Goal: Task Accomplishment & Management: Use online tool/utility

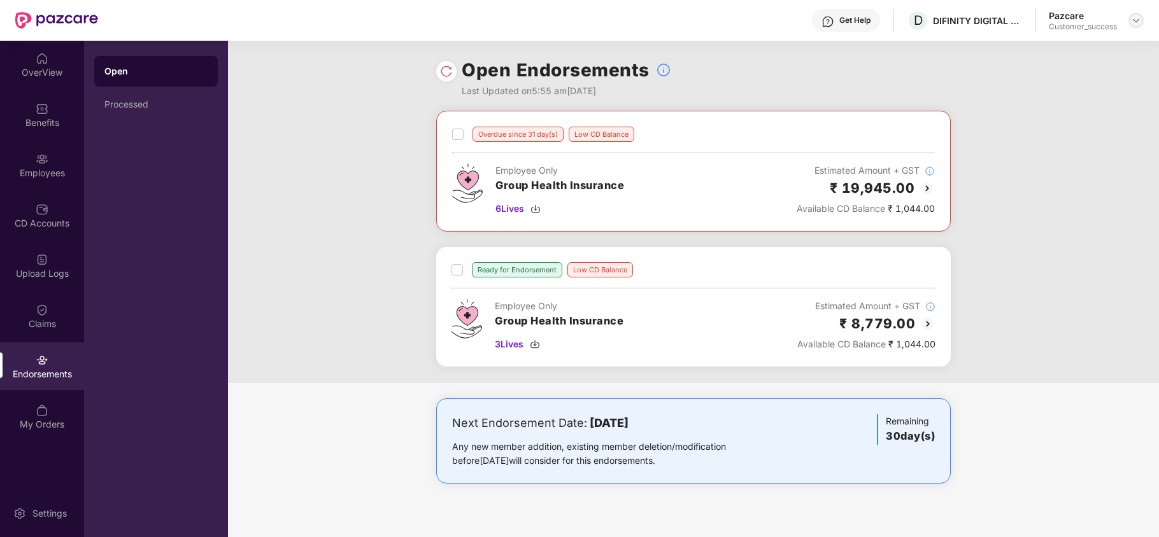
click at [1140, 22] on img at bounding box center [1136, 20] width 10 height 10
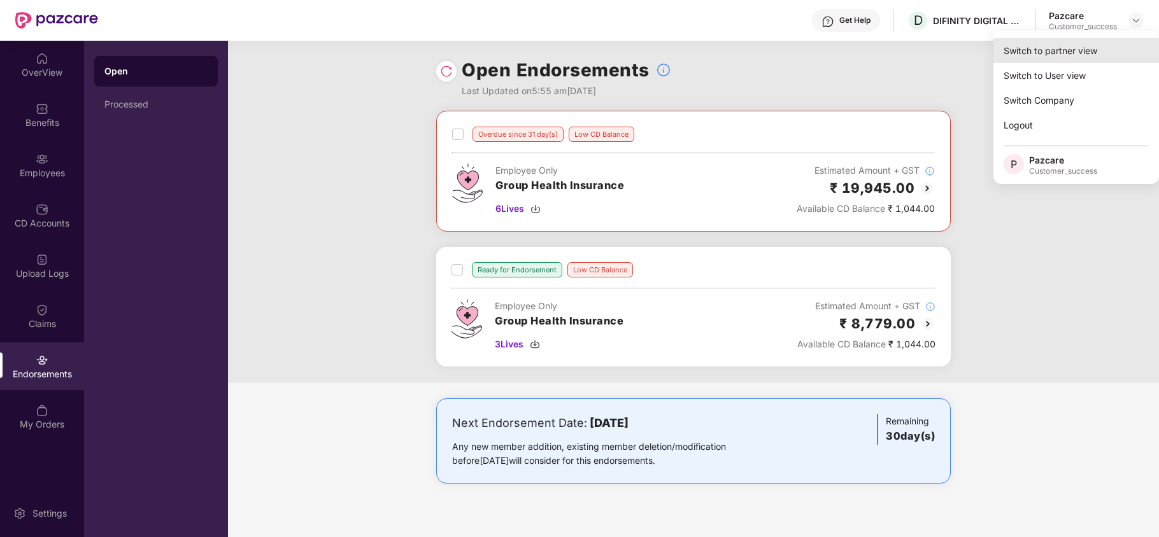
click at [1078, 54] on div "Switch to partner view" at bounding box center [1076, 50] width 166 height 25
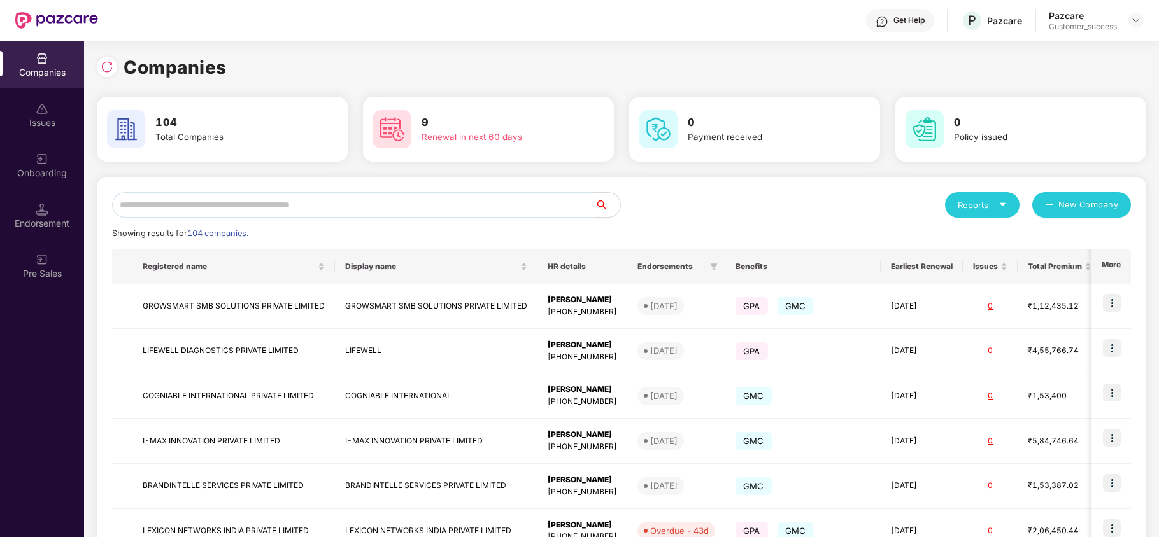
click at [433, 209] on input "text" at bounding box center [353, 204] width 483 height 25
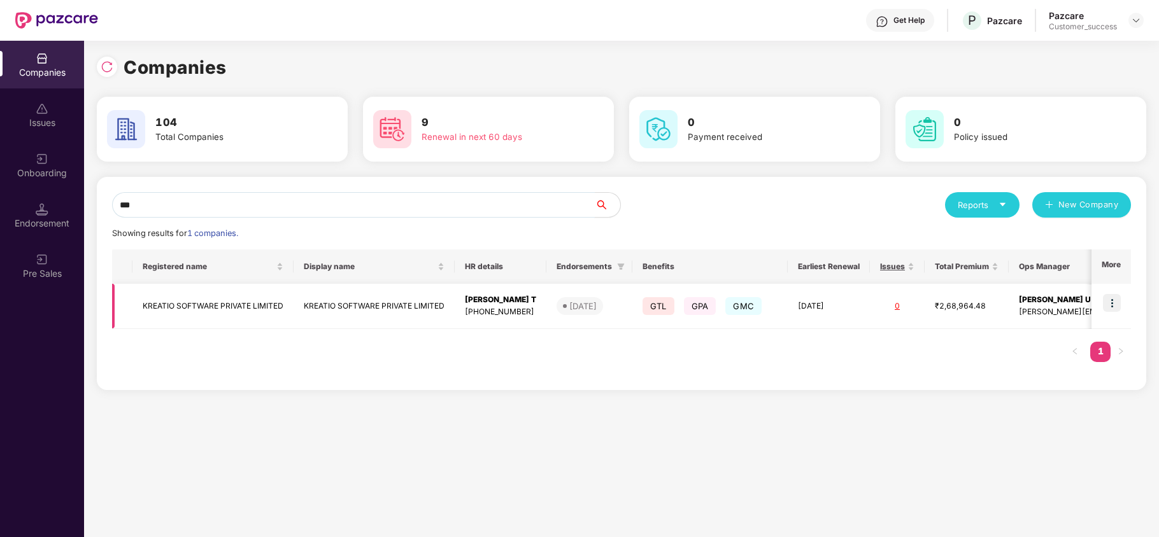
type input "***"
click at [1101, 299] on td at bounding box center [1110, 306] width 39 height 45
click at [1112, 300] on img at bounding box center [1112, 303] width 18 height 18
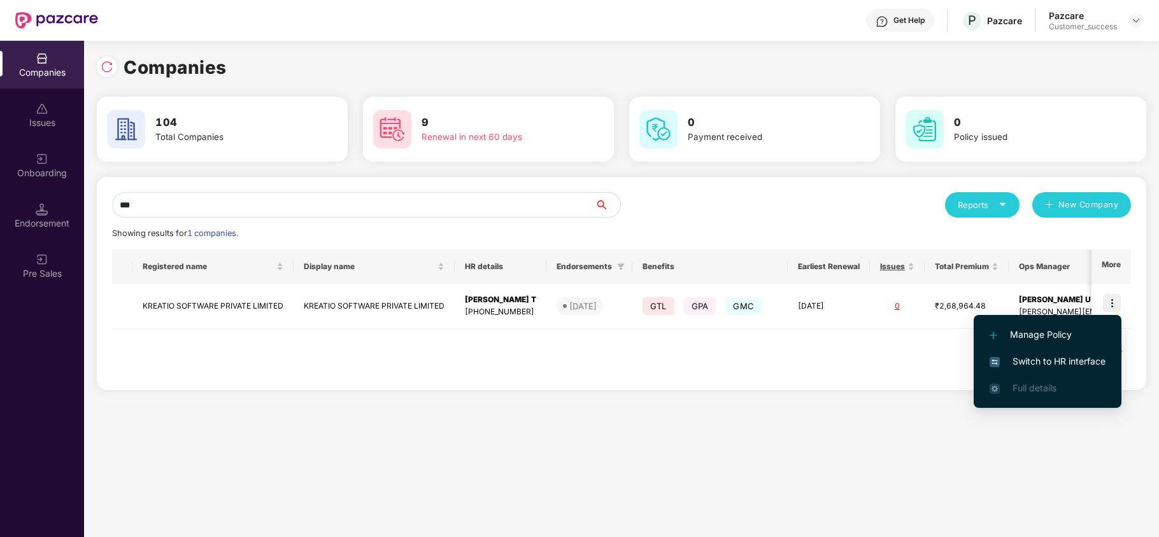
click at [1075, 355] on span "Switch to HR interface" at bounding box center [1047, 362] width 116 height 14
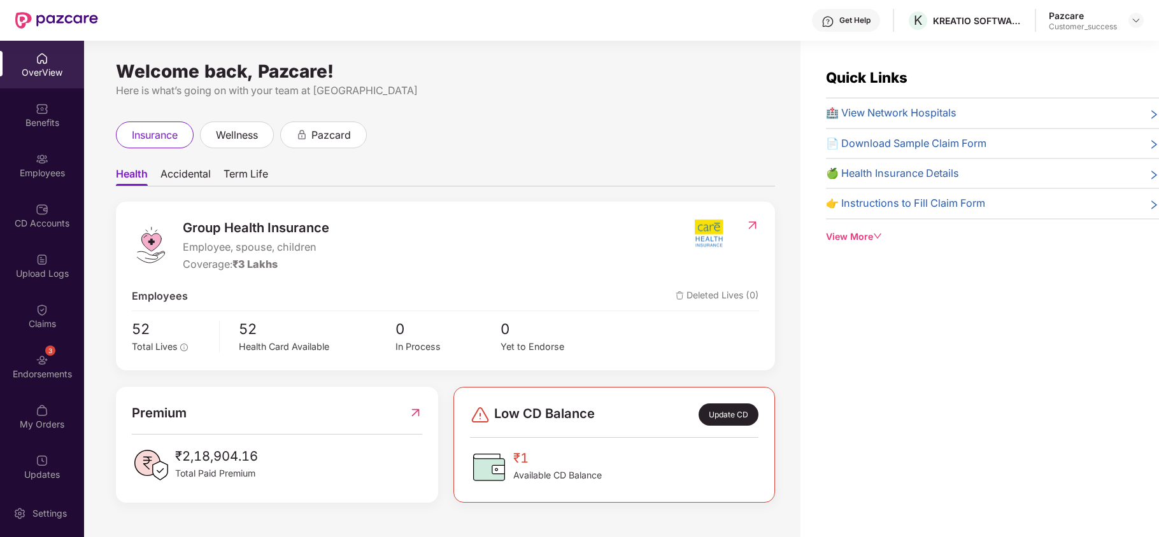
click at [41, 169] on div "Employees" at bounding box center [42, 173] width 84 height 13
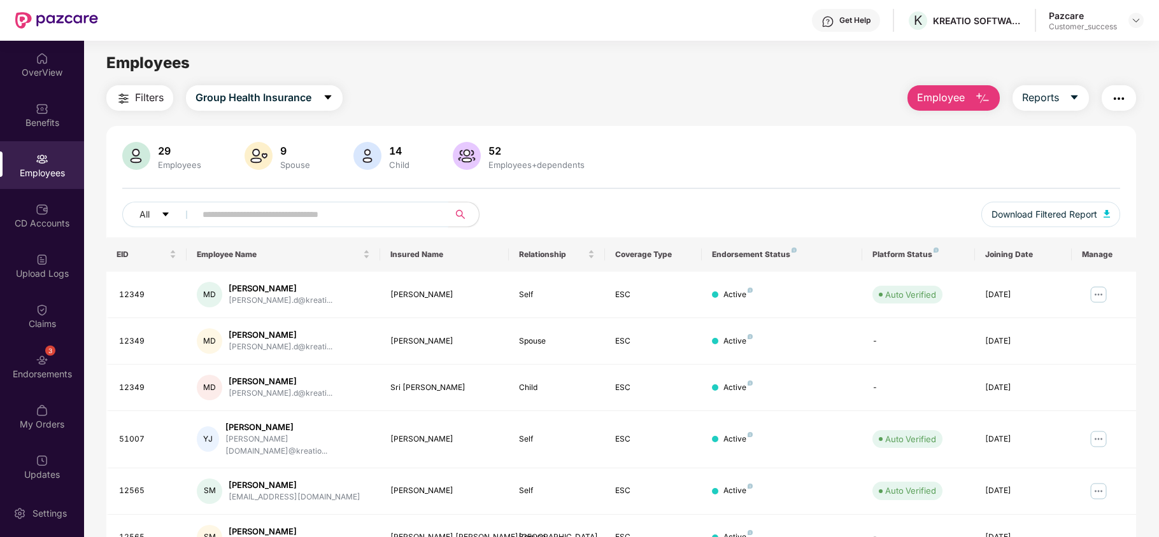
paste input "*****"
click at [250, 216] on input "*****" at bounding box center [316, 214] width 229 height 19
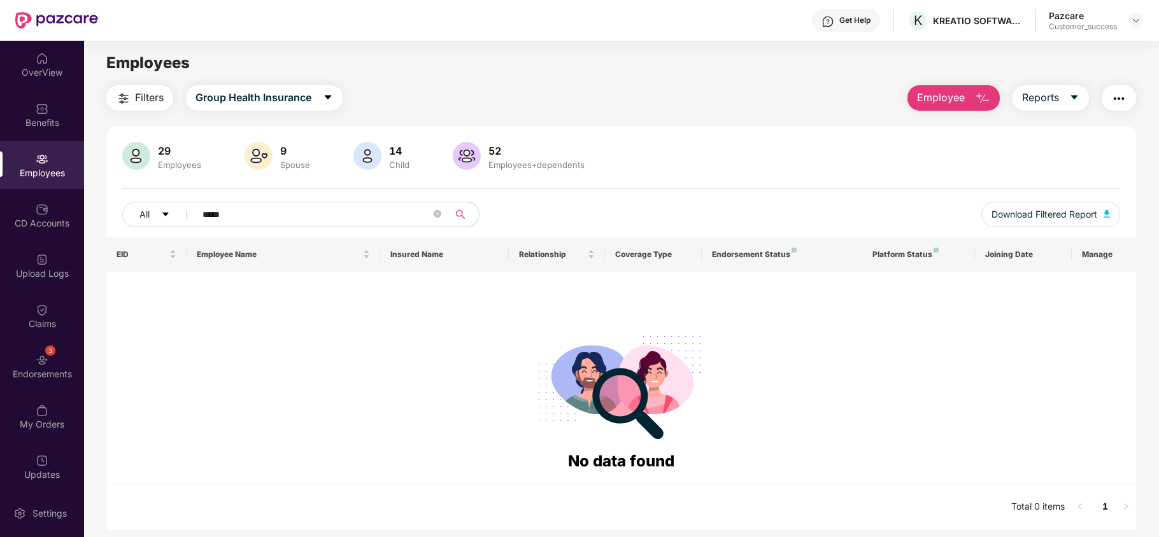
type input "*****"
drag, startPoint x: 302, startPoint y: 82, endPoint x: 267, endPoint y: 97, distance: 37.6
click at [267, 97] on main "Employees Filters Group Health Insurance Employee Reports 29 Employees 9 Spouse…" at bounding box center [621, 309] width 1074 height 537
click at [267, 97] on span "Group Health Insurance" at bounding box center [253, 98] width 116 height 16
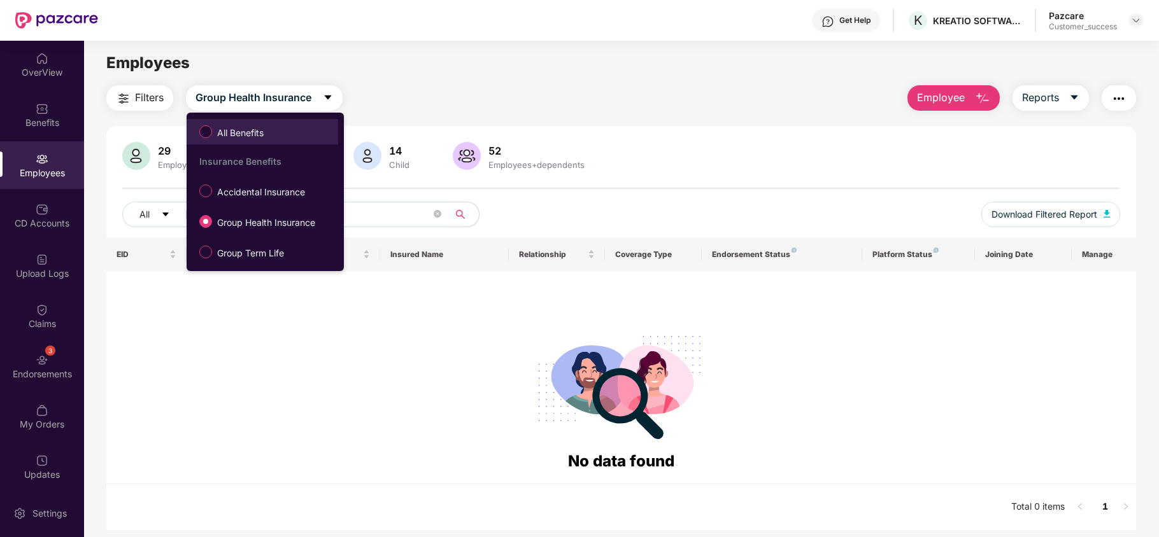
click at [265, 133] on span "All Benefits" at bounding box center [240, 133] width 57 height 14
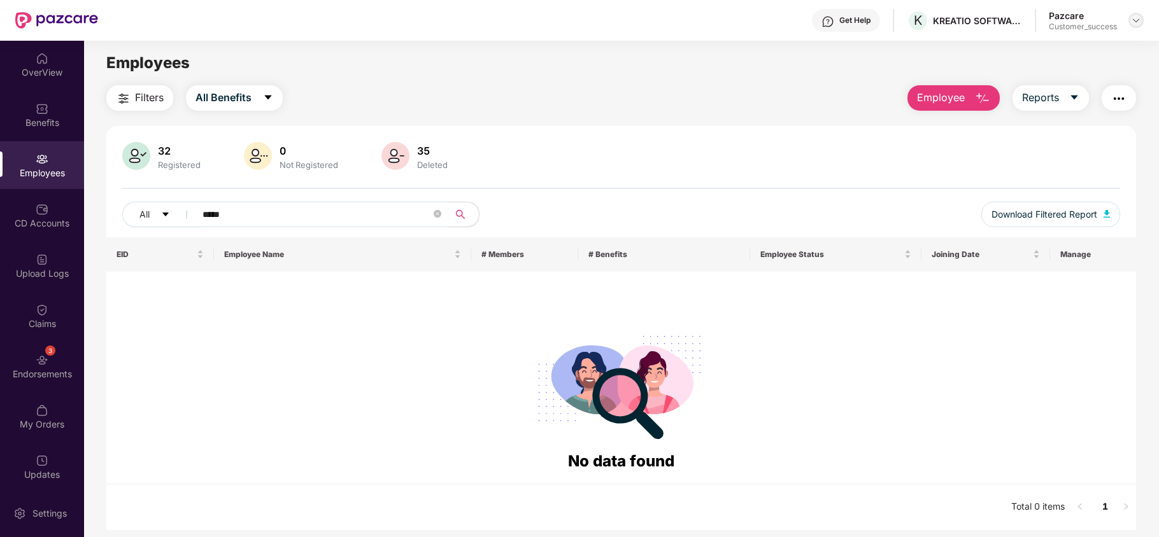
click at [1137, 19] on img at bounding box center [1136, 20] width 10 height 10
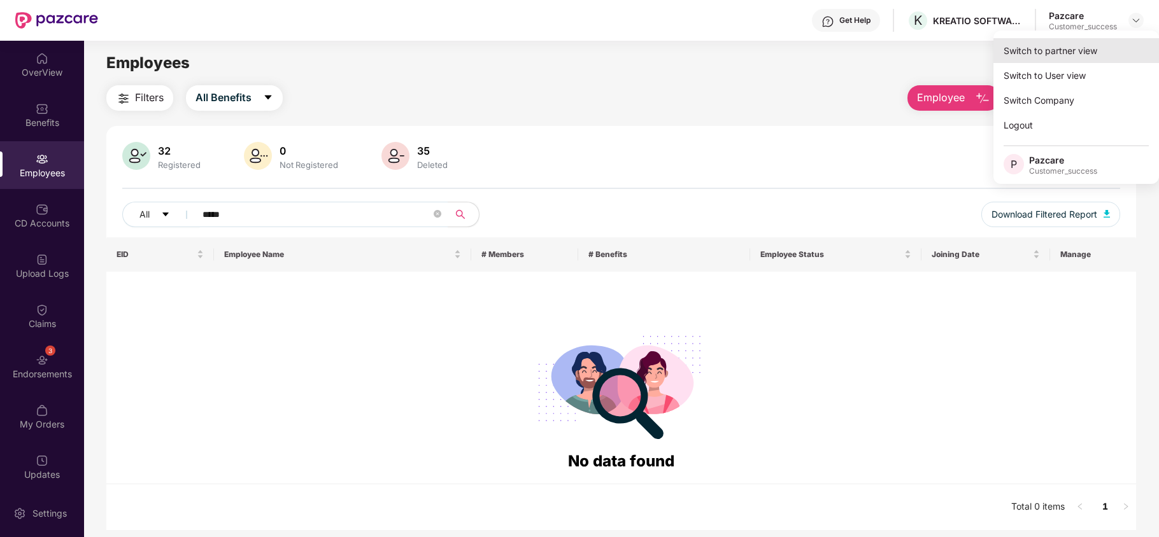
click at [1100, 50] on div "Switch to partner view" at bounding box center [1076, 50] width 166 height 25
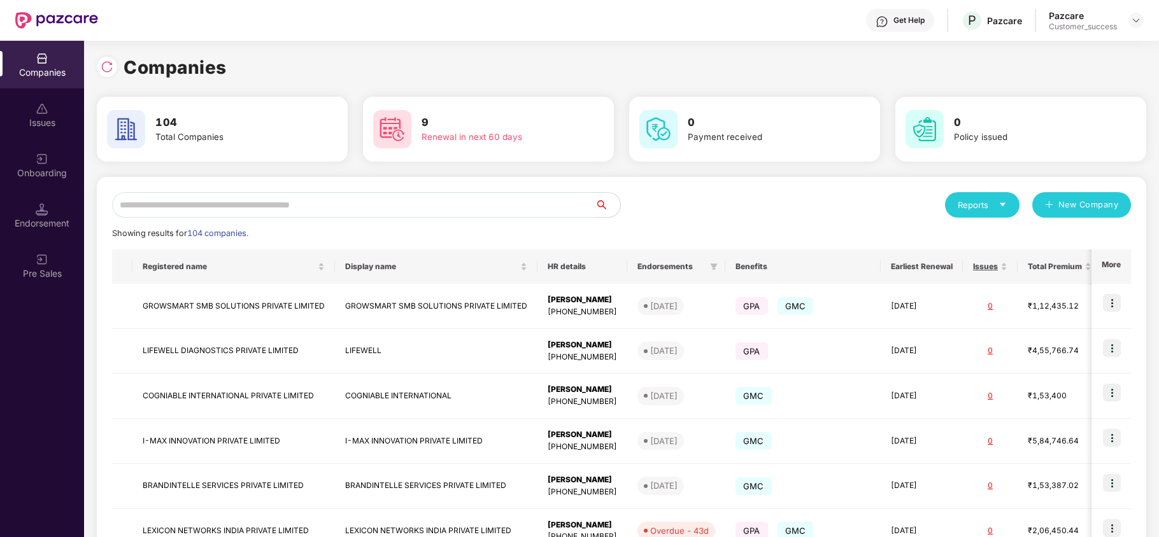
click at [490, 204] on input "text" at bounding box center [353, 204] width 483 height 25
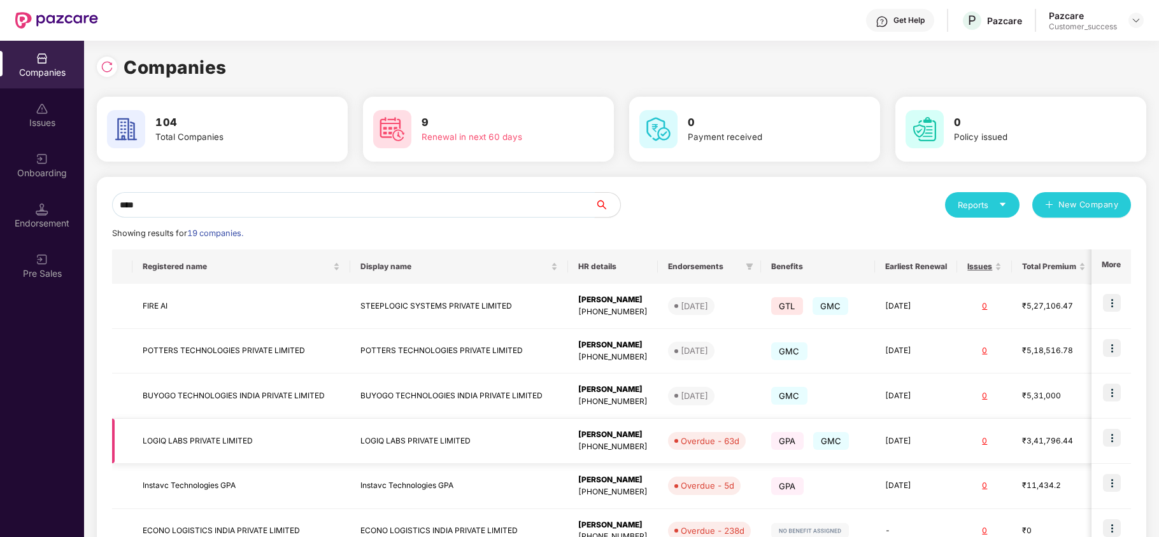
type input "****"
click at [1113, 435] on img at bounding box center [1112, 438] width 18 height 18
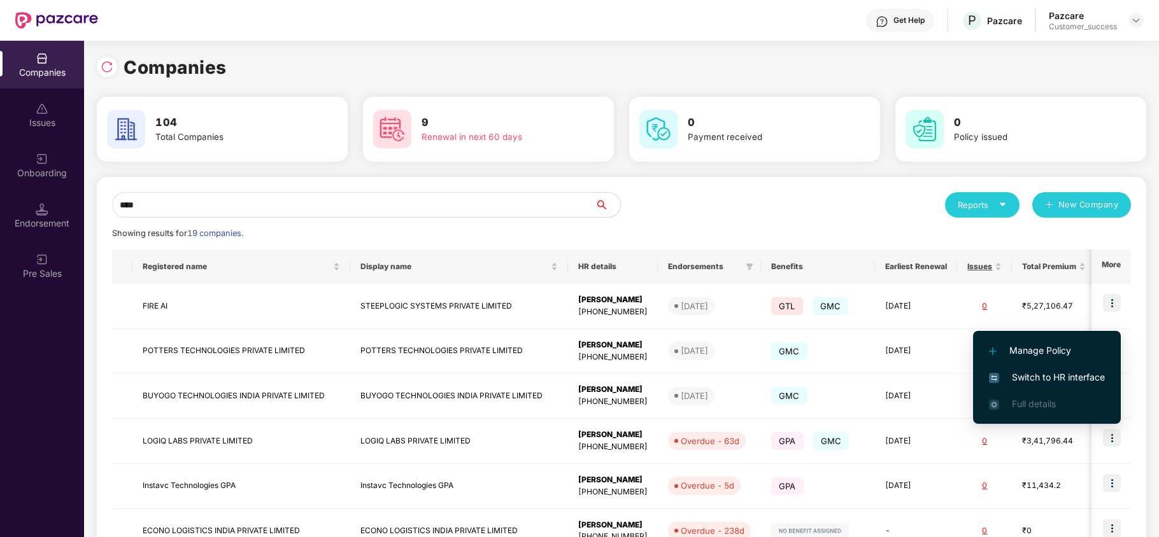
click at [1044, 372] on span "Switch to HR interface" at bounding box center [1047, 378] width 116 height 14
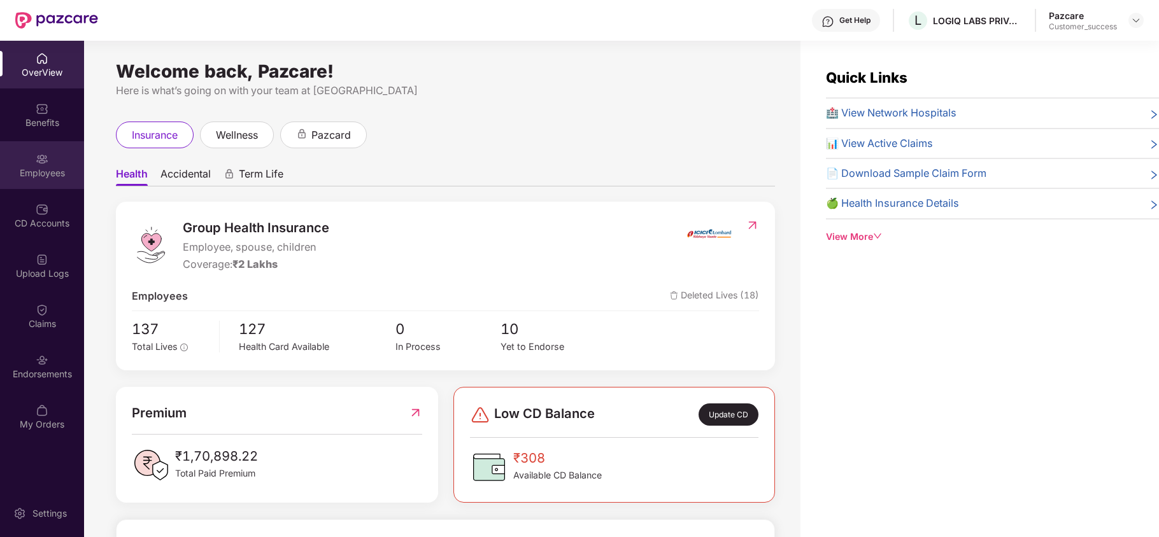
click at [41, 169] on div "Employees" at bounding box center [42, 173] width 84 height 13
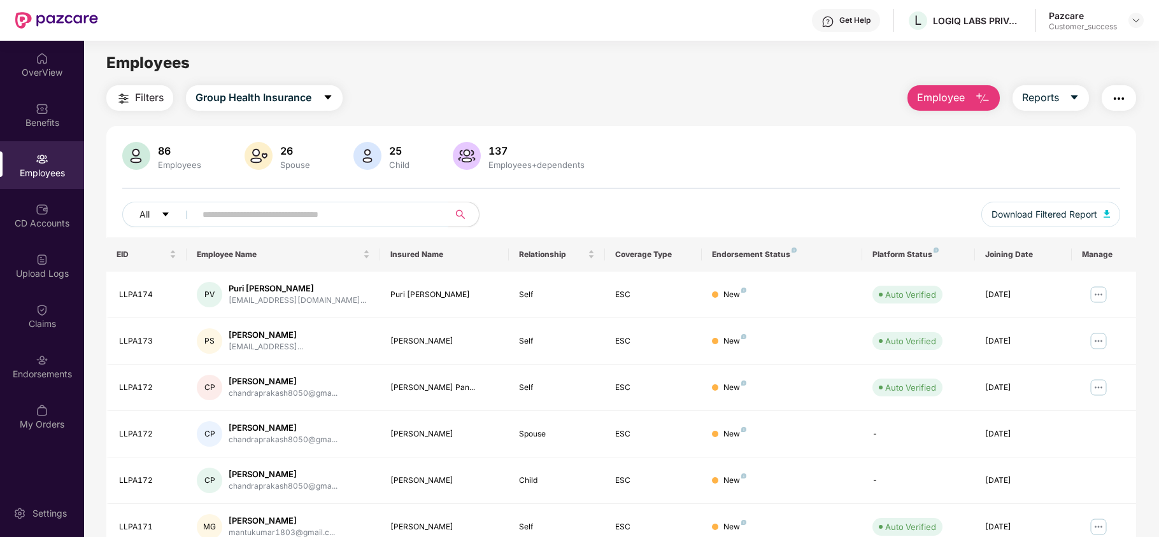
click at [313, 212] on input "text" at bounding box center [316, 214] width 229 height 19
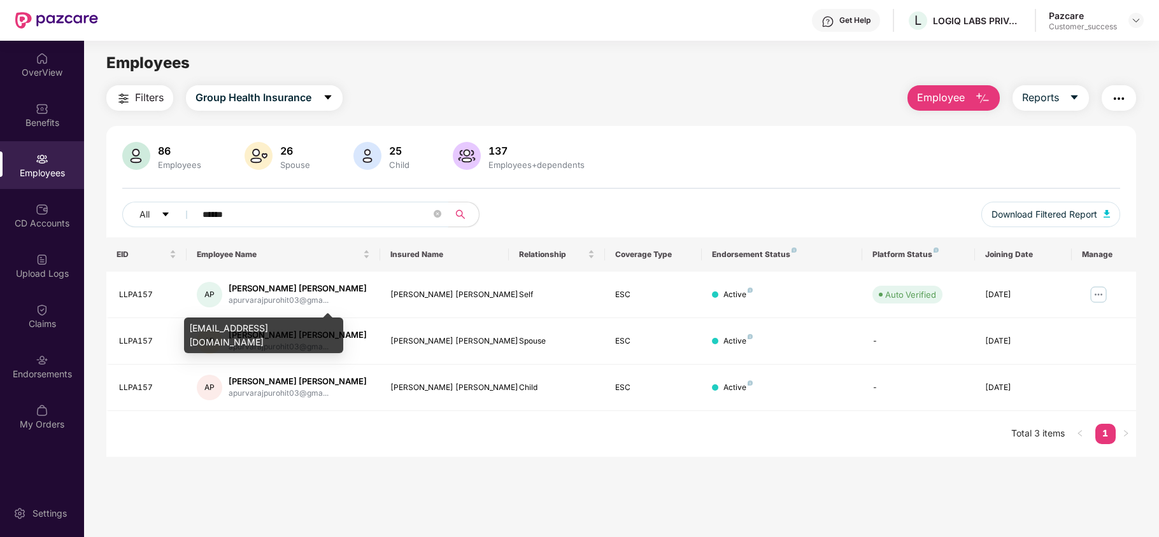
type input "******"
click at [299, 332] on div "[EMAIL_ADDRESS][DOMAIN_NAME]" at bounding box center [263, 336] width 159 height 36
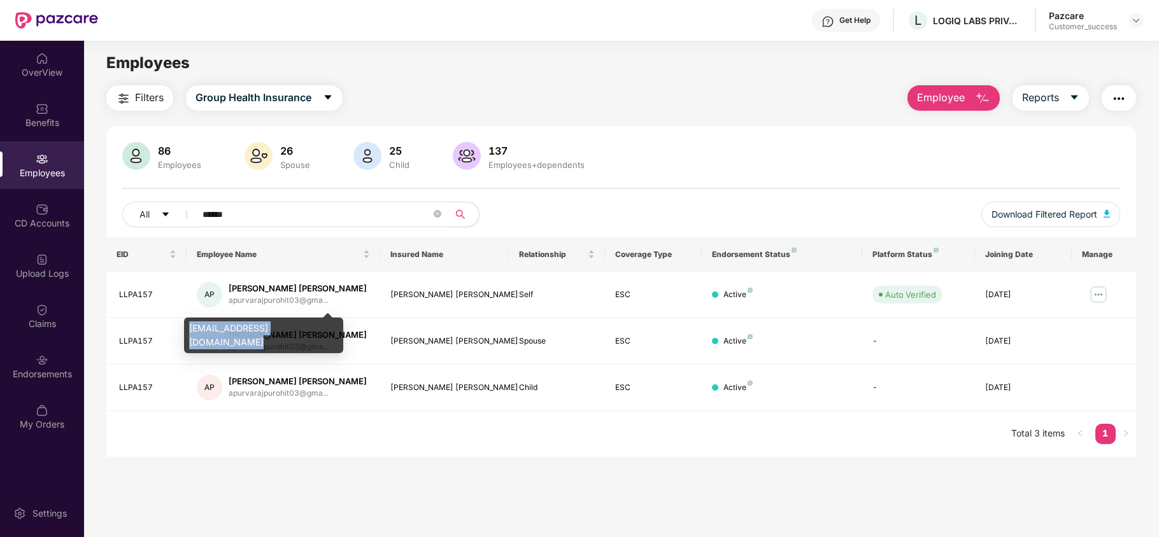
click at [299, 332] on div "[EMAIL_ADDRESS][DOMAIN_NAME]" at bounding box center [263, 336] width 159 height 36
copy div "[EMAIL_ADDRESS][DOMAIN_NAME]"
click at [1136, 21] on img at bounding box center [1136, 20] width 10 height 10
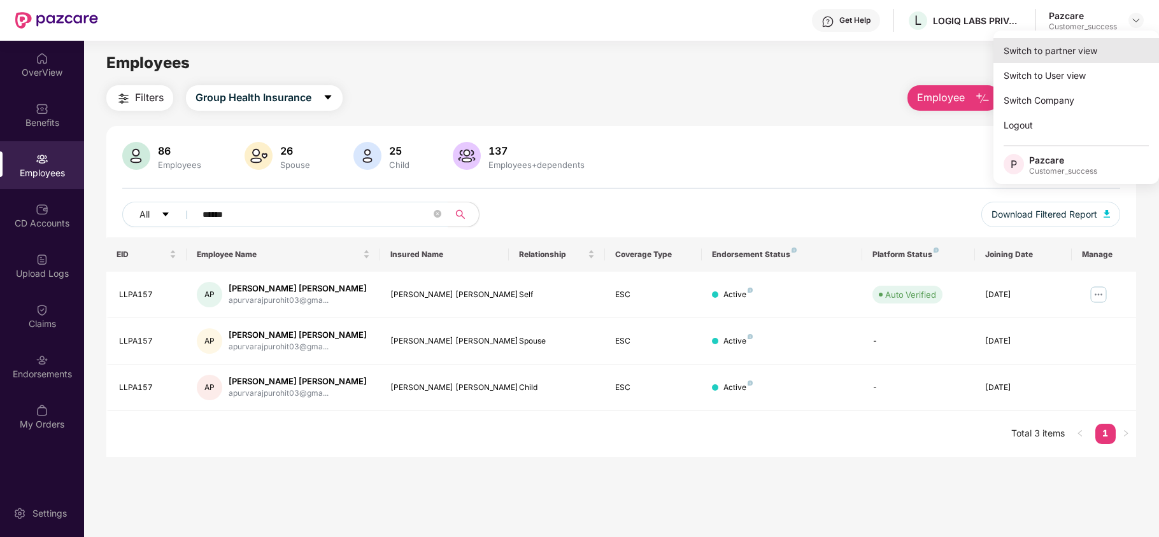
click at [1070, 45] on div "Switch to partner view" at bounding box center [1076, 50] width 166 height 25
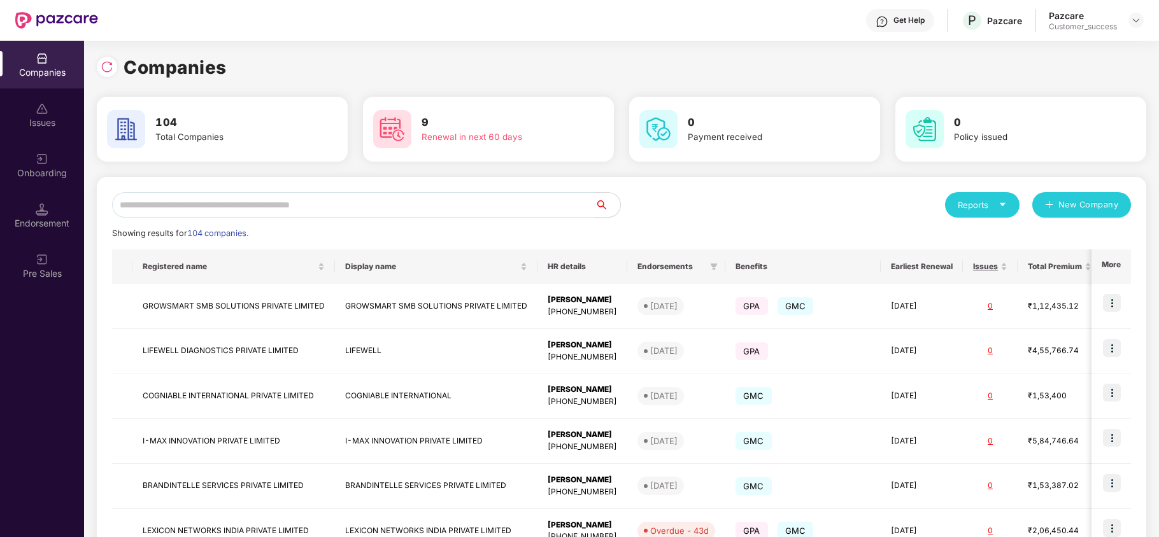
click at [407, 211] on input "text" at bounding box center [353, 204] width 483 height 25
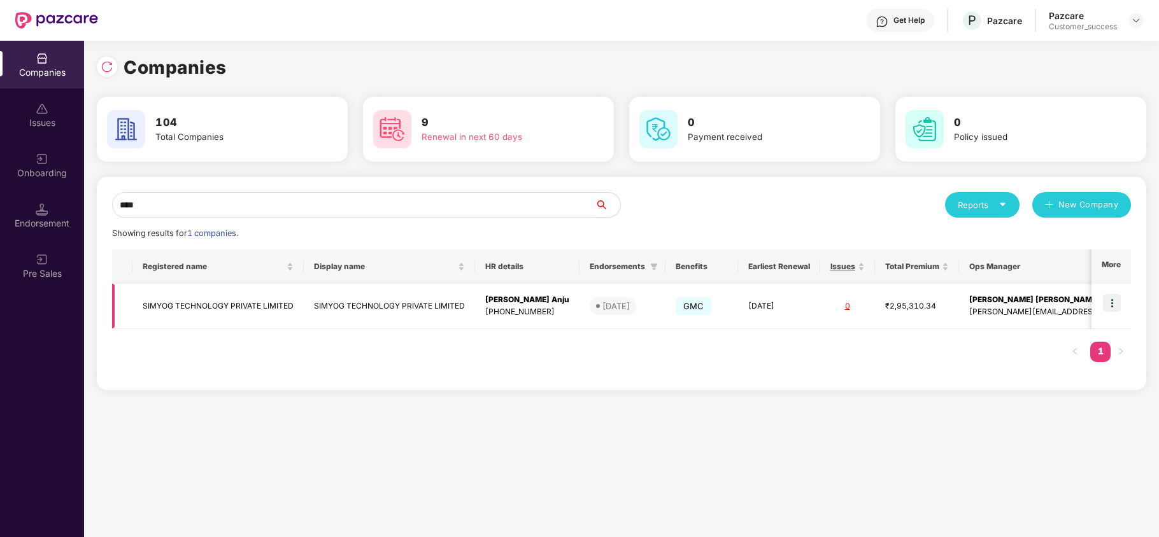
type input "****"
click at [200, 311] on td "SIMYOG TECHNOLOGY PRIVATE LIMITED" at bounding box center [217, 306] width 171 height 45
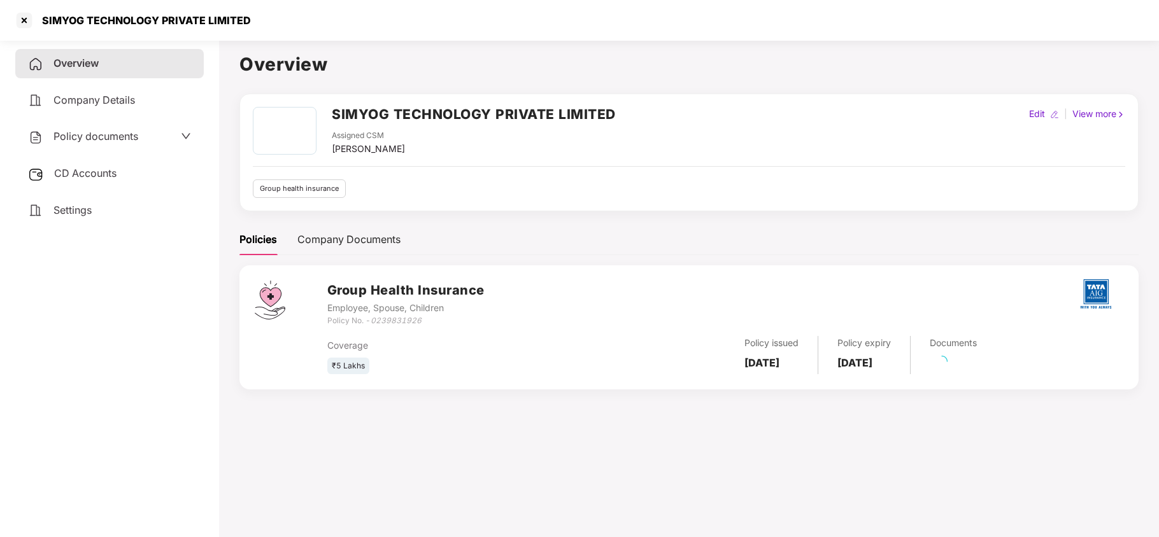
click at [85, 132] on span "Policy documents" at bounding box center [95, 136] width 85 height 13
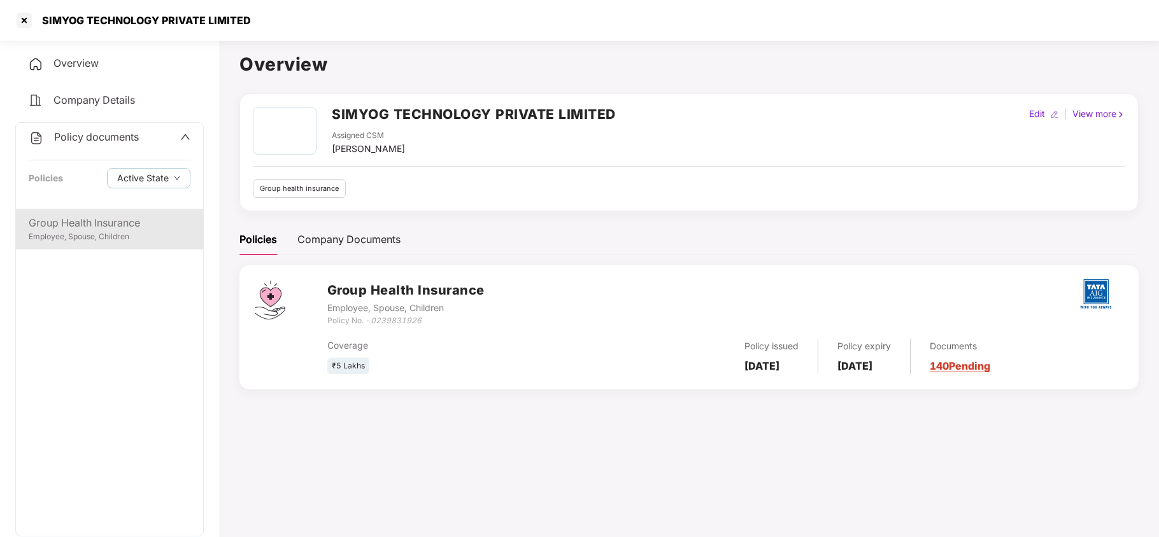
click at [90, 237] on div "Employee, Spouse, Children" at bounding box center [110, 237] width 162 height 12
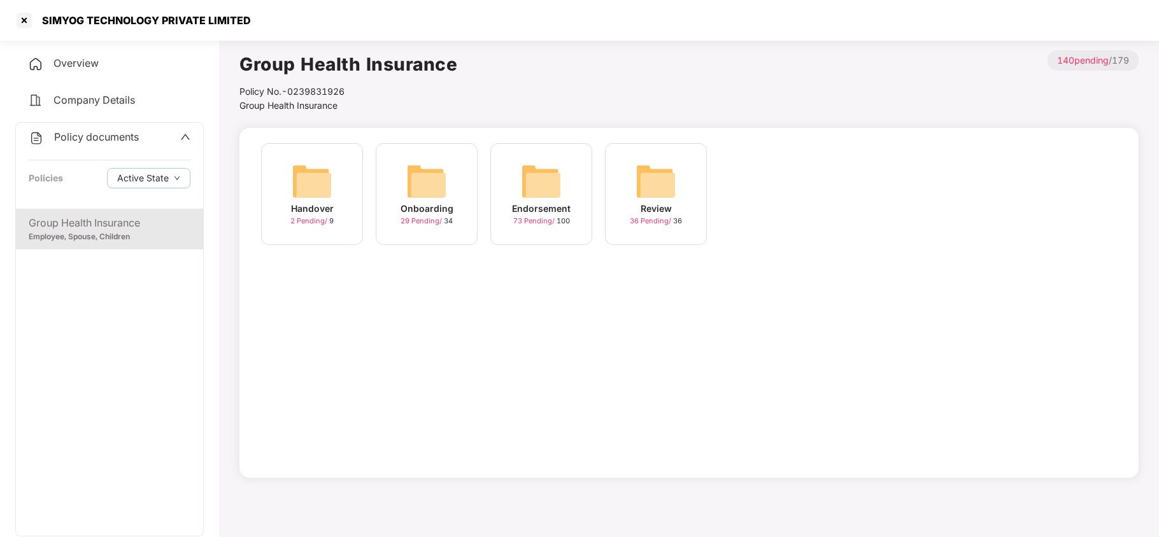
click at [416, 183] on img at bounding box center [426, 181] width 41 height 41
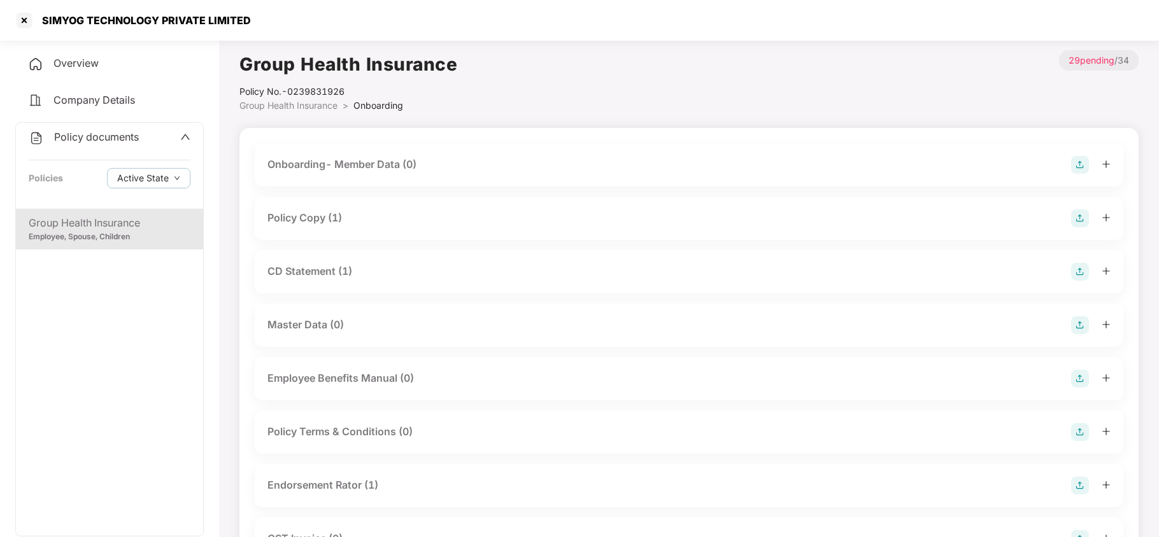
click at [362, 220] on div "Policy Copy (1)" at bounding box center [688, 218] width 843 height 18
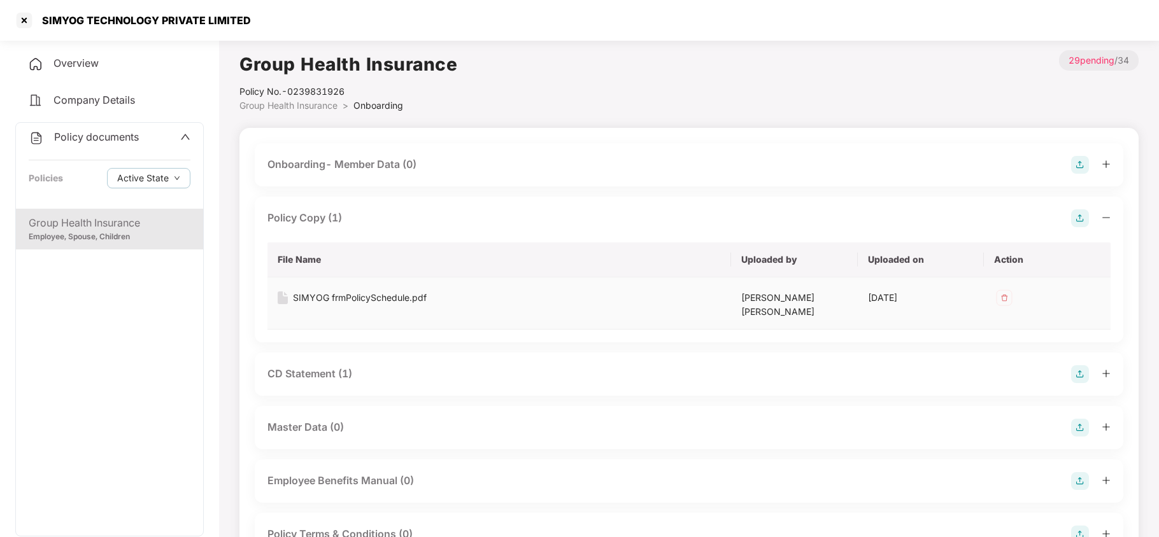
click at [390, 293] on div "SIMYOG frmPolicySchedule.pdf" at bounding box center [360, 298] width 134 height 14
click at [685, 104] on div "Group Health Insurance Policy No.- 0239831926 Group Health Insurance > Onboardi…" at bounding box center [688, 81] width 899 height 62
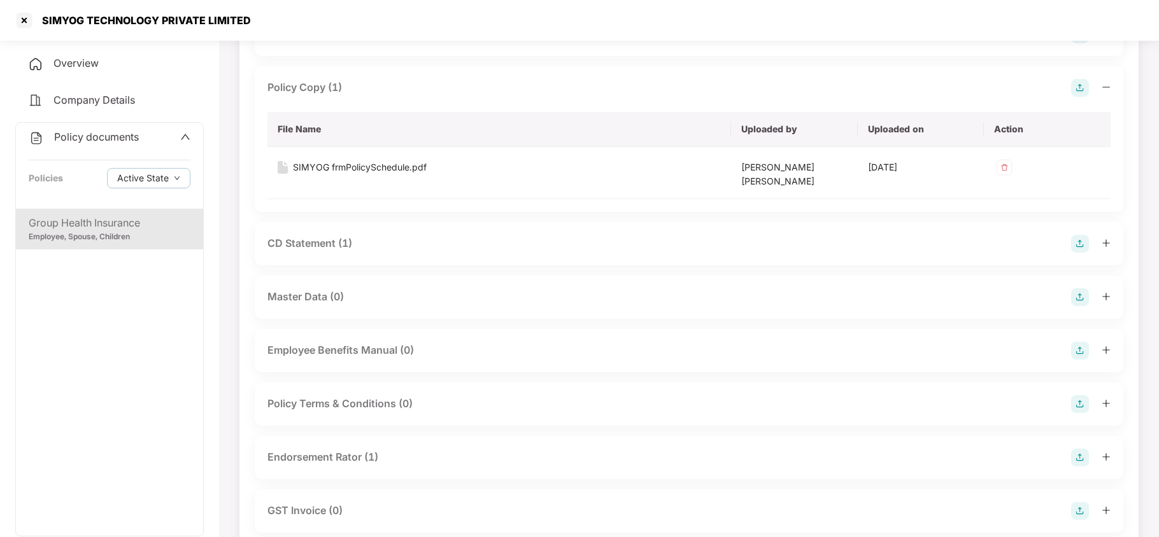
scroll to position [131, 0]
click at [124, 102] on span "Company Details" at bounding box center [93, 100] width 81 height 13
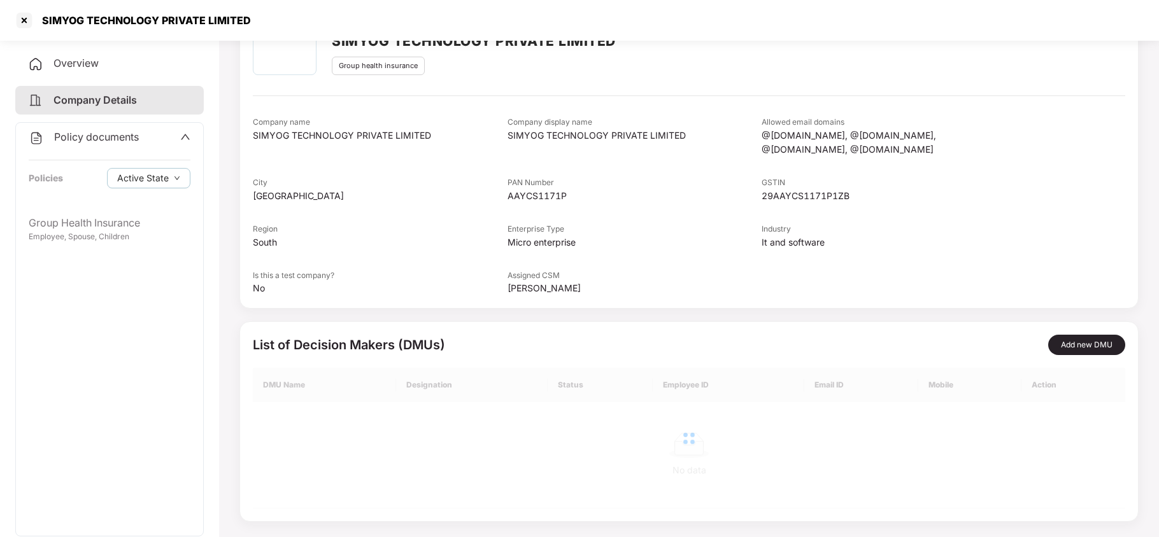
scroll to position [39, 0]
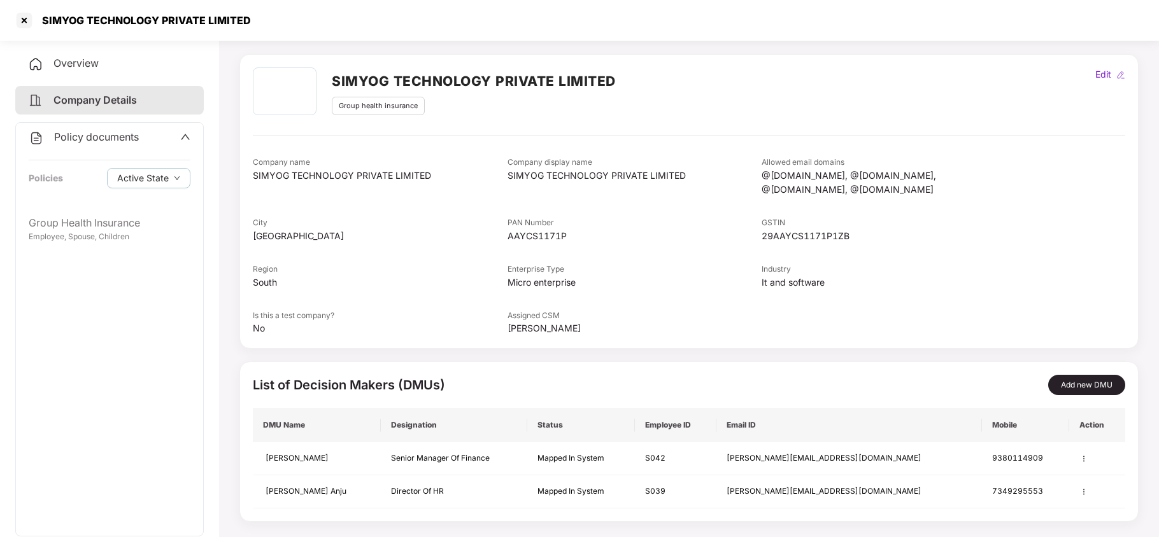
click at [92, 143] on div "Policy documents" at bounding box center [84, 137] width 110 height 17
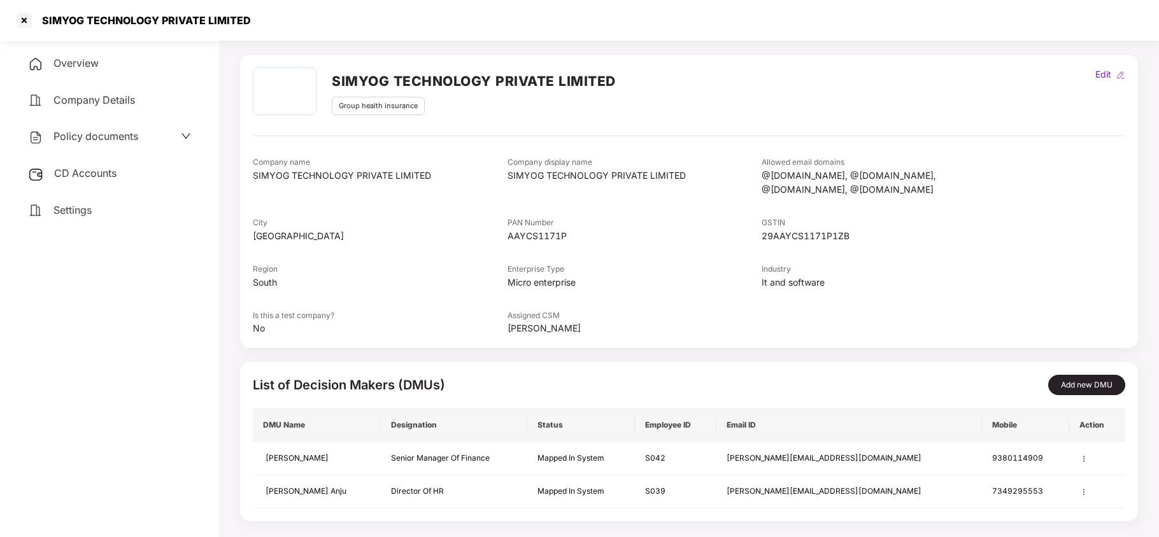
click at [81, 94] on span "Company Details" at bounding box center [93, 100] width 81 height 13
click at [108, 143] on div "Policy documents" at bounding box center [83, 137] width 110 height 17
click at [107, 209] on label "Active State" at bounding box center [151, 203] width 88 height 18
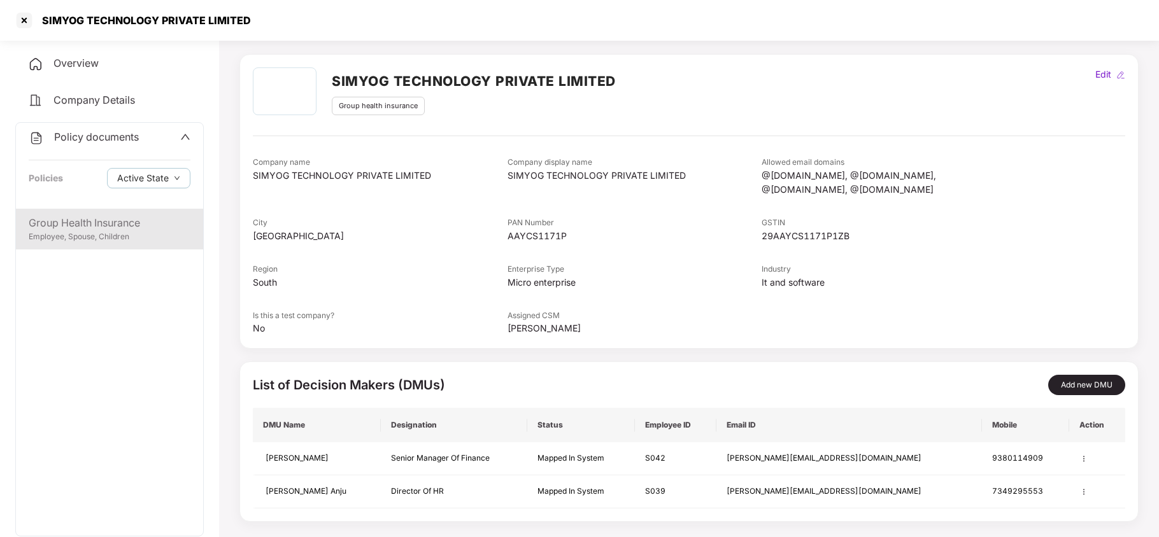
click at [60, 228] on div "Group Health Insurance" at bounding box center [110, 223] width 162 height 16
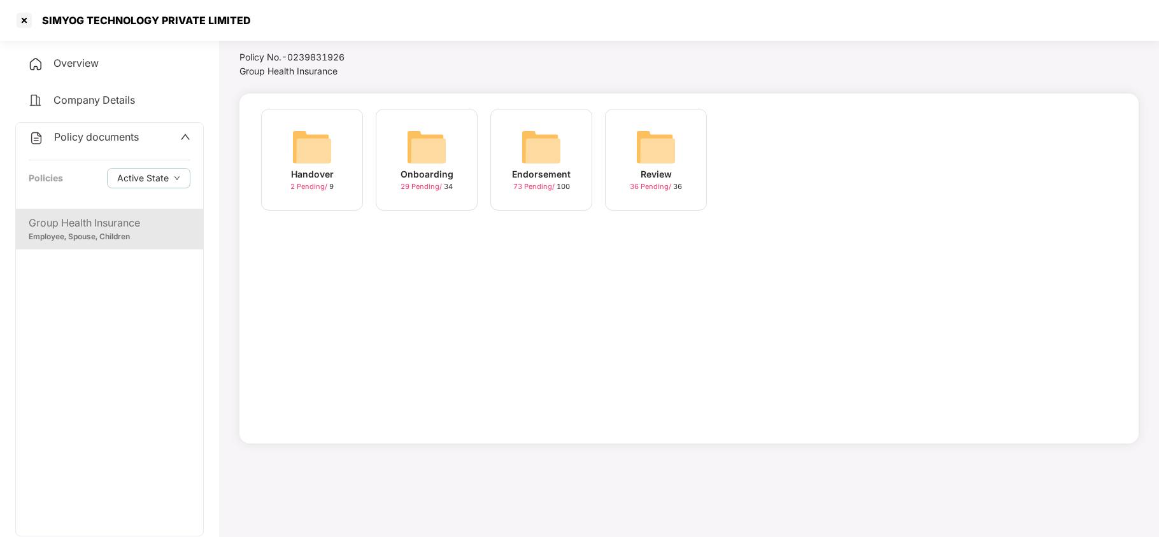
click at [537, 152] on img at bounding box center [541, 147] width 41 height 41
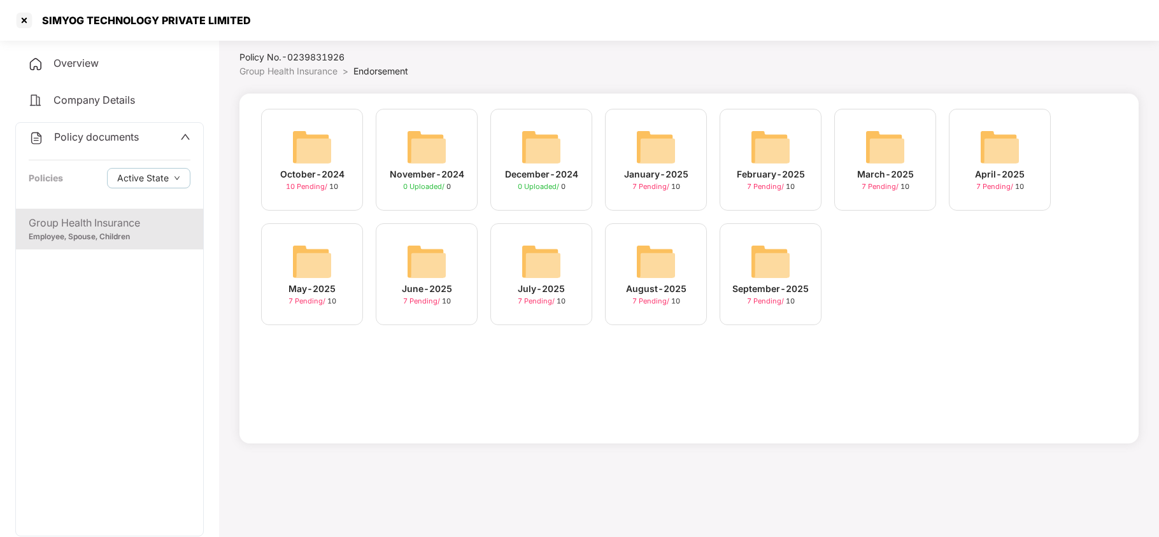
click at [750, 258] on img at bounding box center [770, 261] width 41 height 41
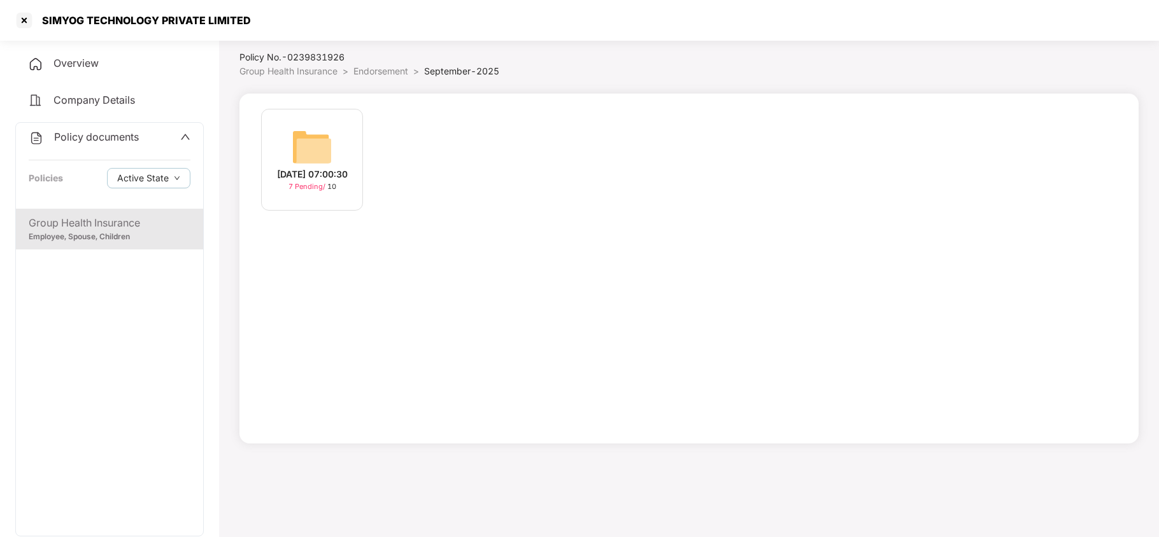
click at [317, 143] on img at bounding box center [312, 147] width 41 height 41
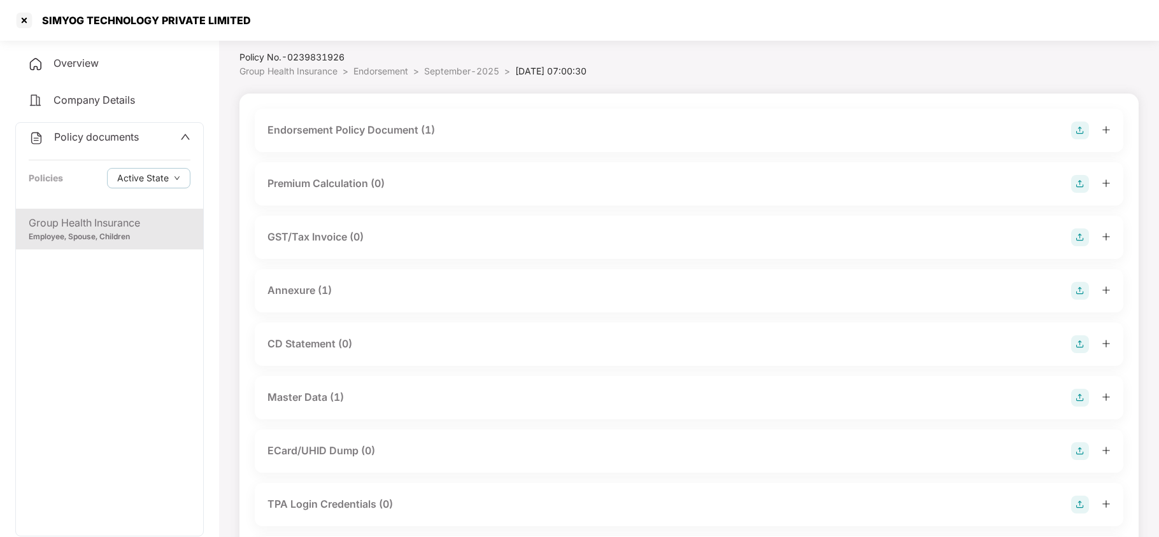
scroll to position [39, 0]
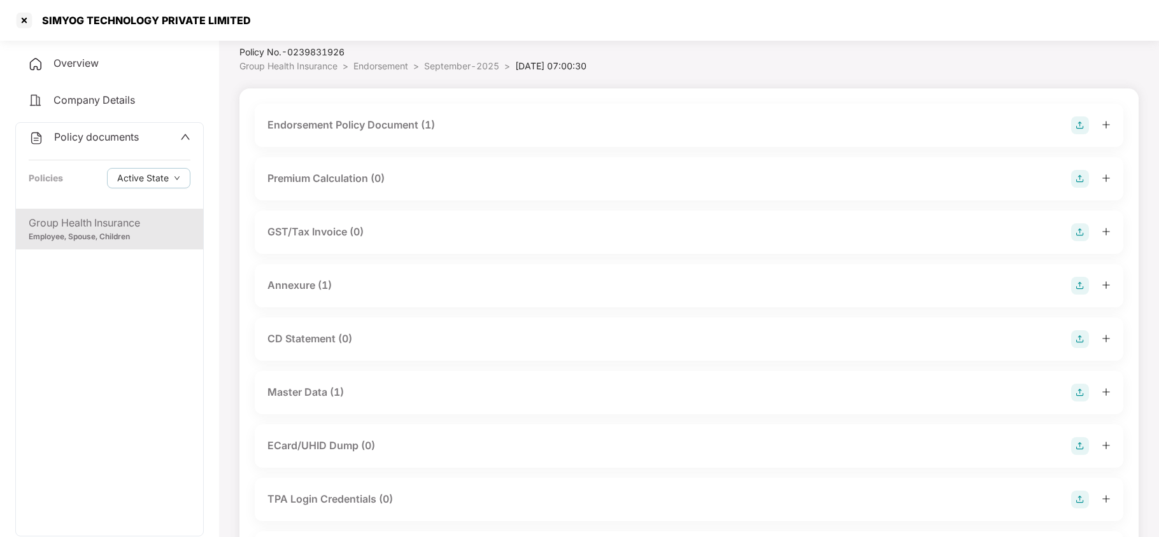
click at [367, 395] on div "Master Data (1)" at bounding box center [688, 393] width 843 height 18
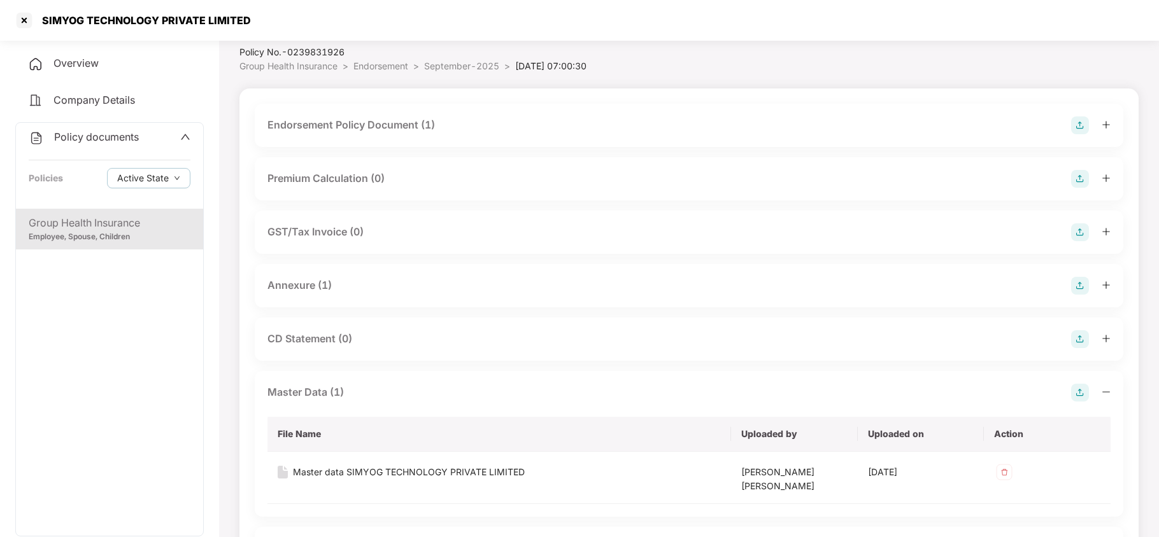
scroll to position [156, 0]
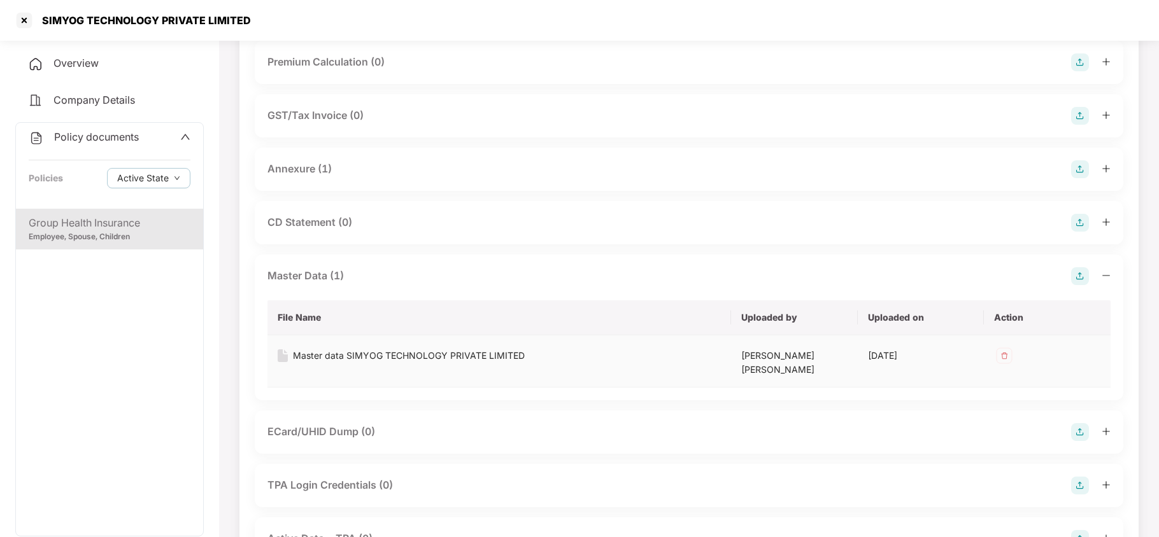
click at [490, 353] on div "Master data SIMYOG TECHNOLOGY PRIVATE LIMITED" at bounding box center [409, 356] width 232 height 14
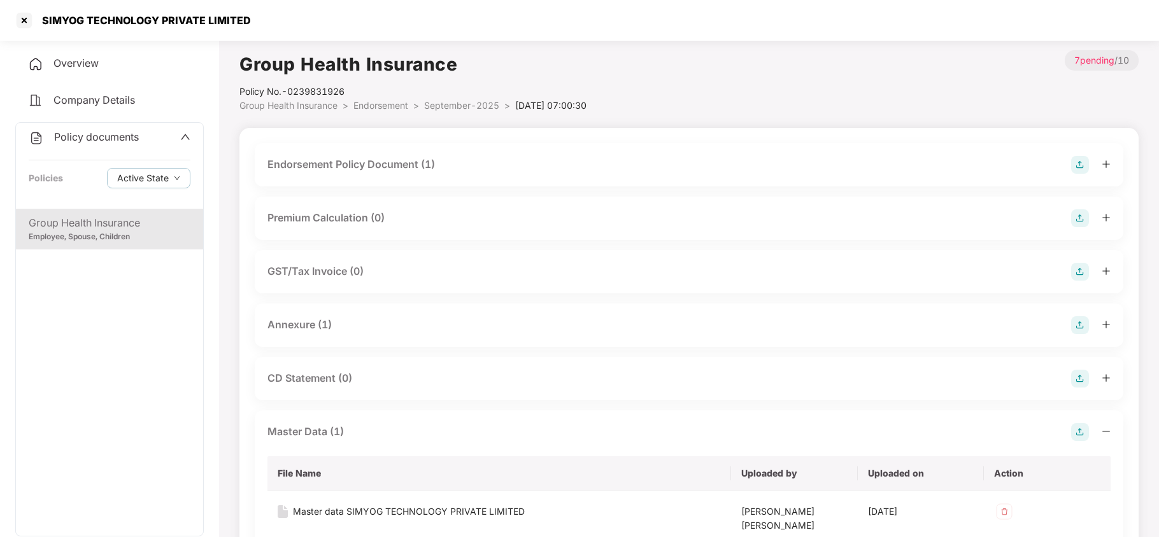
click at [108, 89] on div "Company Details" at bounding box center [109, 100] width 188 height 29
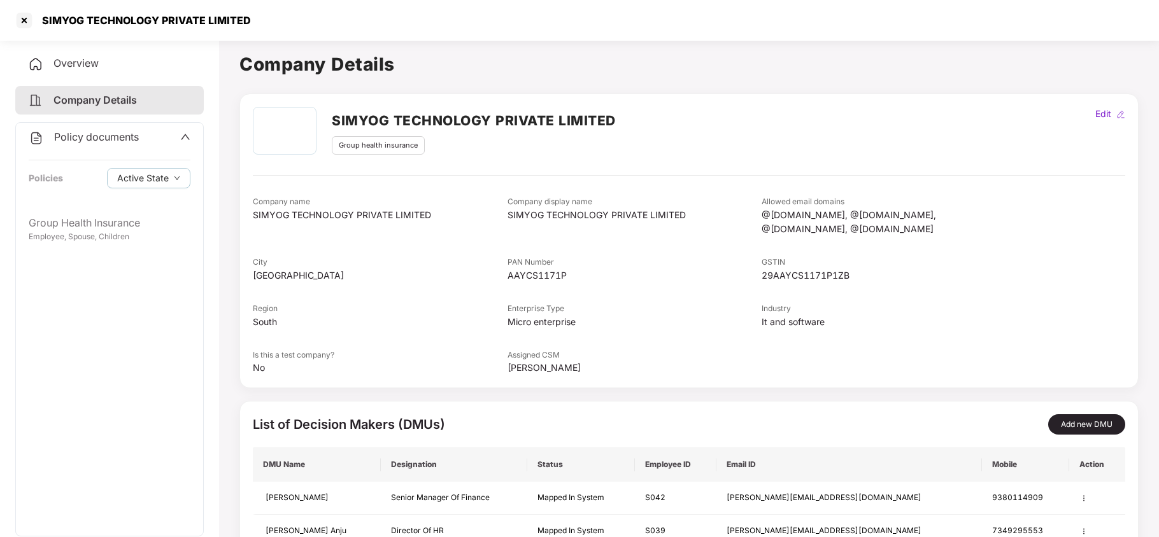
click at [77, 67] on span "Overview" at bounding box center [75, 63] width 45 height 13
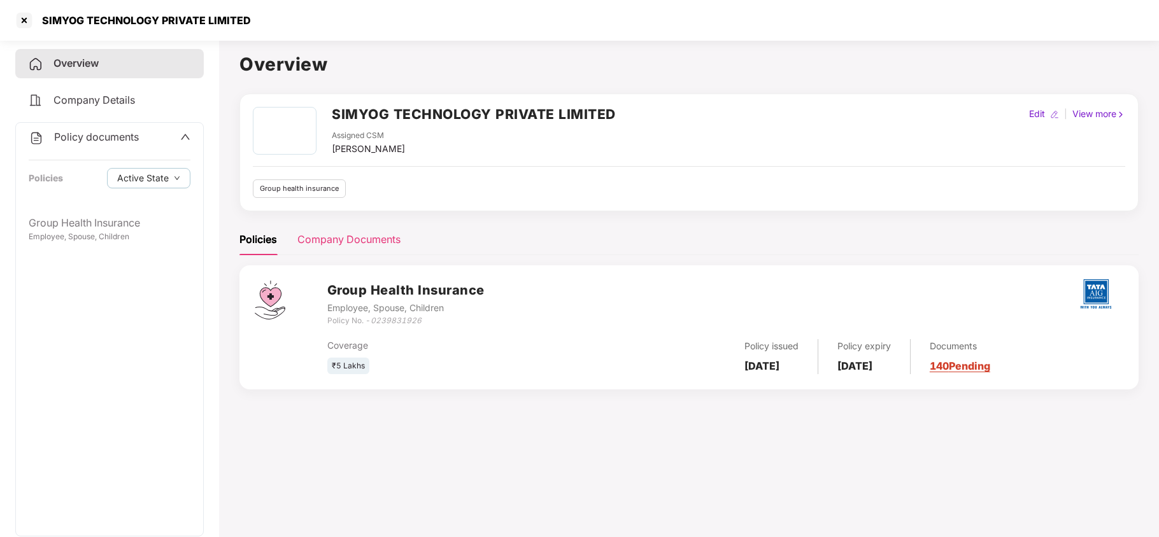
click at [362, 242] on div "Company Documents" at bounding box center [348, 240] width 103 height 16
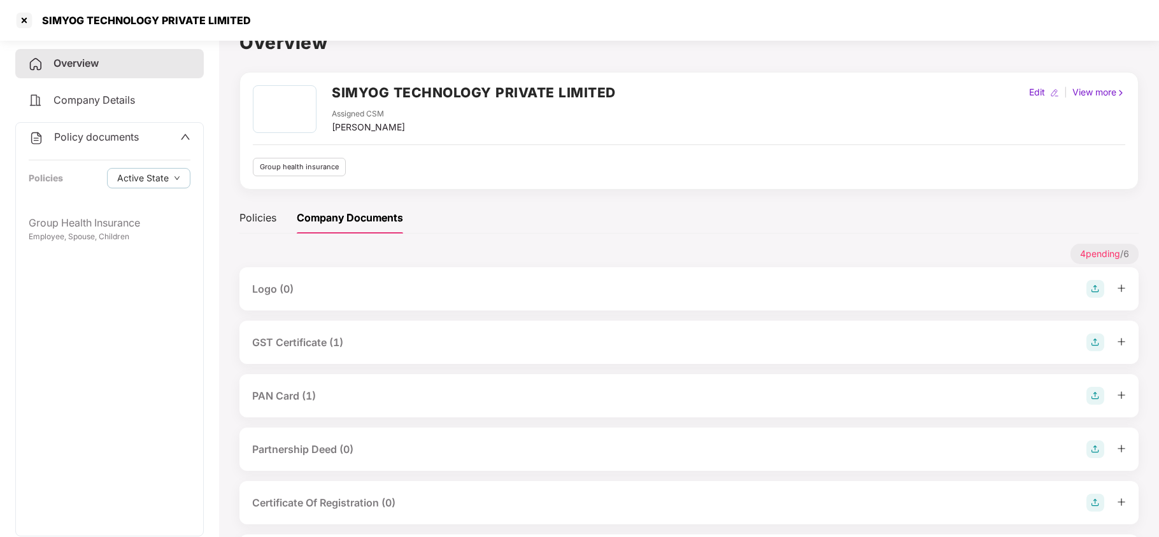
scroll to position [23, 0]
click at [351, 334] on div "GST Certificate (1)" at bounding box center [688, 341] width 873 height 18
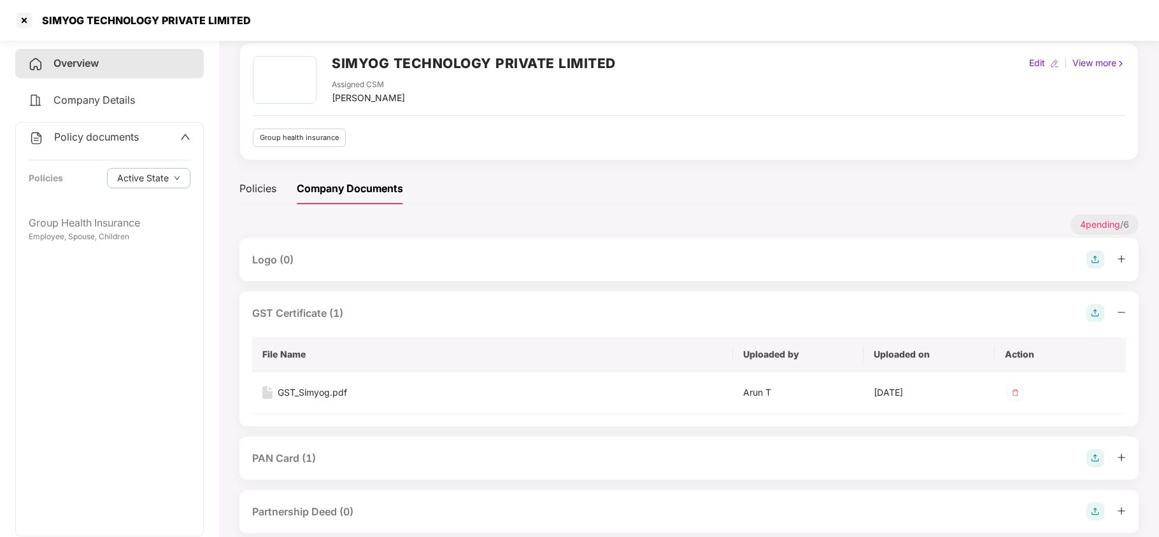
scroll to position [52, 0]
click at [324, 399] on div "GST_Simyog.pdf" at bounding box center [312, 392] width 69 height 14
click at [309, 460] on div "PAN Card (1)" at bounding box center [284, 458] width 64 height 16
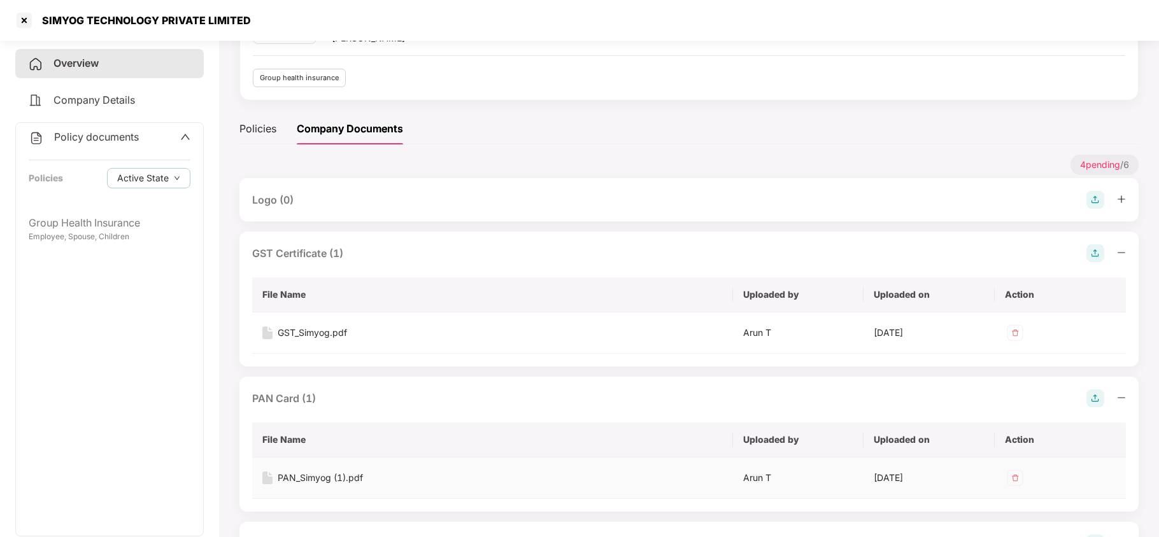
scroll to position [125, 0]
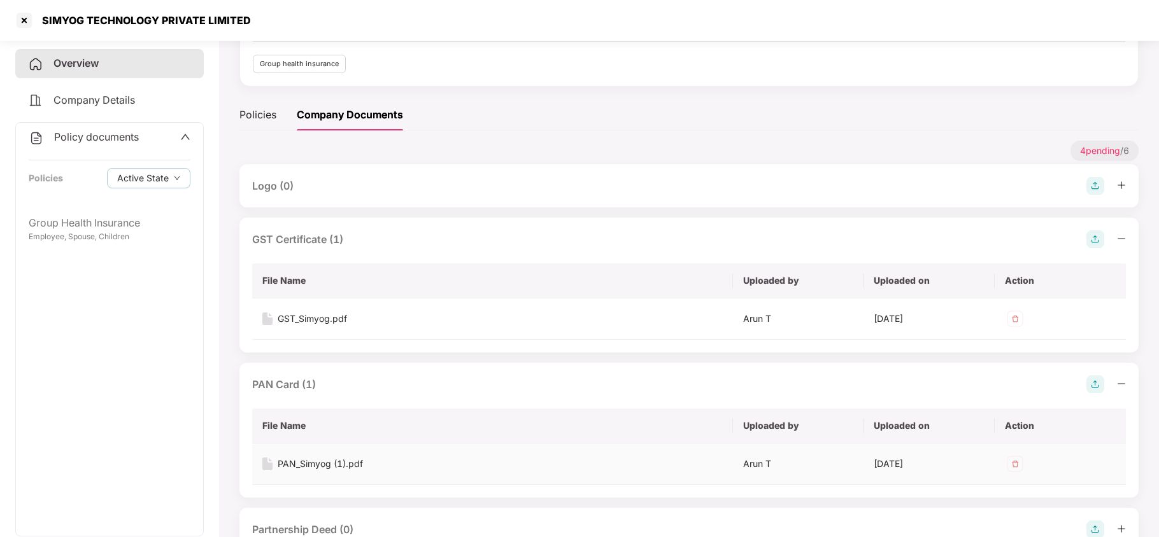
click at [354, 470] on div "PAN_Simyog (1).pdf" at bounding box center [320, 464] width 85 height 14
click at [553, 113] on div "Policies Company Documents" at bounding box center [688, 114] width 899 height 31
copy div "SIMYOG TECHNOLOGY PRIVATE LIMITED"
drag, startPoint x: 41, startPoint y: 18, endPoint x: 247, endPoint y: 20, distance: 206.3
click at [247, 20] on div "SIMYOG TECHNOLOGY PRIVATE LIMITED" at bounding box center [142, 20] width 216 height 13
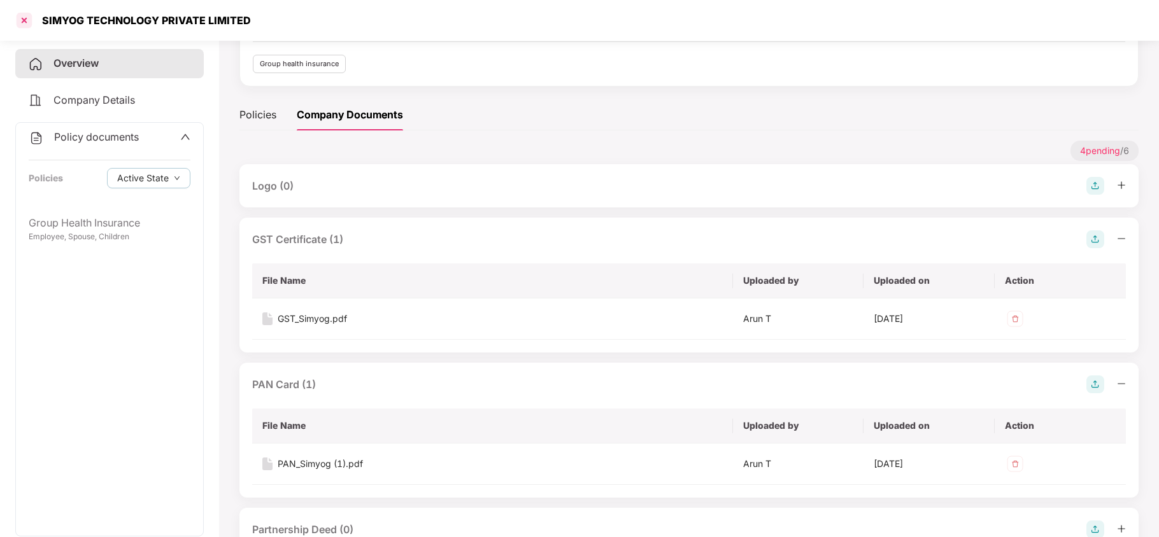
click at [28, 23] on div at bounding box center [24, 20] width 20 height 20
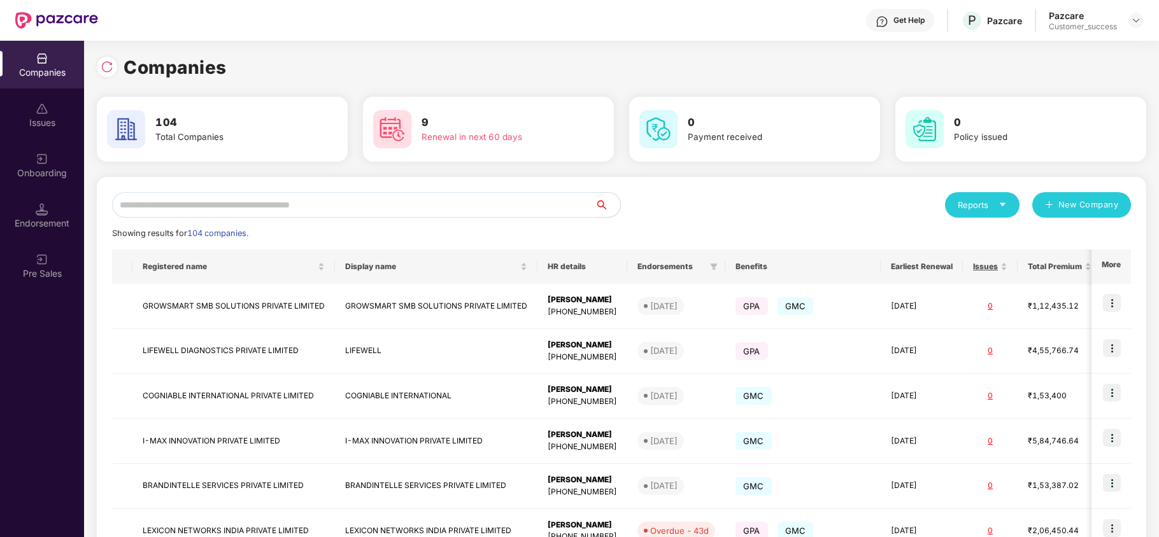
scroll to position [0, 0]
click at [244, 202] on input "text" at bounding box center [353, 204] width 483 height 25
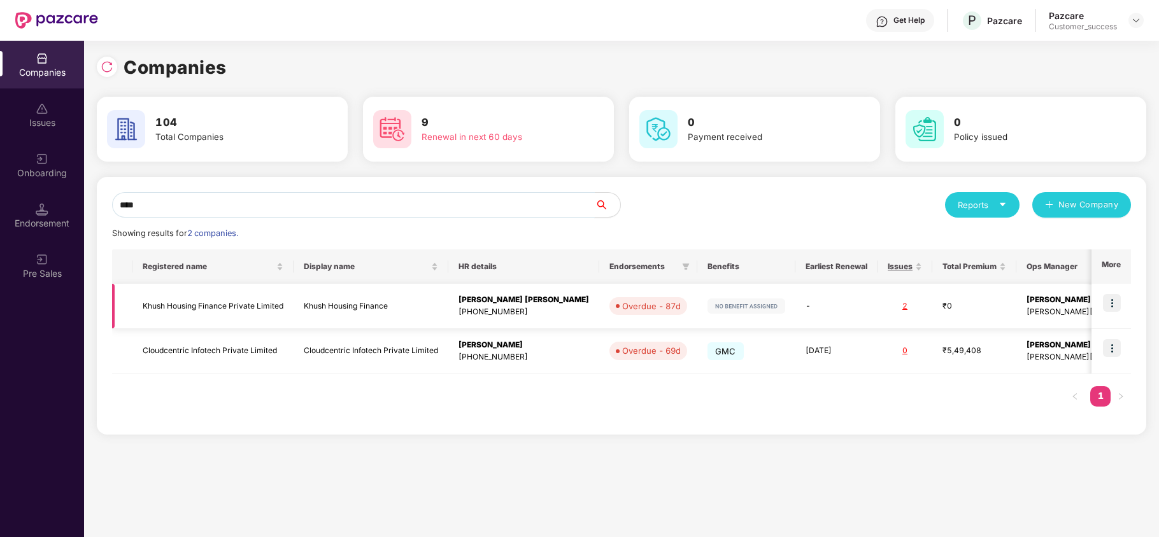
type input "****"
click at [1106, 304] on img at bounding box center [1112, 303] width 18 height 18
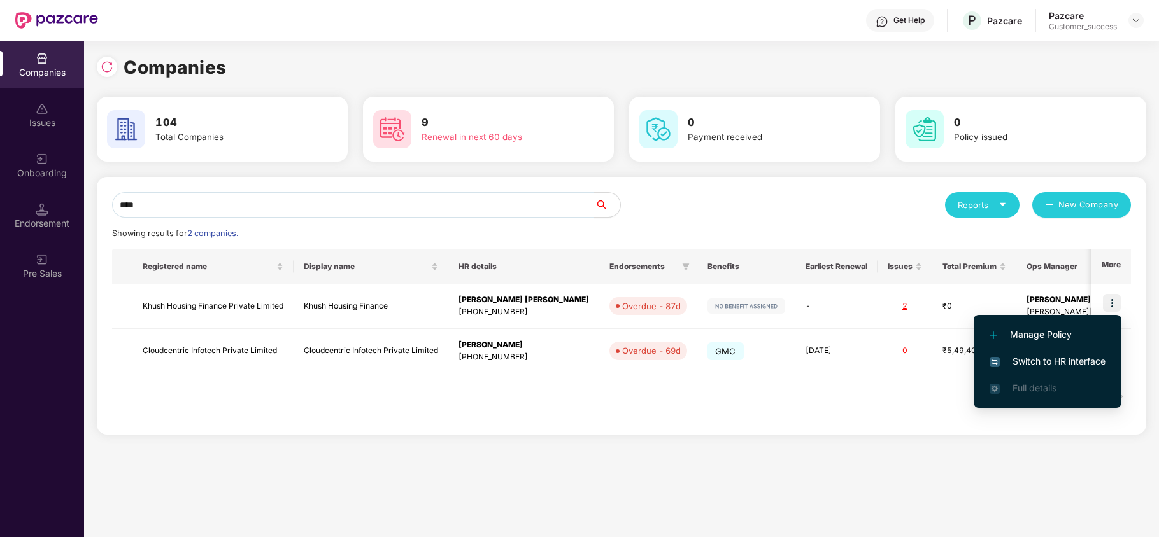
click at [1053, 358] on span "Switch to HR interface" at bounding box center [1047, 362] width 116 height 14
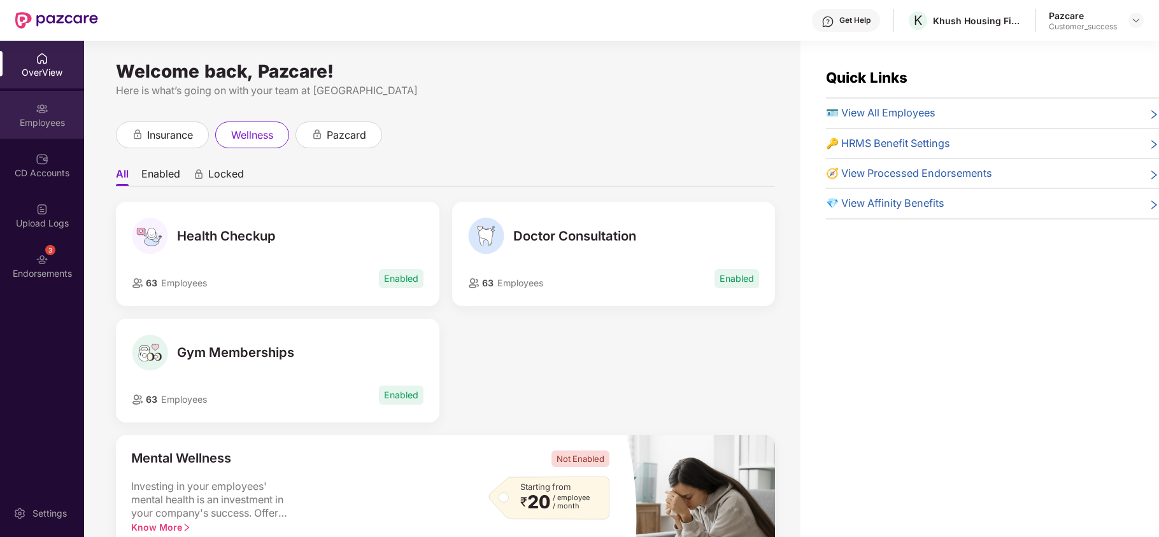
click at [56, 106] on div "Employees" at bounding box center [42, 115] width 84 height 48
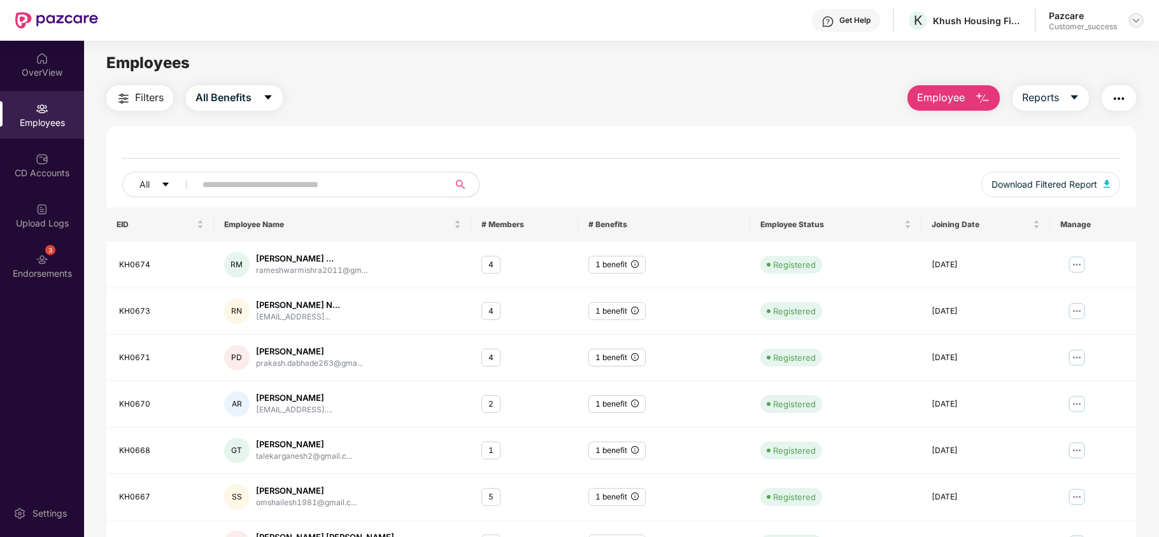
click at [1136, 20] on img at bounding box center [1136, 20] width 10 height 10
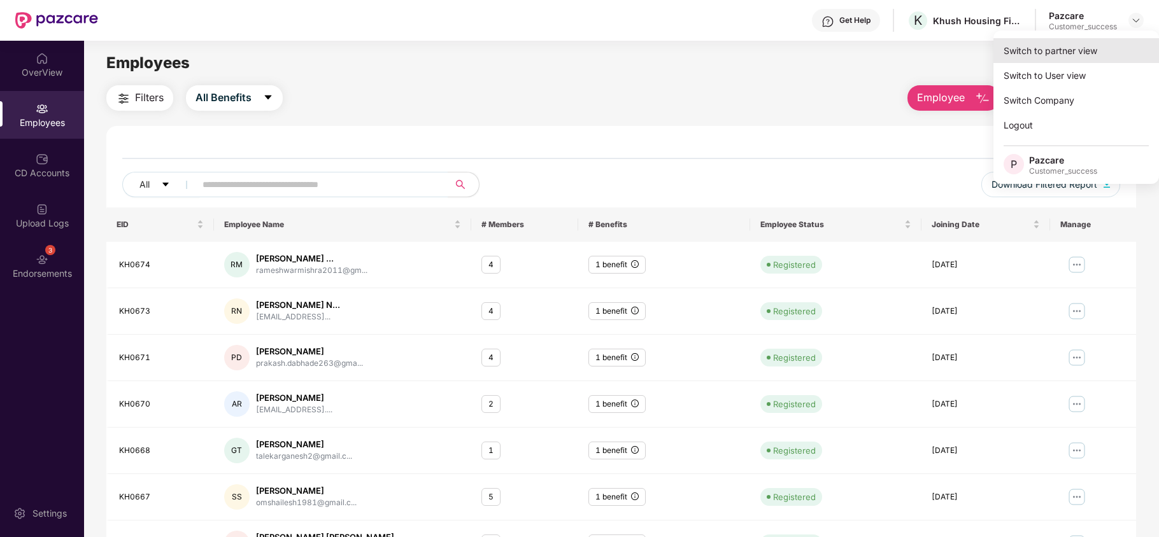
click at [1106, 45] on div "Switch to partner view" at bounding box center [1076, 50] width 166 height 25
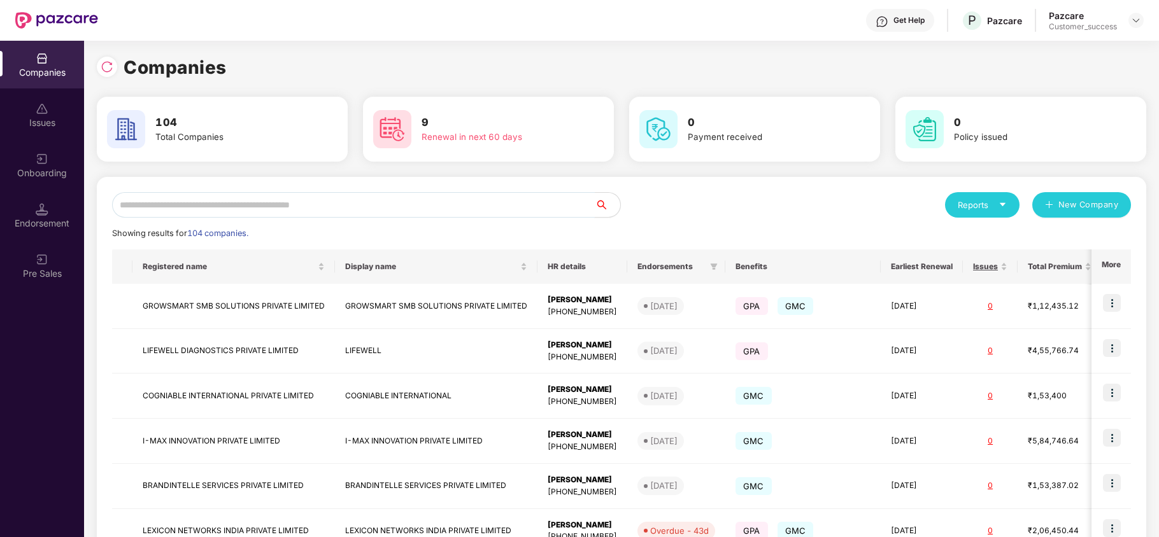
click at [456, 194] on input "text" at bounding box center [353, 204] width 483 height 25
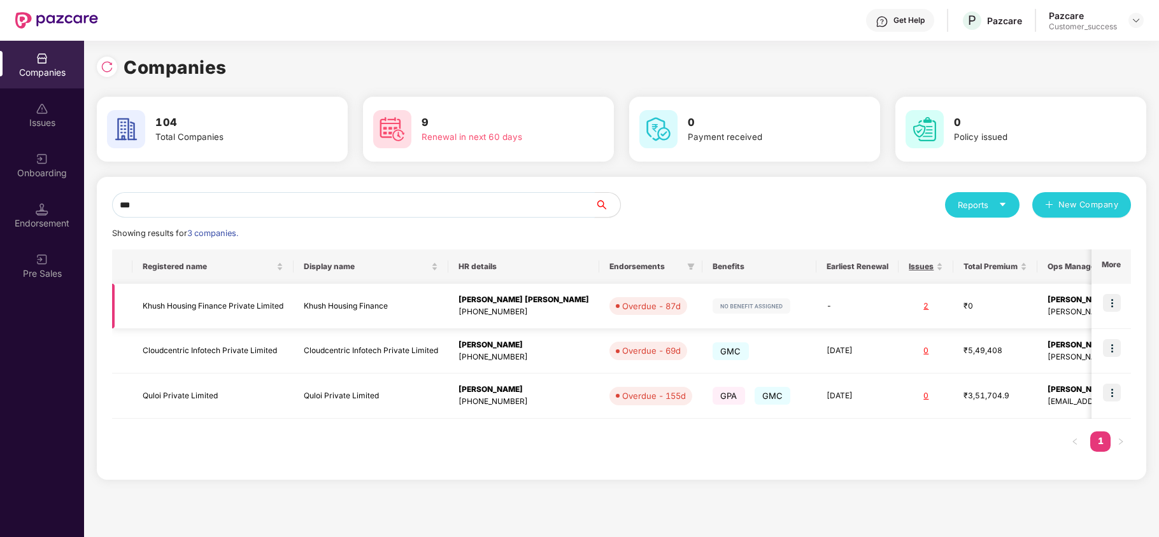
type input "***"
click at [1108, 299] on img at bounding box center [1112, 303] width 18 height 18
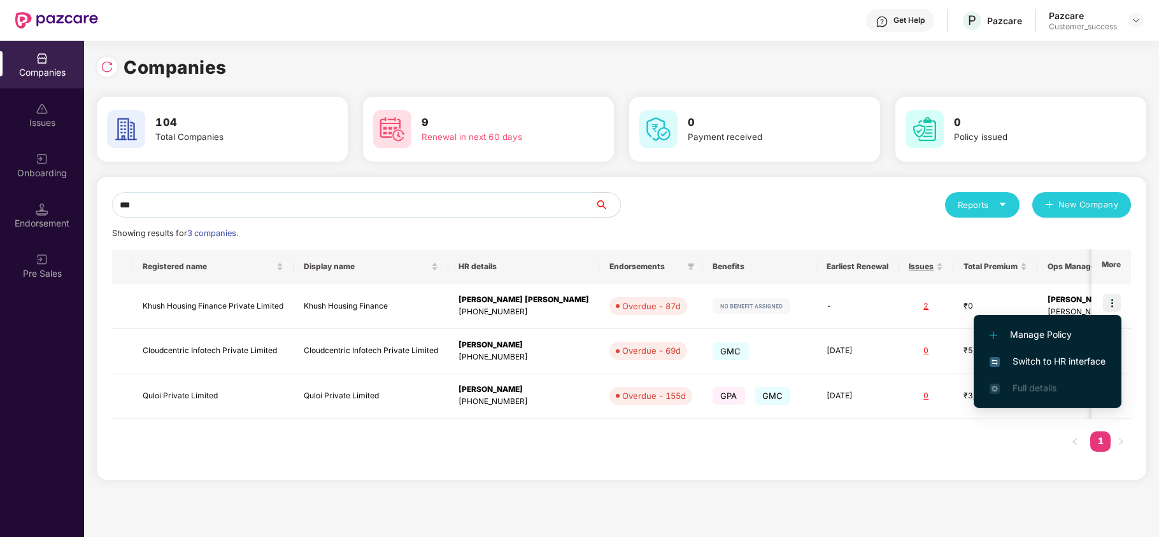
click at [1063, 360] on span "Switch to HR interface" at bounding box center [1047, 362] width 116 height 14
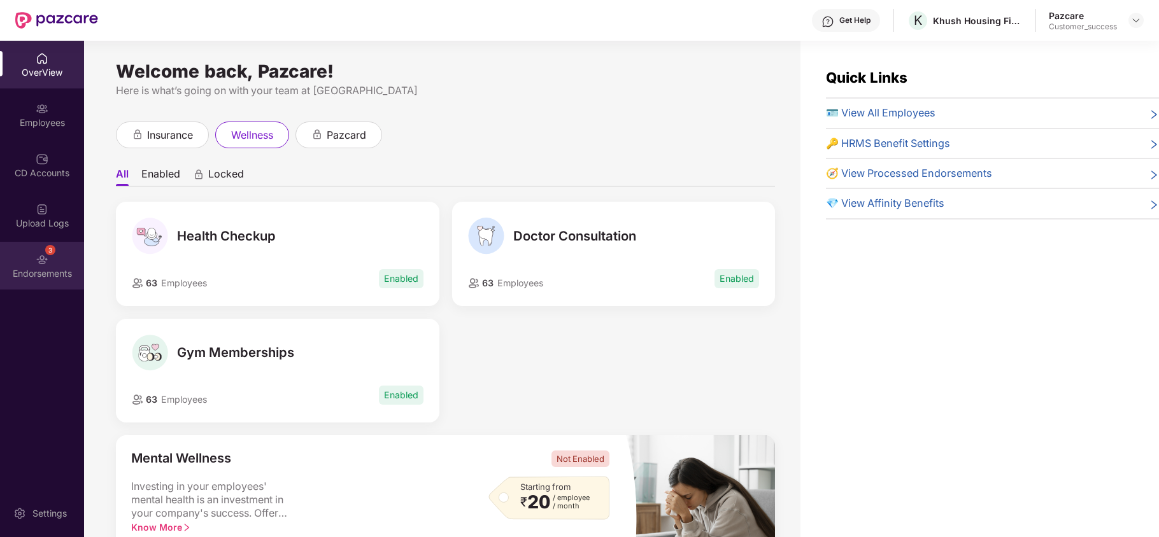
click at [57, 267] on div "Endorsements" at bounding box center [42, 273] width 84 height 13
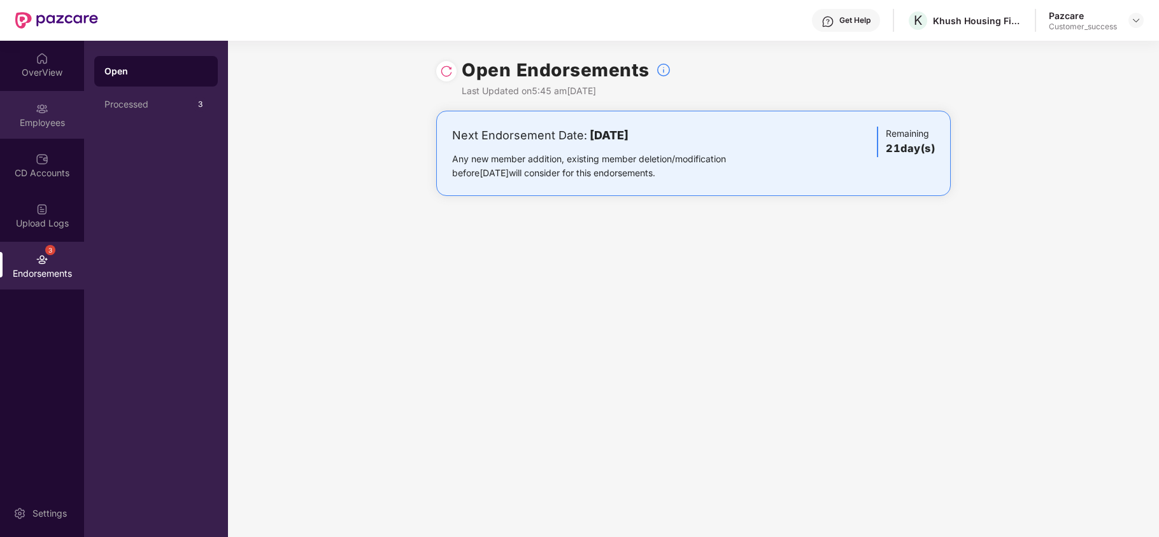
click at [41, 112] on img at bounding box center [42, 108] width 13 height 13
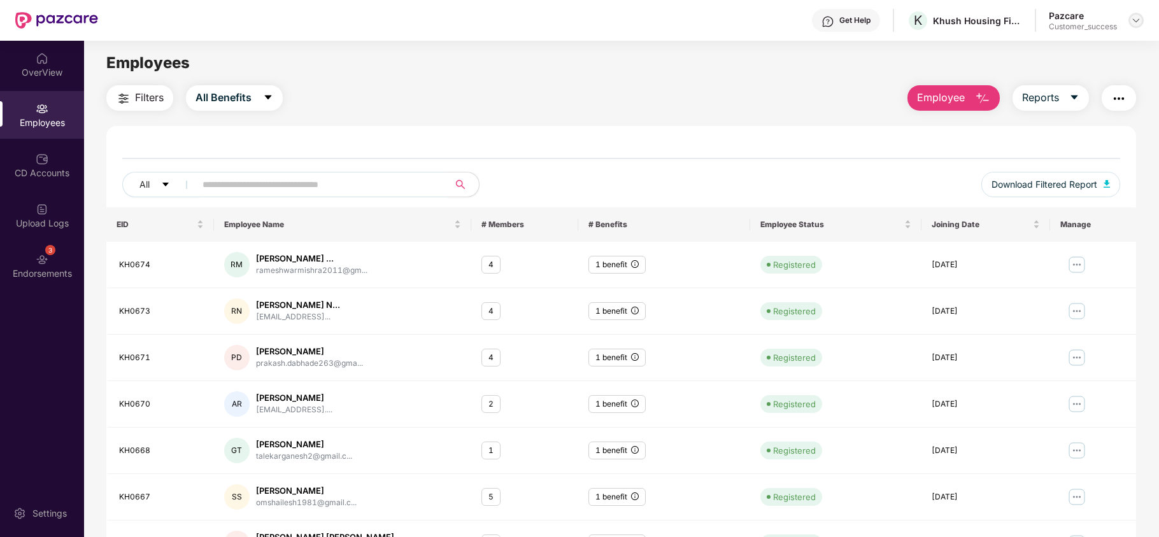
click at [1140, 18] on img at bounding box center [1136, 20] width 10 height 10
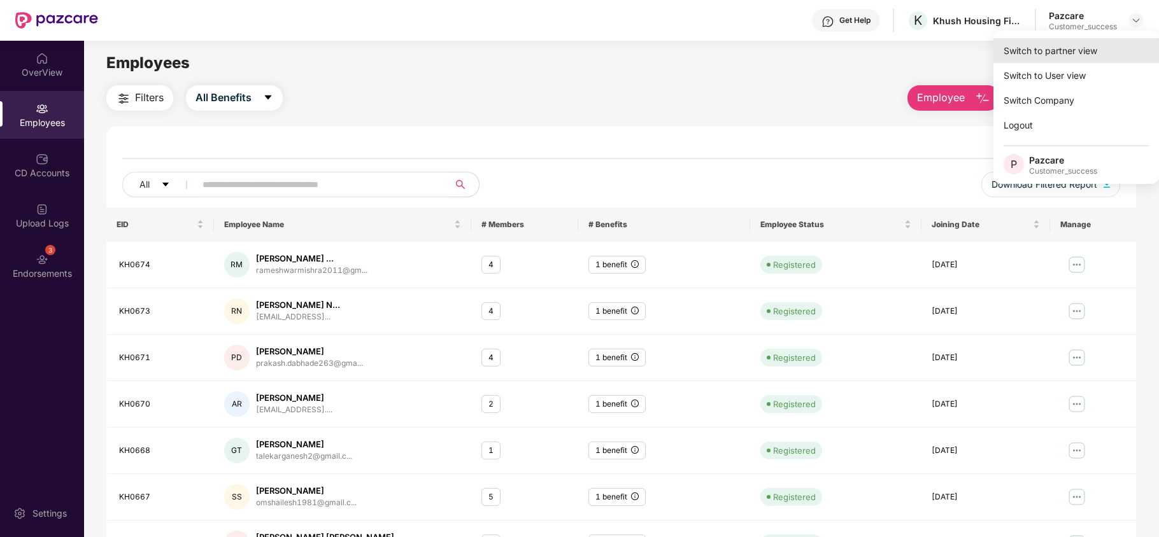
click at [1073, 50] on div "Switch to partner view" at bounding box center [1076, 50] width 166 height 25
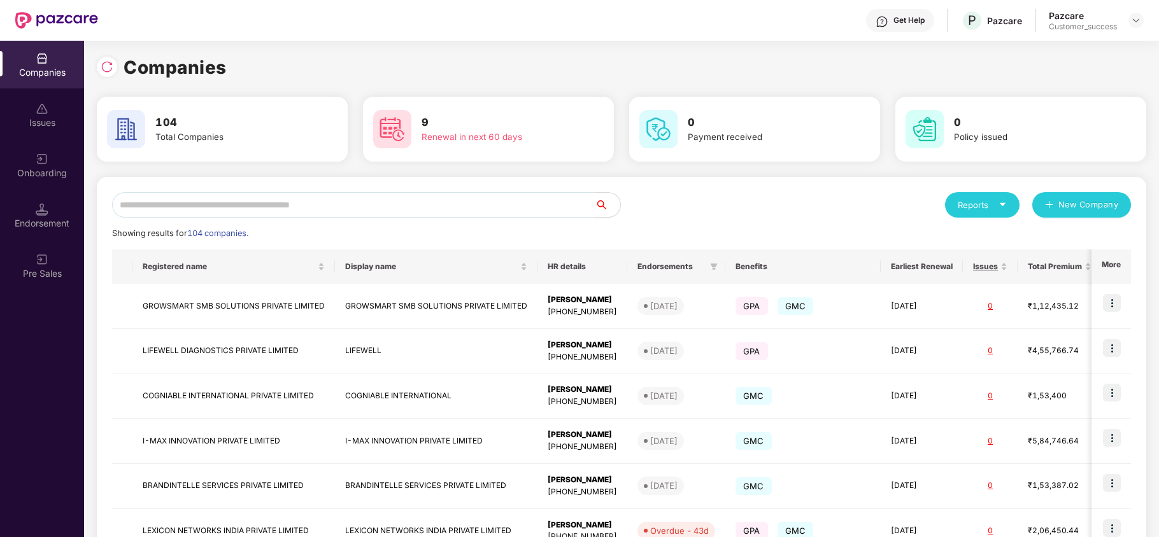
click at [453, 211] on input "text" at bounding box center [353, 204] width 483 height 25
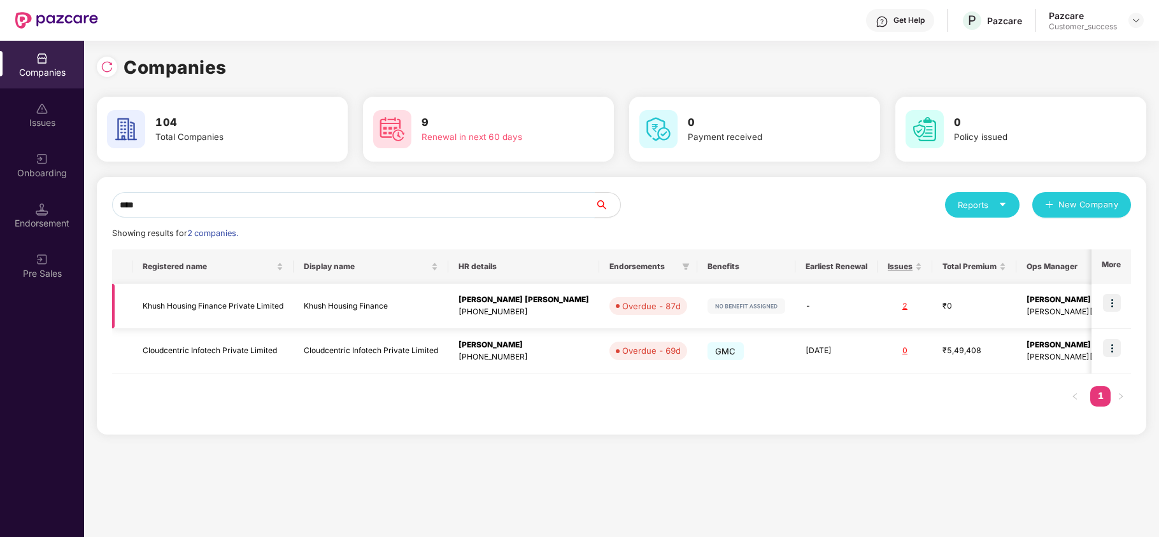
type input "****"
click at [1106, 301] on img at bounding box center [1112, 303] width 18 height 18
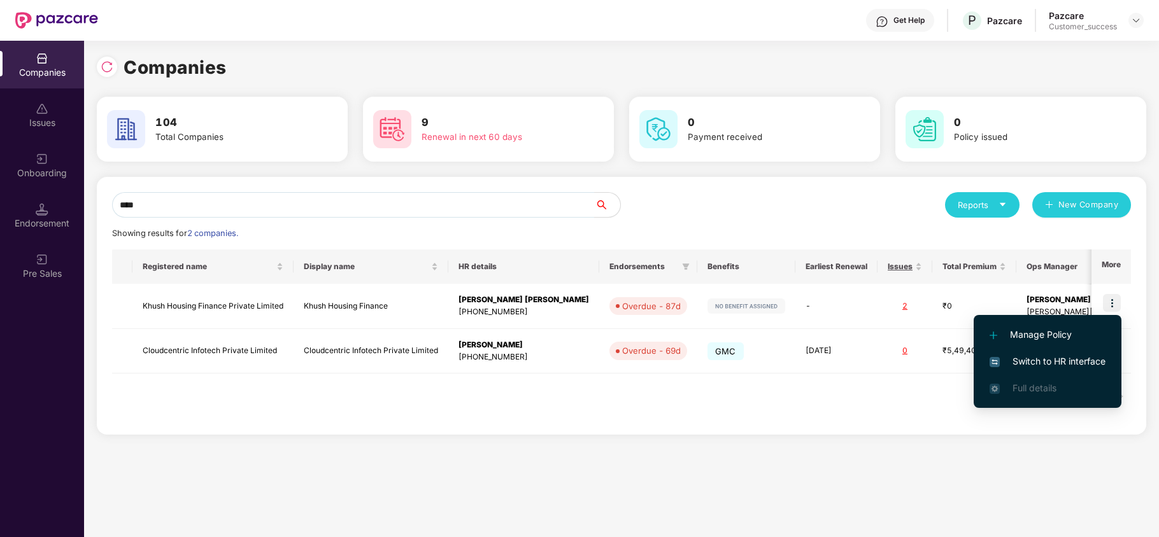
click at [1047, 358] on span "Switch to HR interface" at bounding box center [1047, 362] width 116 height 14
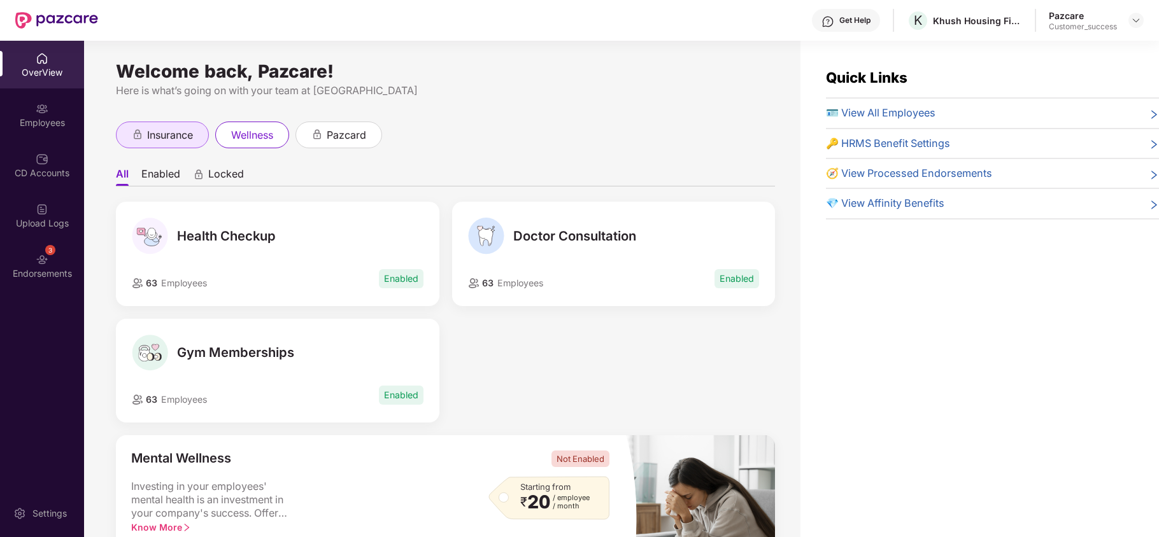
click at [160, 140] on span "insurance" at bounding box center [170, 135] width 46 height 16
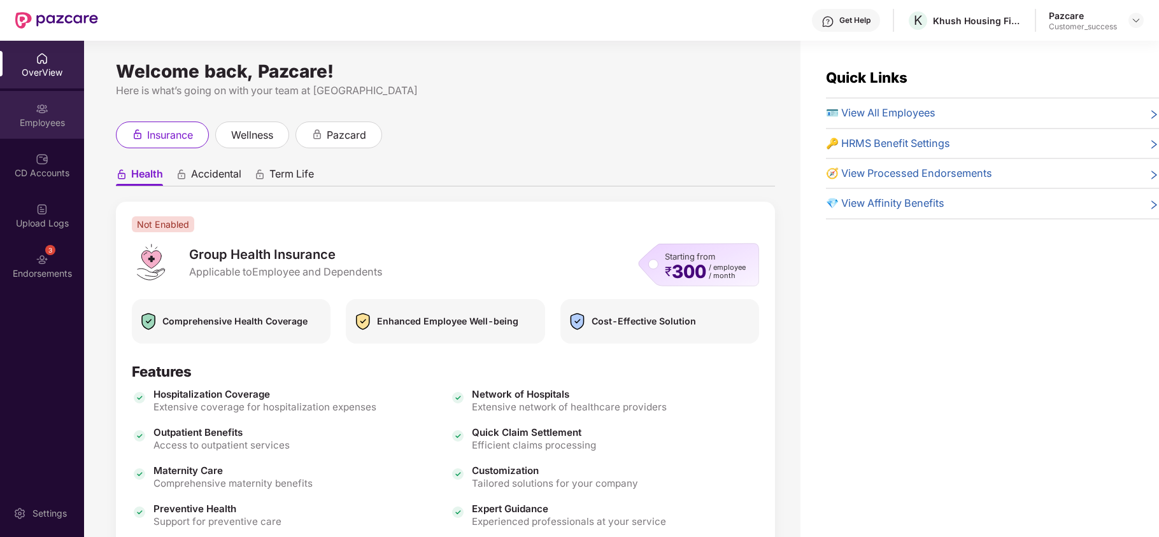
click at [46, 108] on img at bounding box center [42, 108] width 13 height 13
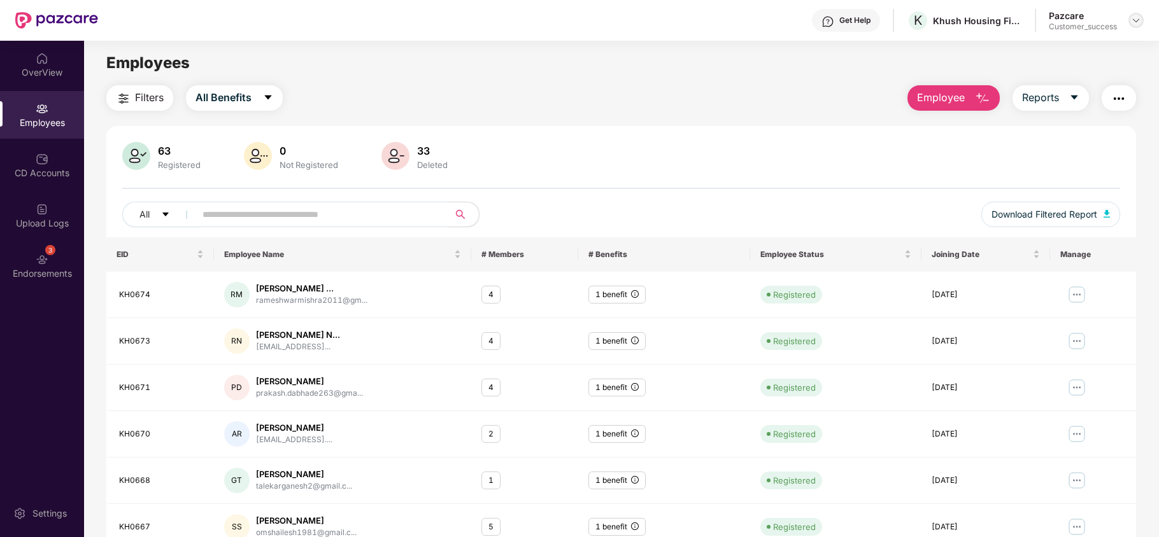
click at [1134, 26] on div at bounding box center [1135, 20] width 15 height 15
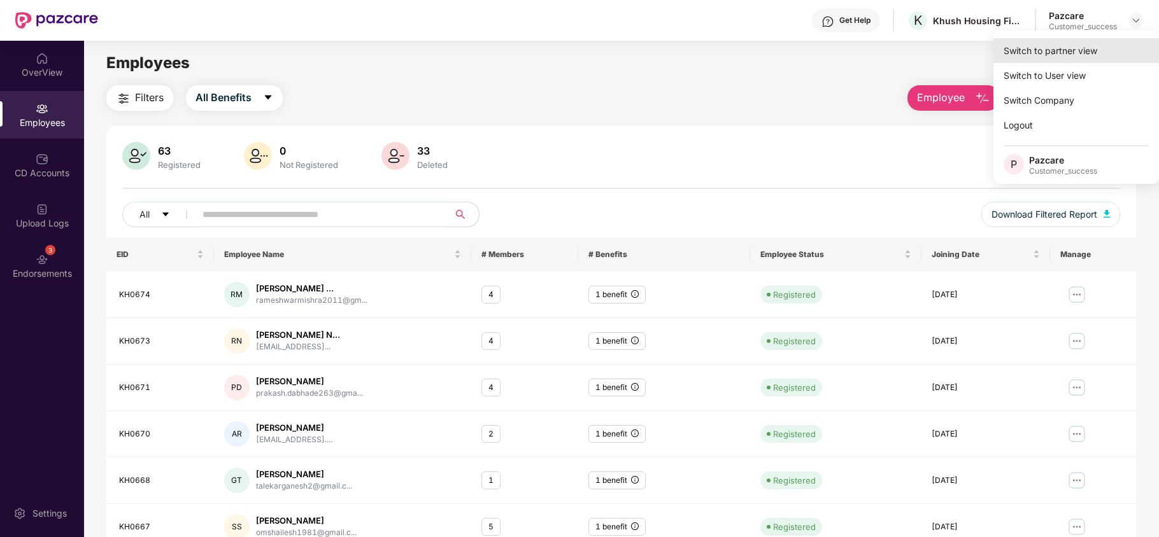
click at [1082, 61] on div "Switch to partner view" at bounding box center [1076, 50] width 166 height 25
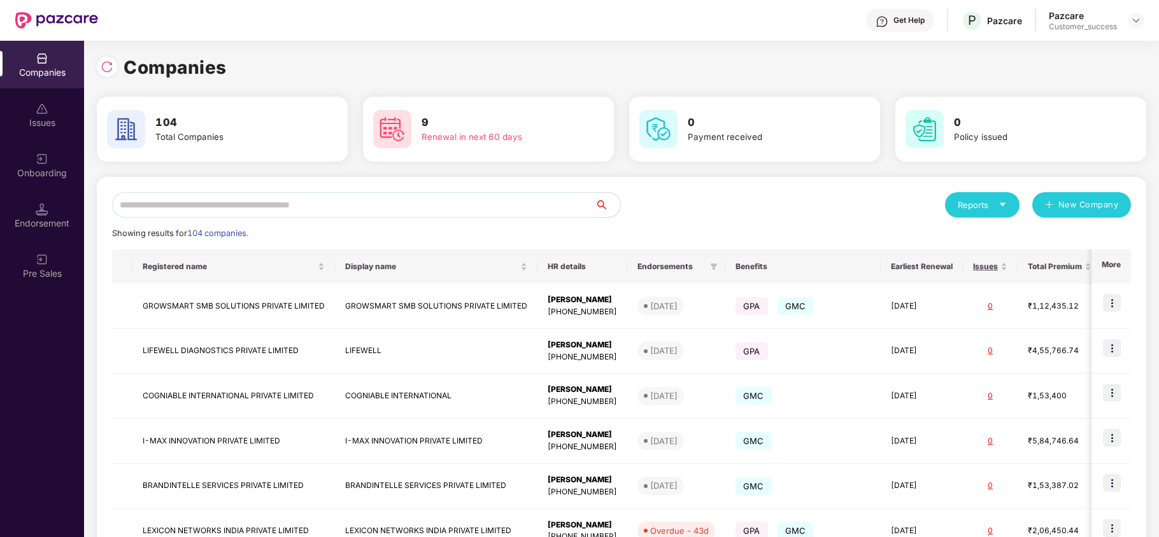
click at [47, 181] on div "Onboarding" at bounding box center [42, 165] width 84 height 48
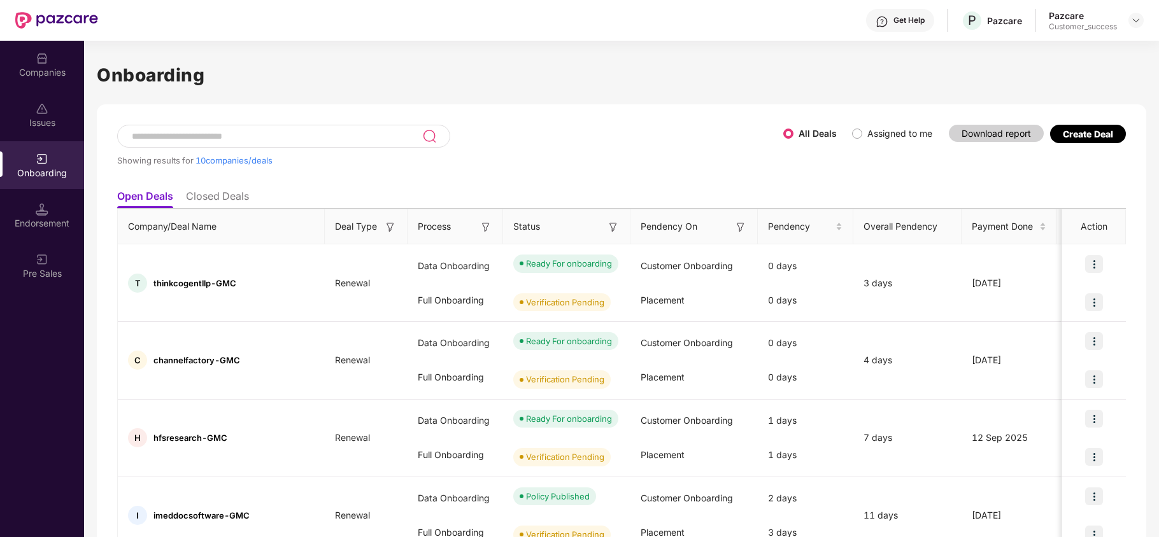
click at [191, 131] on input at bounding box center [277, 136] width 292 height 11
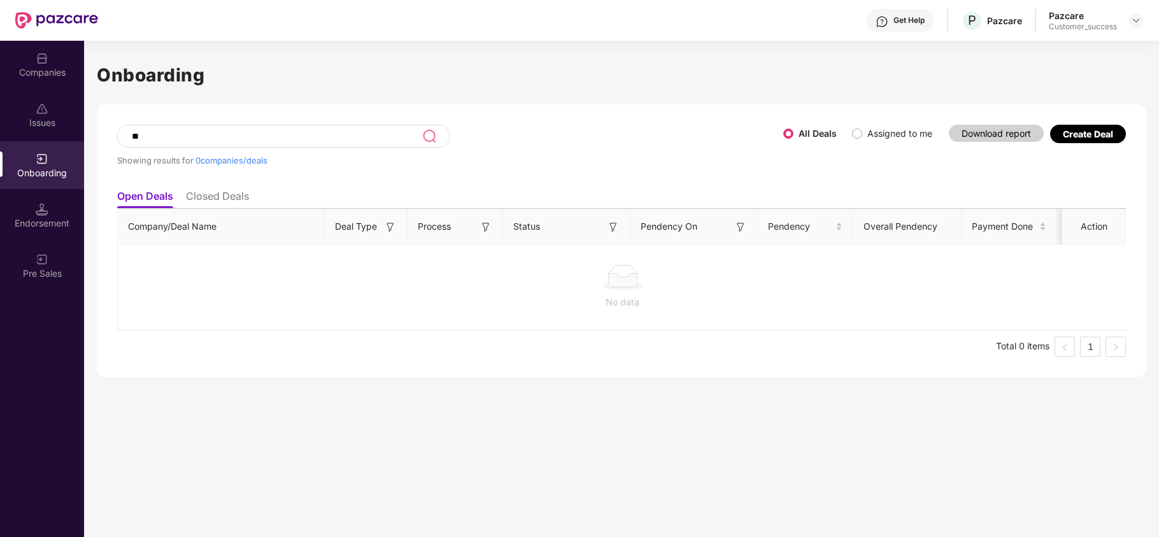
type input "*"
click at [299, 139] on input at bounding box center [276, 136] width 291 height 11
type input "*****"
click at [46, 56] on img at bounding box center [42, 58] width 13 height 13
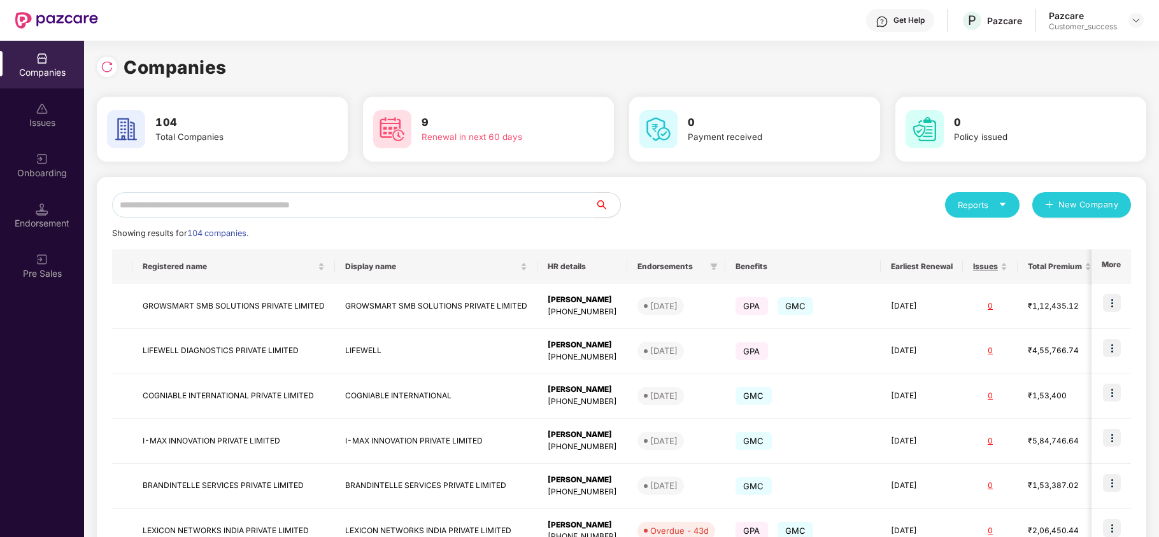
click at [241, 197] on input "text" at bounding box center [353, 204] width 483 height 25
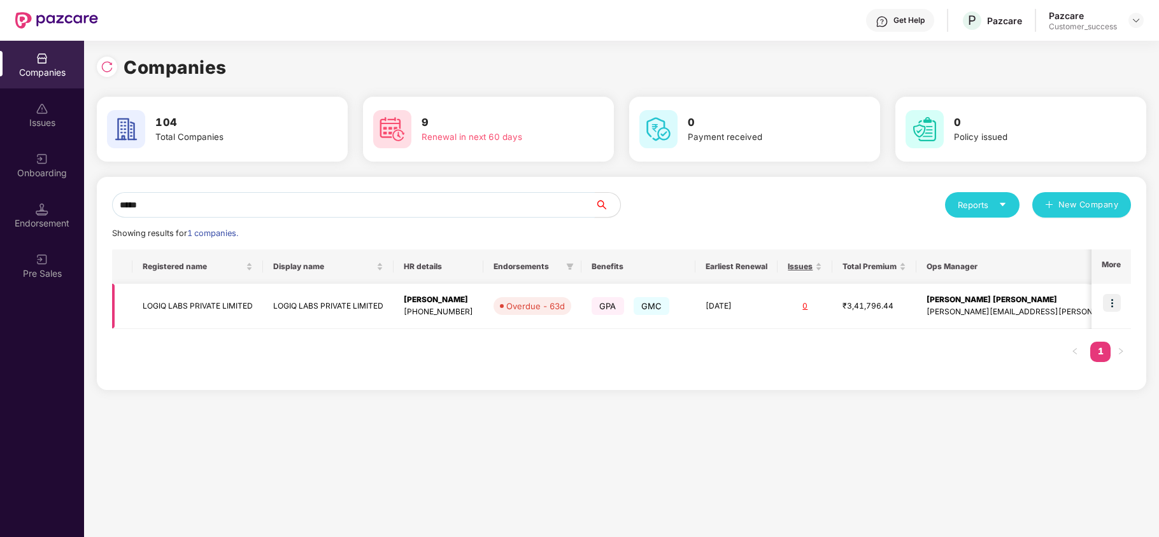
type input "*****"
click at [1117, 299] on img at bounding box center [1112, 303] width 18 height 18
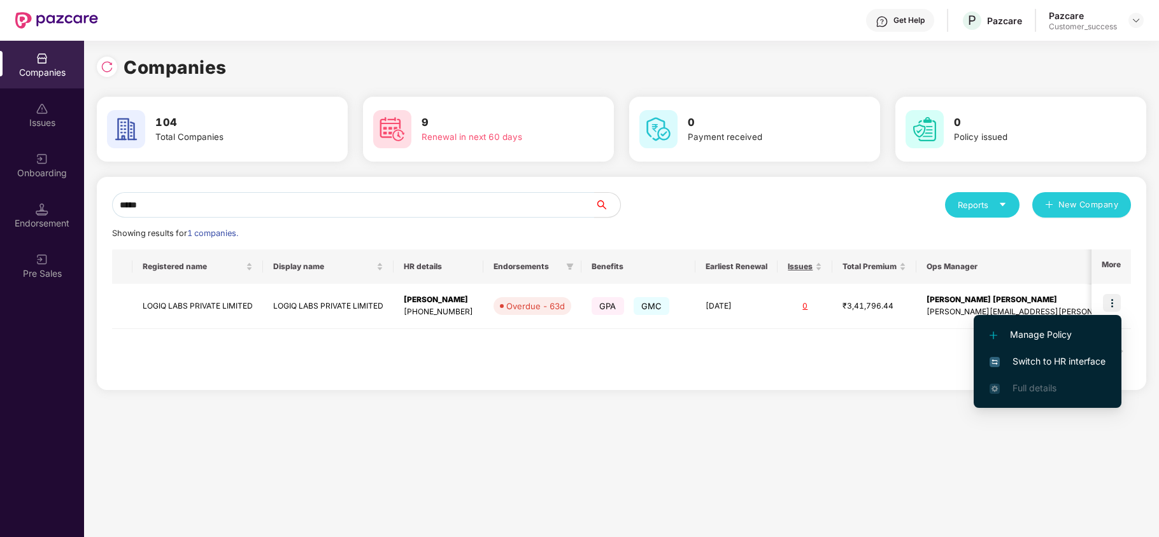
click at [1070, 360] on span "Switch to HR interface" at bounding box center [1047, 362] width 116 height 14
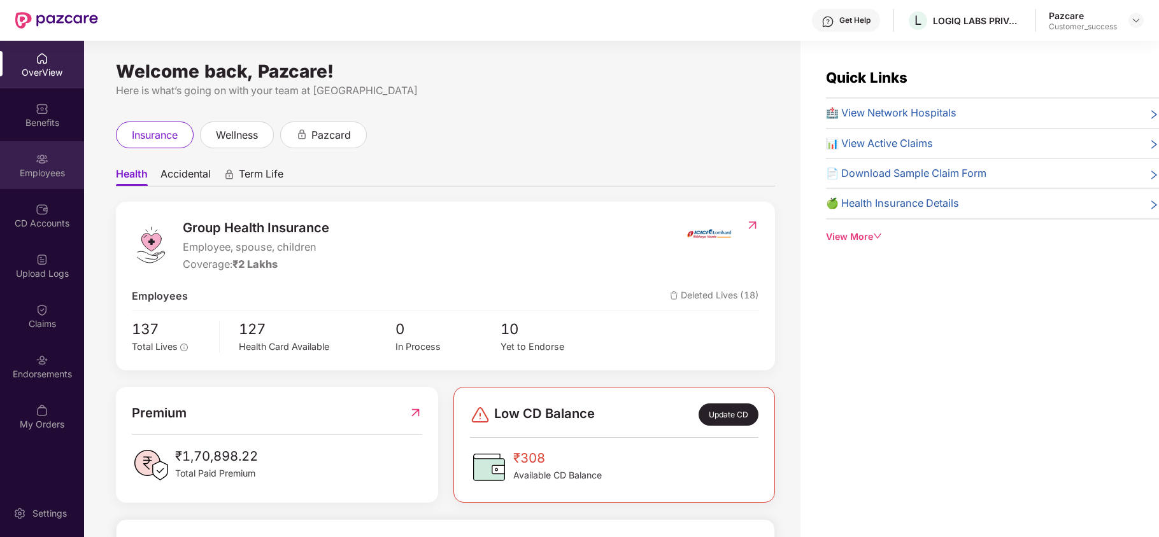
click at [23, 172] on div "Employees" at bounding box center [42, 173] width 84 height 13
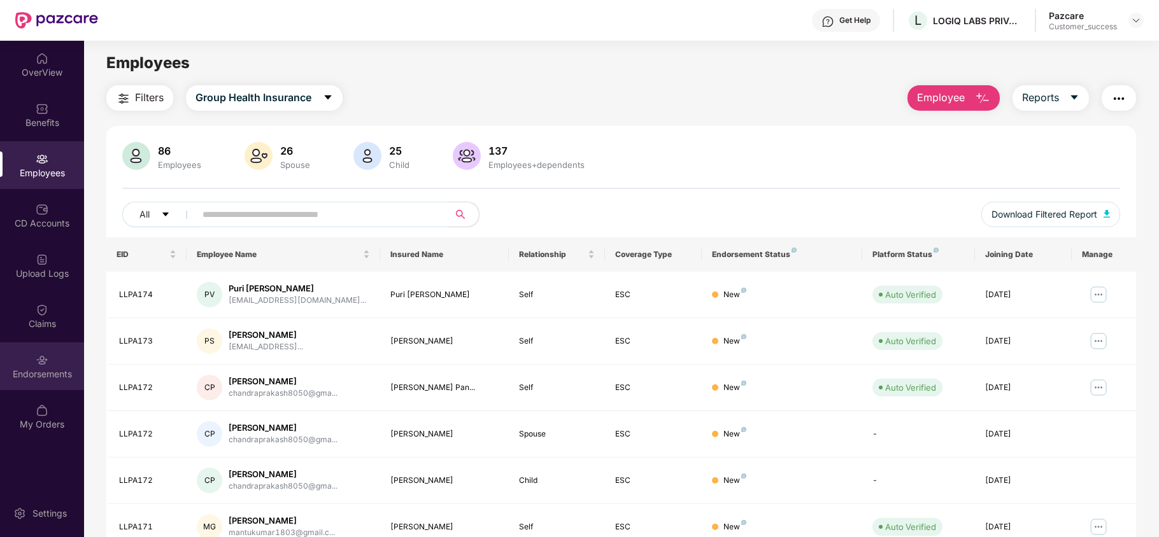
click at [31, 371] on div "Endorsements" at bounding box center [42, 374] width 84 height 13
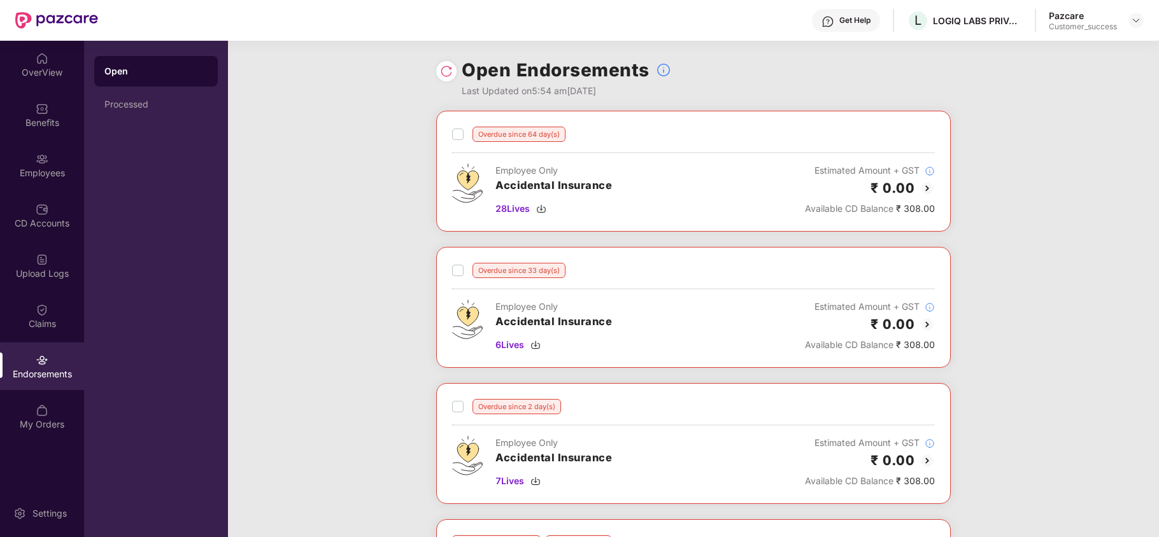
click at [926, 191] on img at bounding box center [926, 188] width 15 height 15
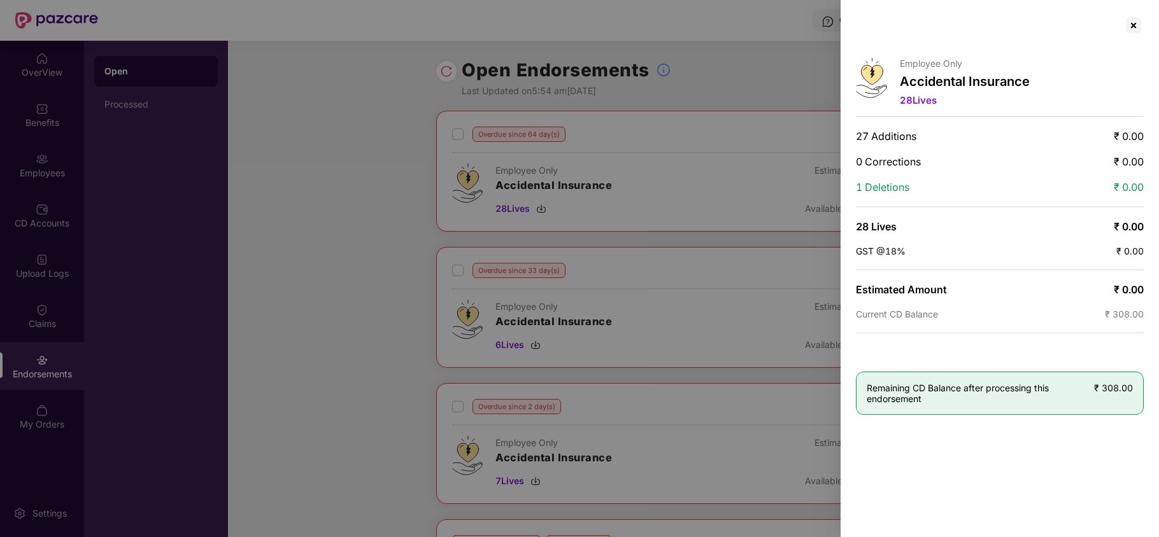
click at [744, 266] on div at bounding box center [579, 268] width 1159 height 537
click at [1136, 26] on div at bounding box center [1133, 25] width 20 height 20
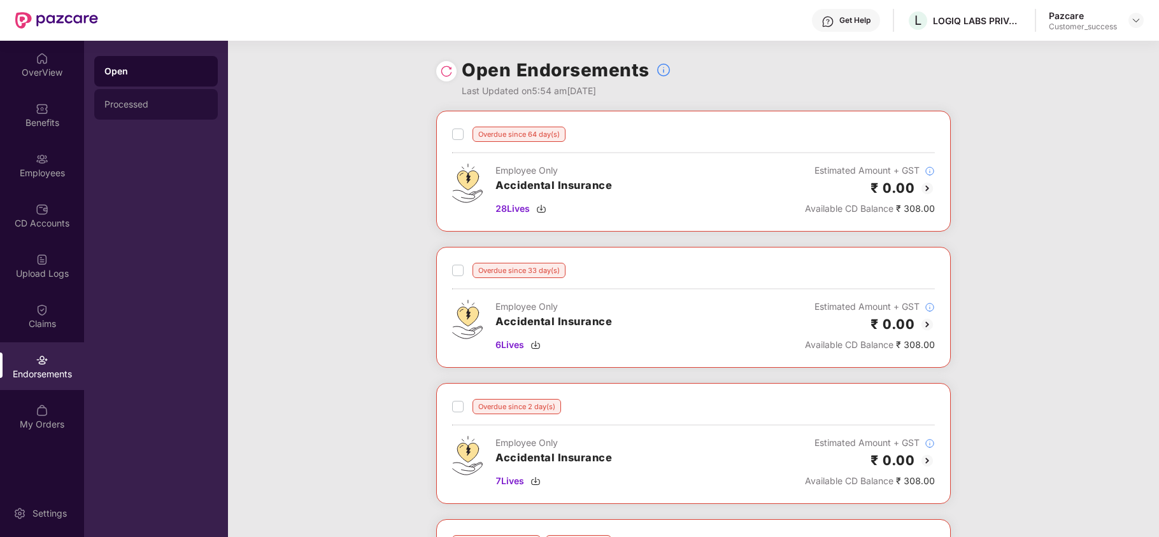
click at [136, 117] on div "Processed" at bounding box center [156, 104] width 124 height 31
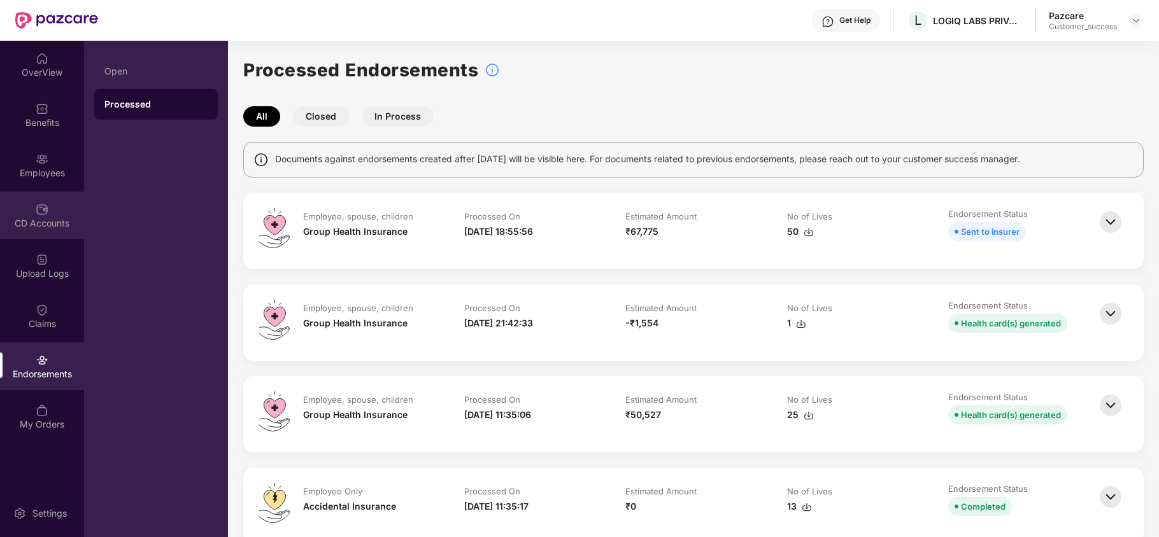
click at [46, 225] on div "CD Accounts" at bounding box center [42, 223] width 84 height 13
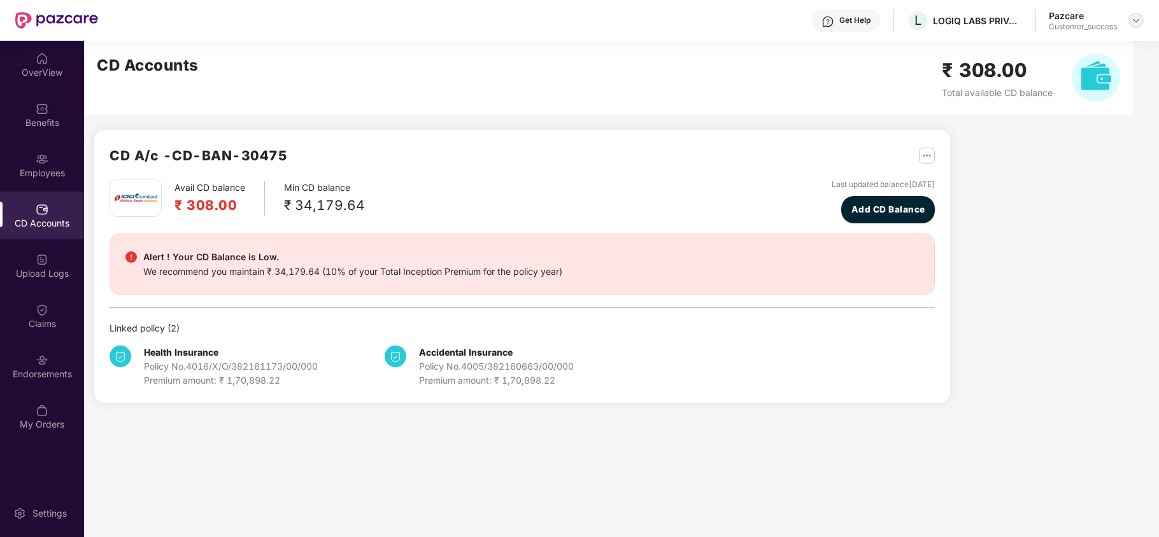
click at [1139, 20] on img at bounding box center [1136, 20] width 10 height 10
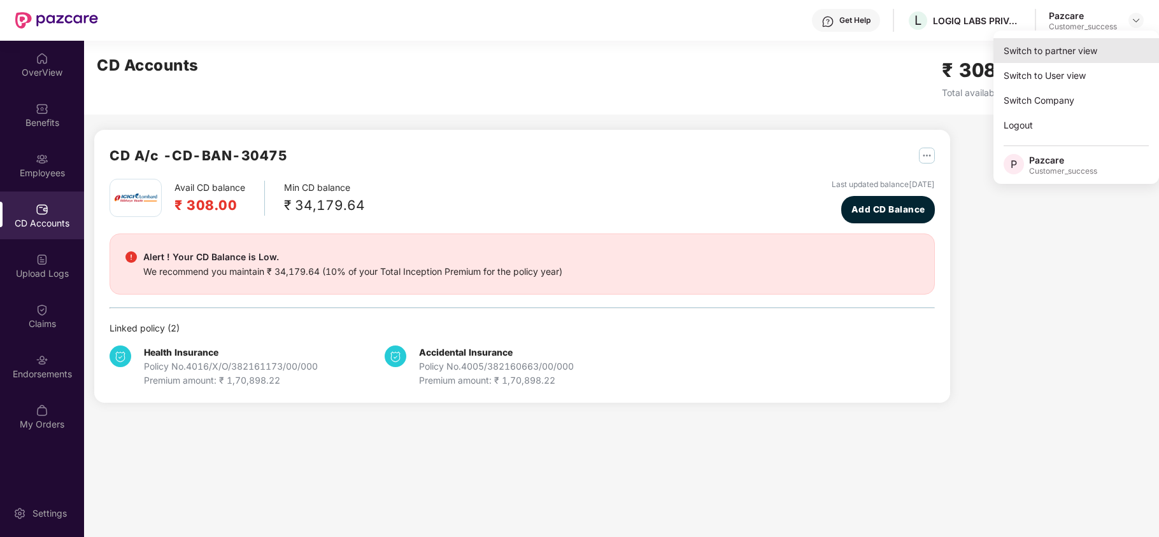
click at [1043, 59] on div "Switch to partner view" at bounding box center [1076, 50] width 166 height 25
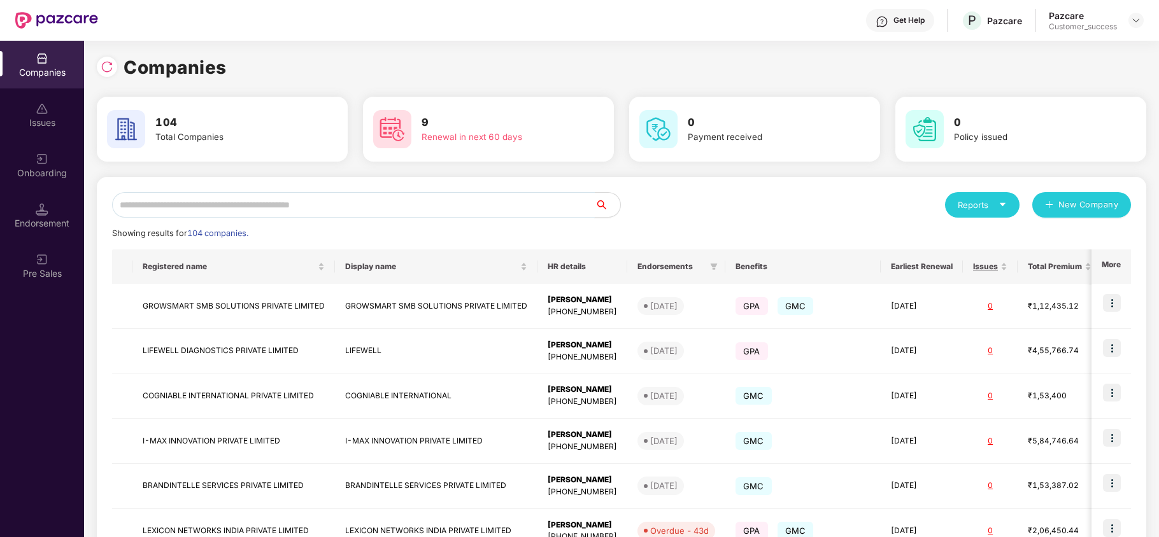
click at [398, 202] on input "text" at bounding box center [353, 204] width 483 height 25
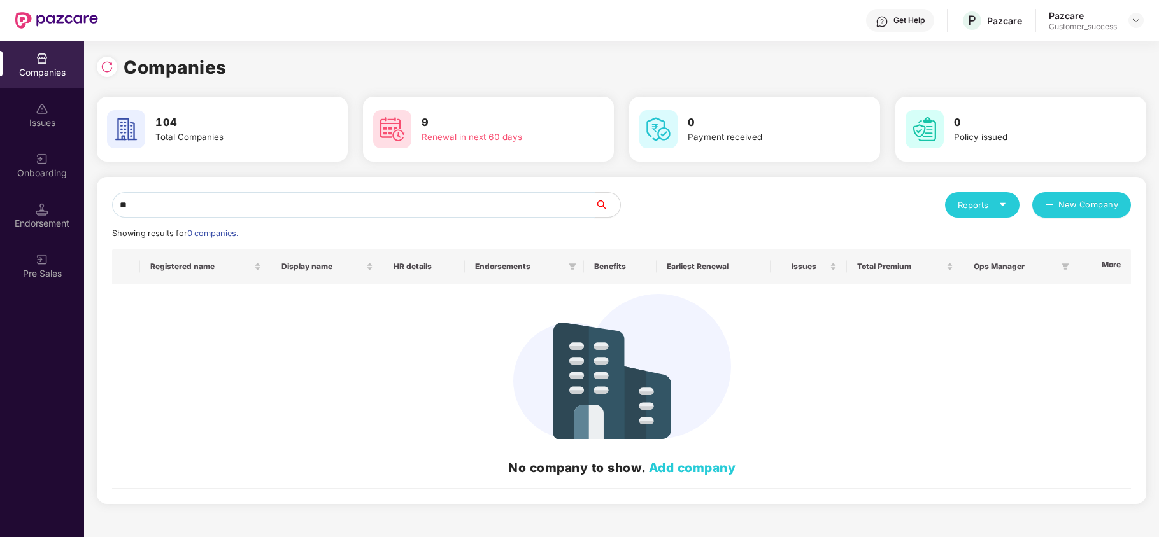
type input "*"
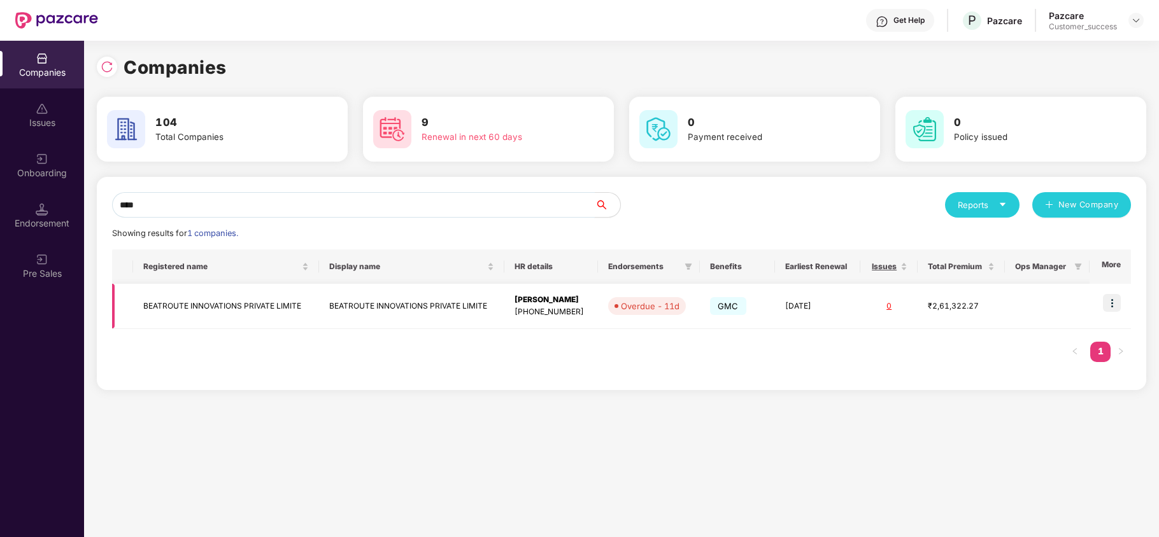
type input "****"
click at [1113, 302] on img at bounding box center [1112, 303] width 18 height 18
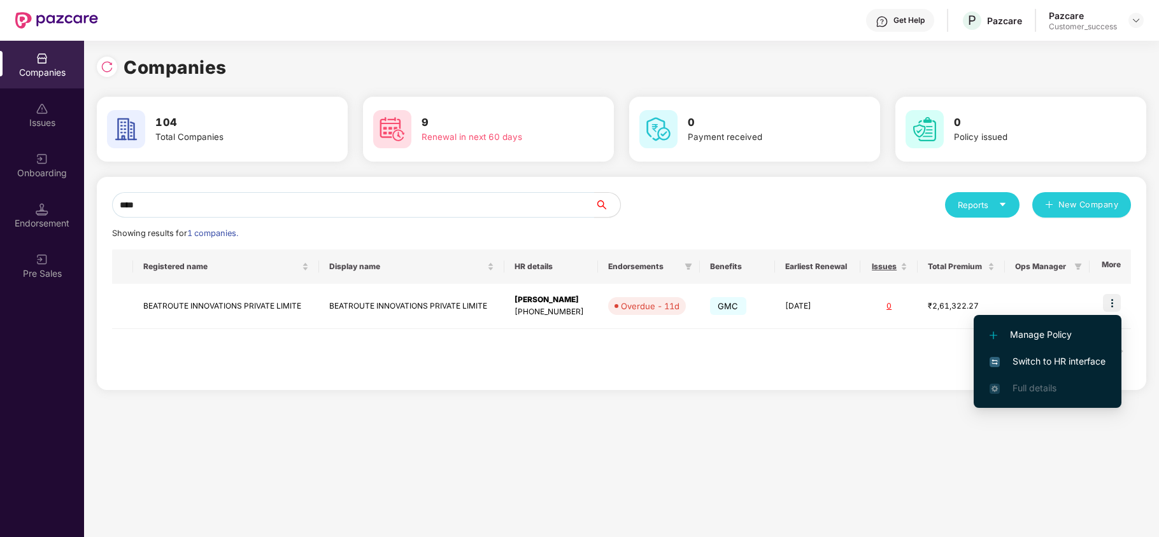
click at [1057, 360] on span "Switch to HR interface" at bounding box center [1047, 362] width 116 height 14
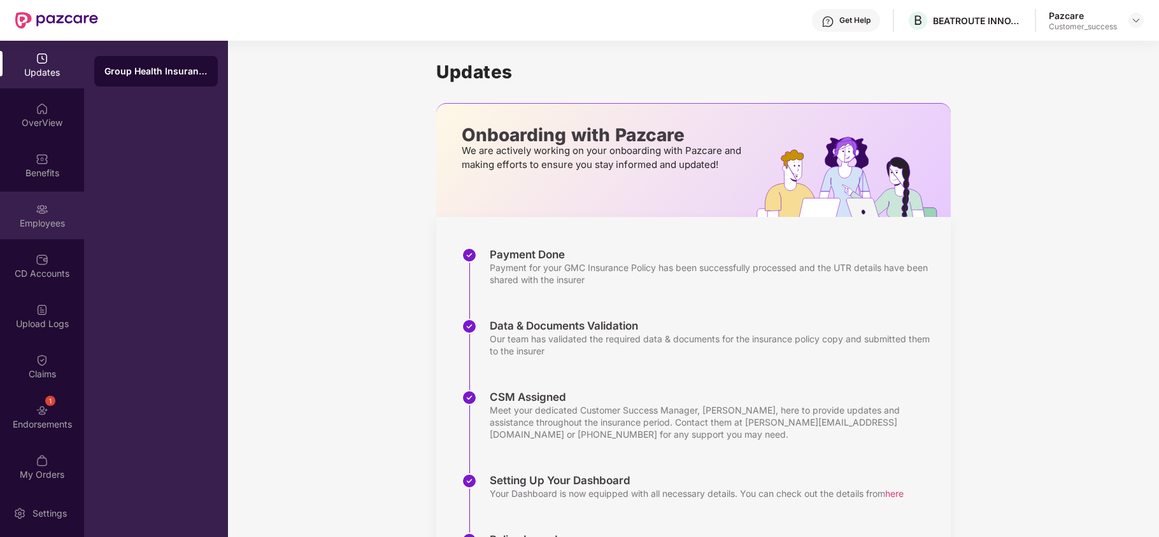
click at [41, 222] on div "Employees" at bounding box center [42, 223] width 84 height 13
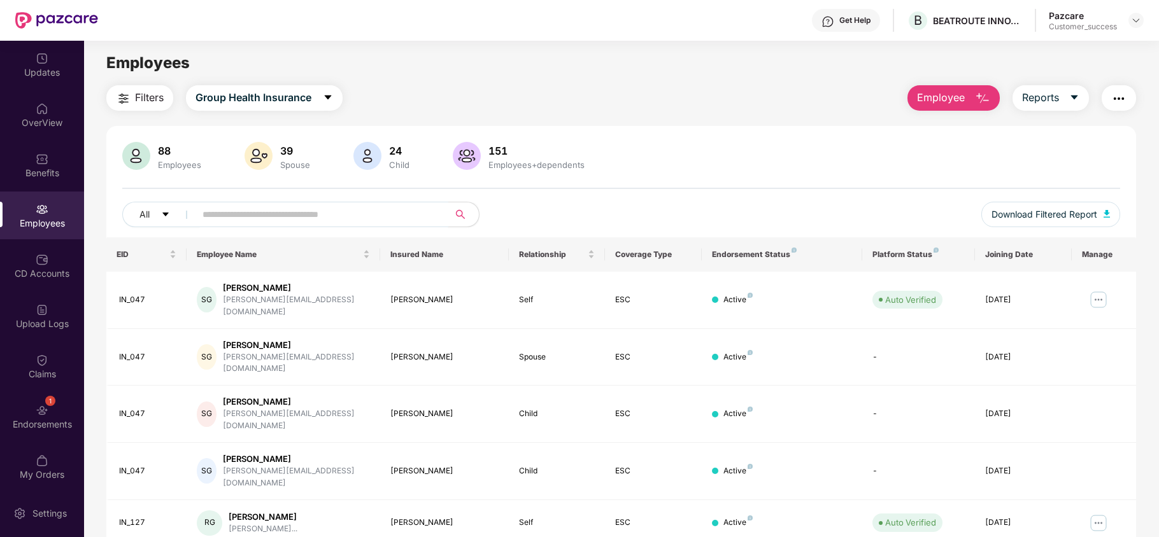
click at [301, 214] on input "text" at bounding box center [316, 214] width 229 height 19
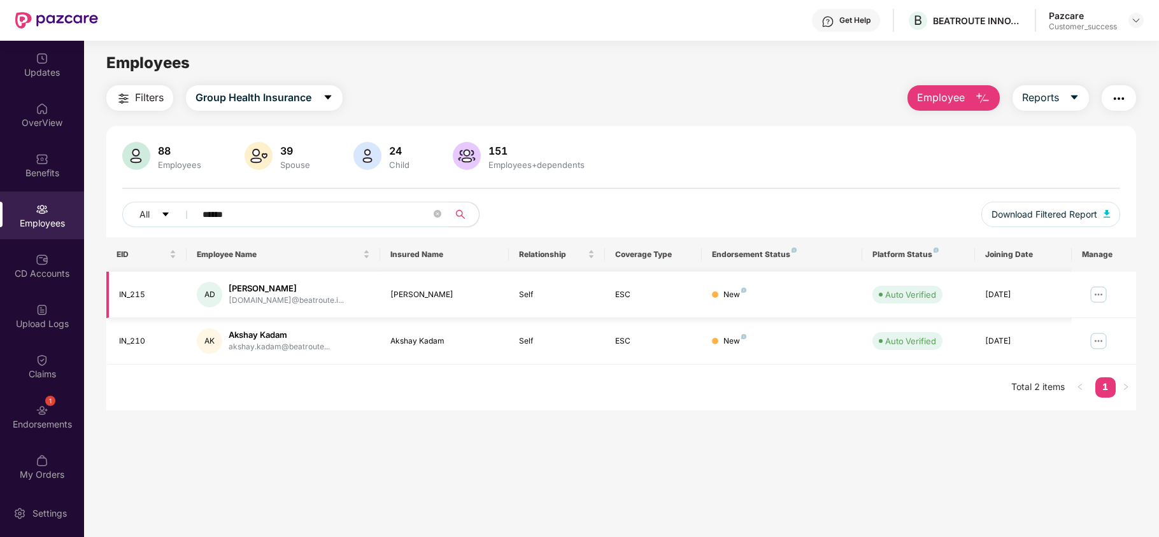
type input "******"
click at [1092, 295] on img at bounding box center [1098, 295] width 20 height 20
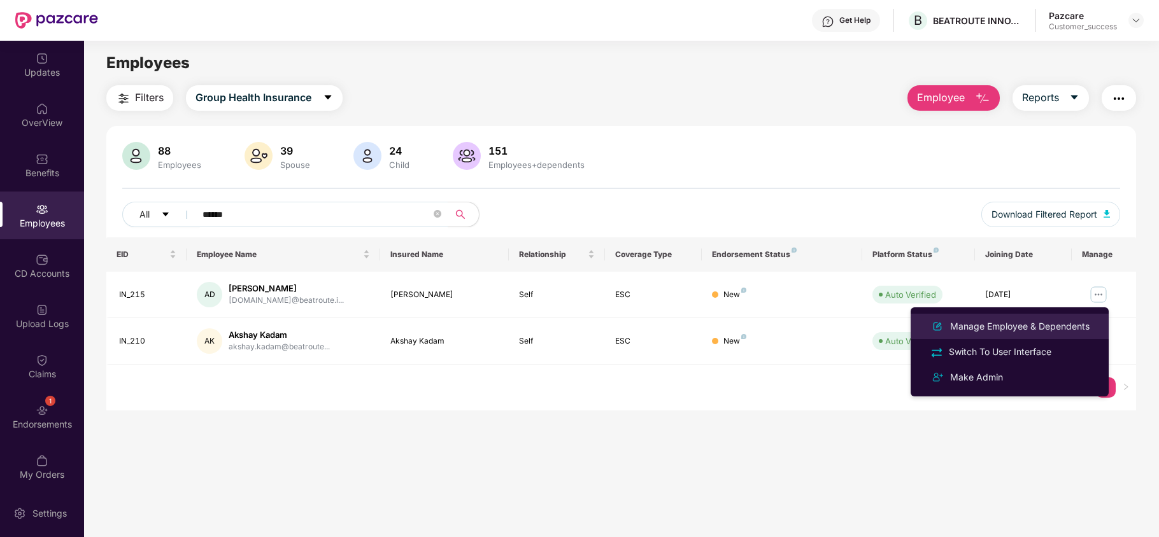
click at [1019, 334] on div "Manage Employee & Dependents" at bounding box center [1009, 326] width 165 height 15
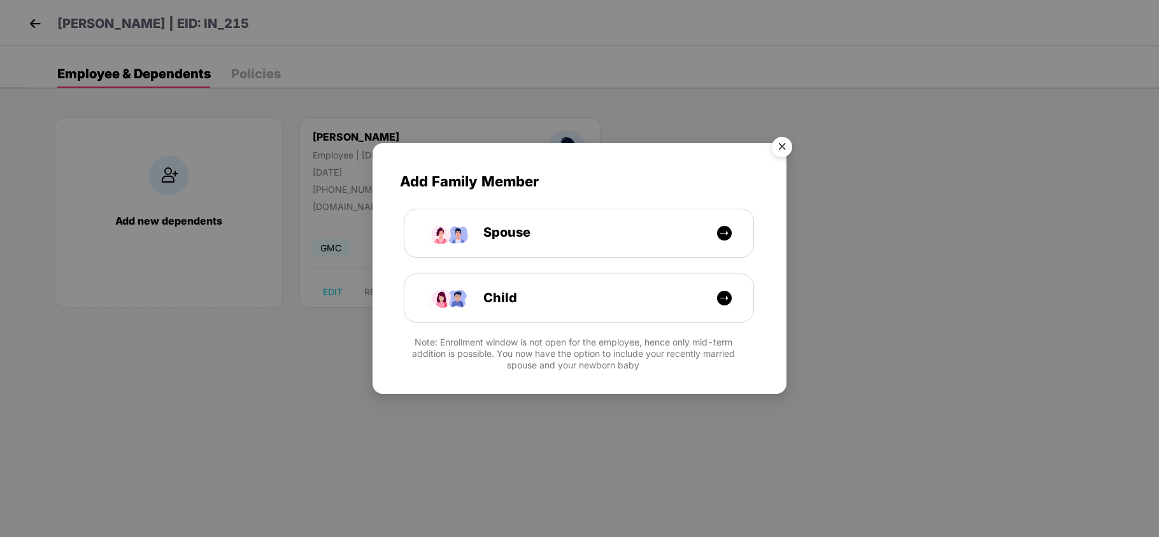
click at [775, 145] on img "Close" at bounding box center [782, 149] width 36 height 36
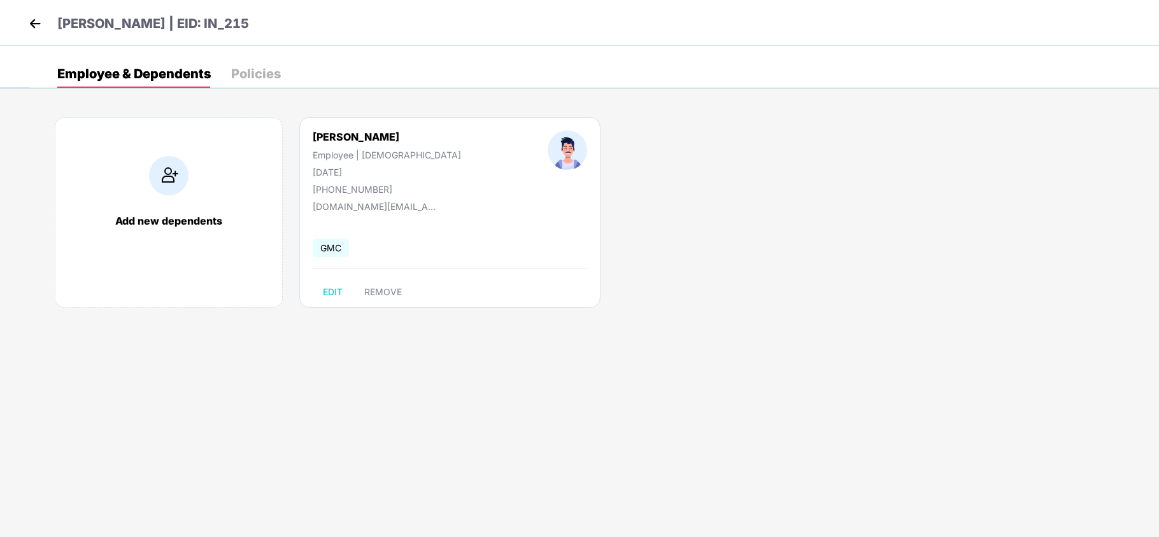
click at [378, 189] on div "[PHONE_NUMBER]" at bounding box center [387, 189] width 148 height 11
drag, startPoint x: 390, startPoint y: 188, endPoint x: 296, endPoint y: 188, distance: 93.6
click at [296, 188] on div "[PERSON_NAME] Employee | [DEMOGRAPHIC_DATA] [DATE] [PHONE_NUMBER]" at bounding box center [386, 163] width 235 height 64
copy div "[PHONE_NUMBER]"
click at [36, 14] on img at bounding box center [34, 23] width 19 height 19
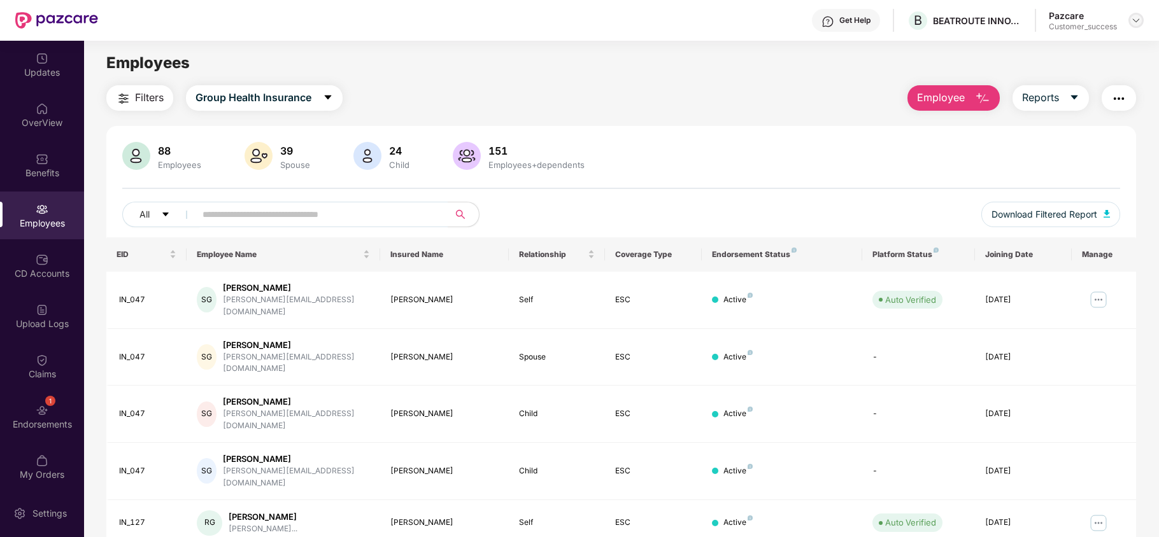
click at [1132, 18] on img at bounding box center [1136, 20] width 10 height 10
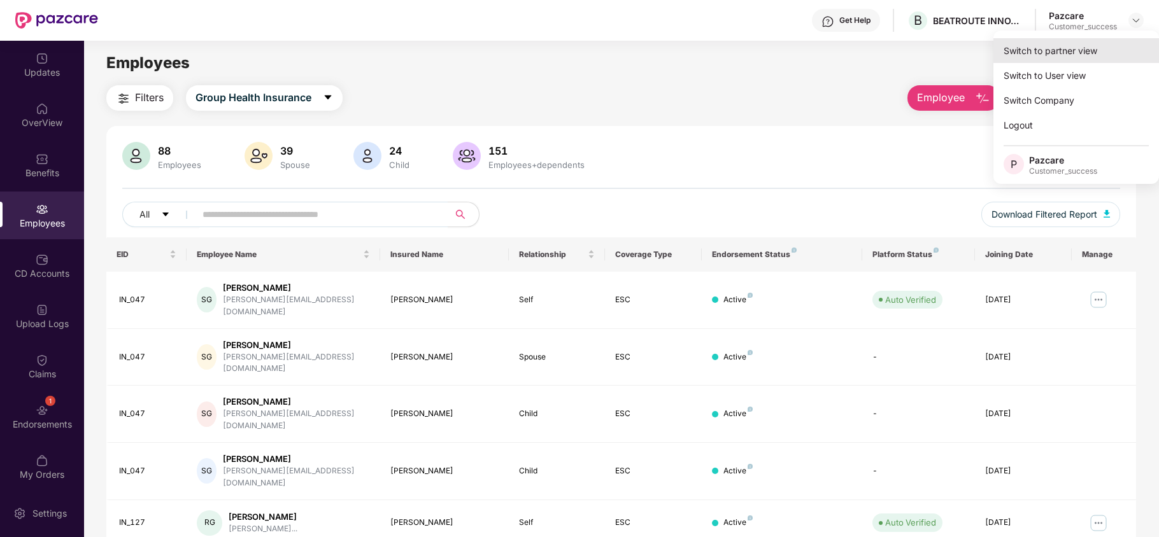
click at [1081, 56] on div "Switch to partner view" at bounding box center [1076, 50] width 166 height 25
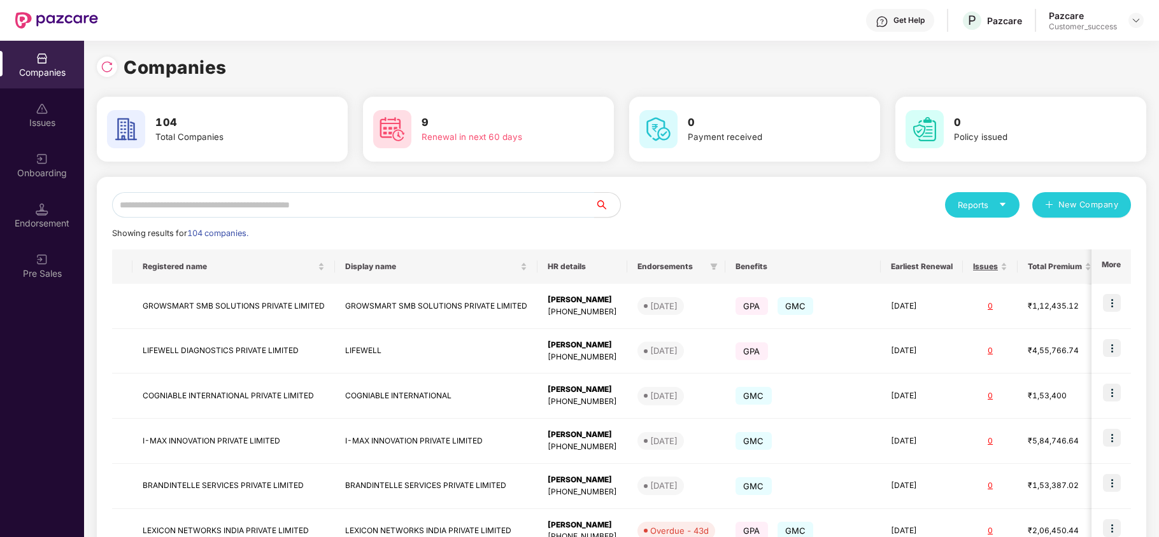
click at [379, 218] on div "Reports New Company Showing results for 104 companies. Registered name Display …" at bounding box center [621, 486] width 1019 height 588
click at [379, 205] on input "text" at bounding box center [353, 204] width 483 height 25
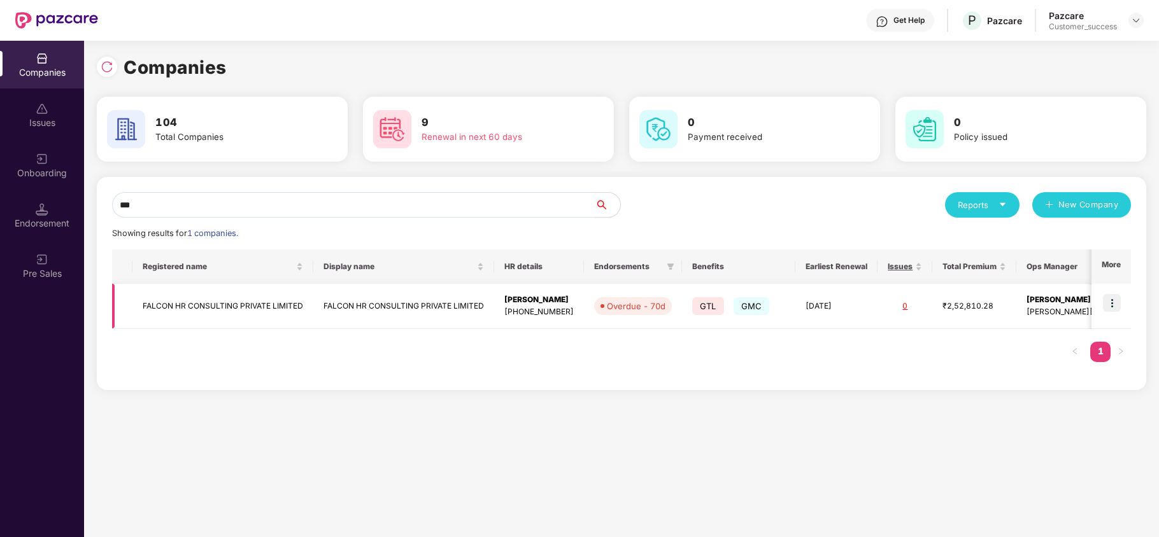
type input "***"
click at [1115, 304] on img at bounding box center [1112, 303] width 18 height 18
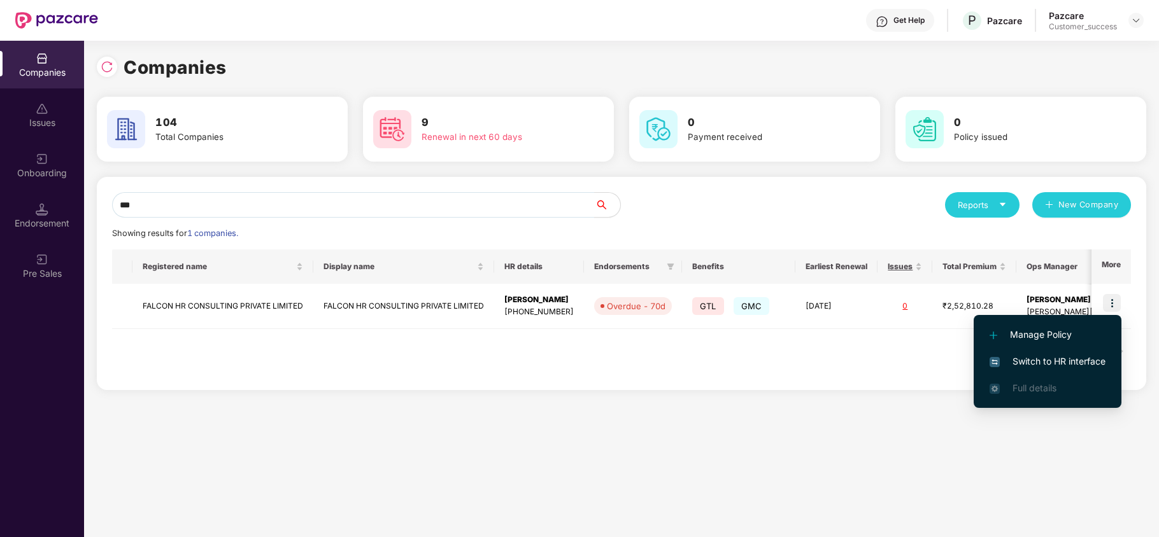
click at [1067, 363] on span "Switch to HR interface" at bounding box center [1047, 362] width 116 height 14
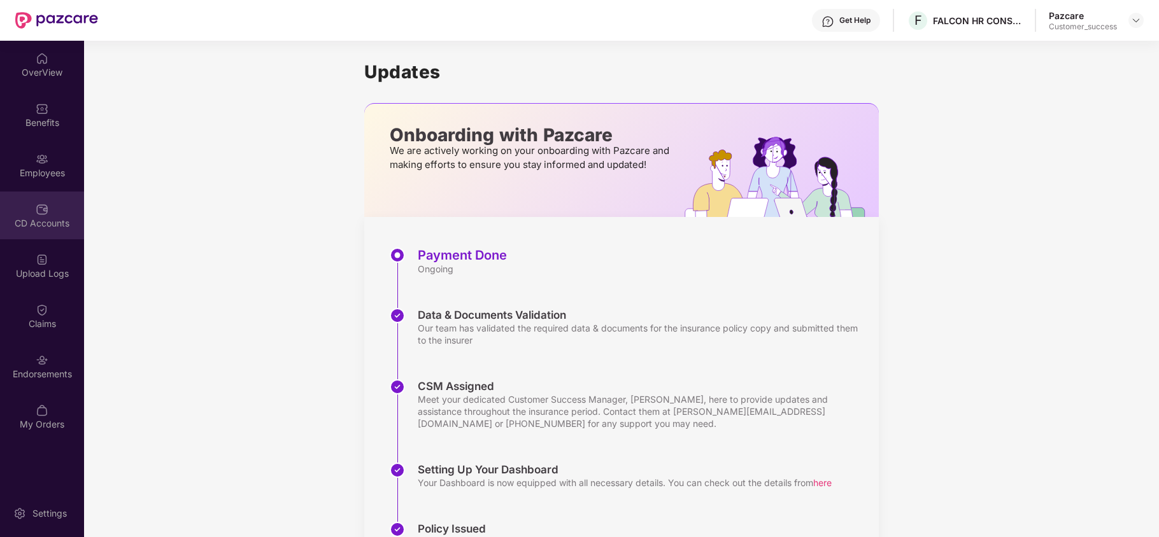
click at [52, 204] on div "CD Accounts" at bounding box center [42, 216] width 84 height 48
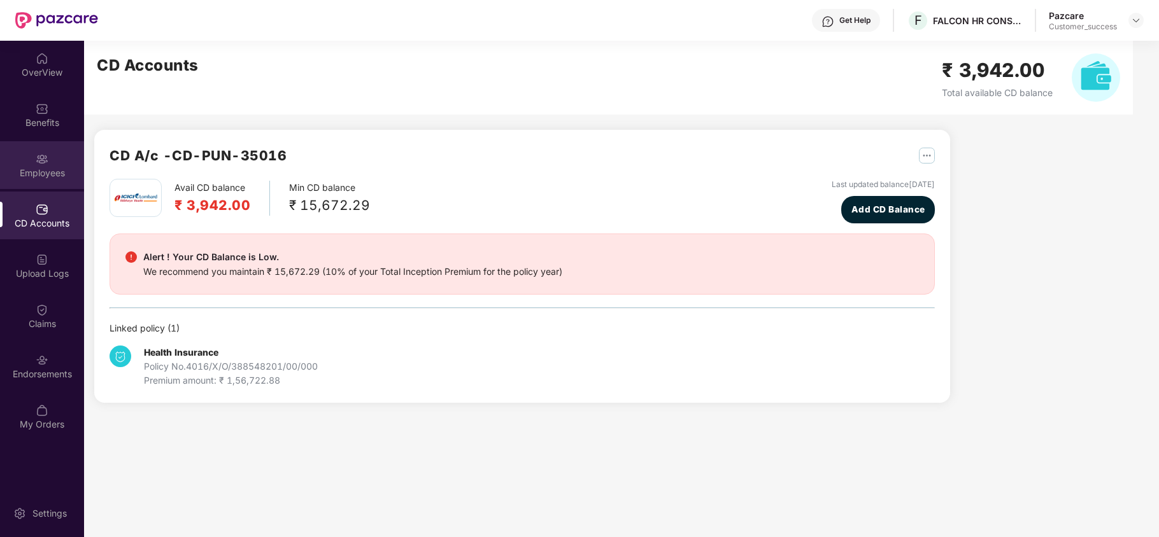
click at [48, 186] on div "Employees" at bounding box center [42, 165] width 84 height 48
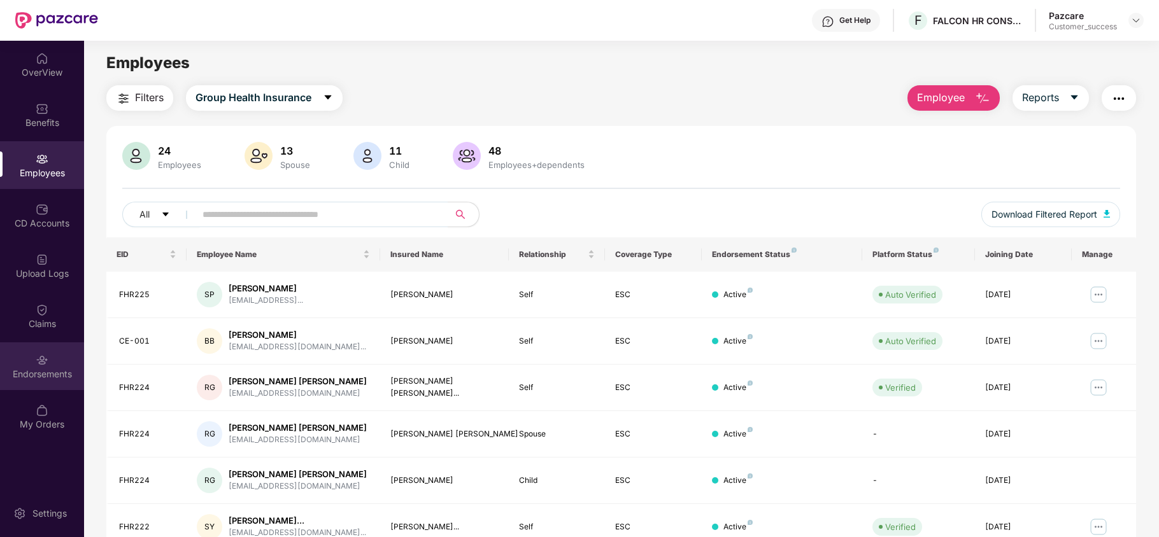
click at [48, 368] on div "Endorsements" at bounding box center [42, 374] width 84 height 13
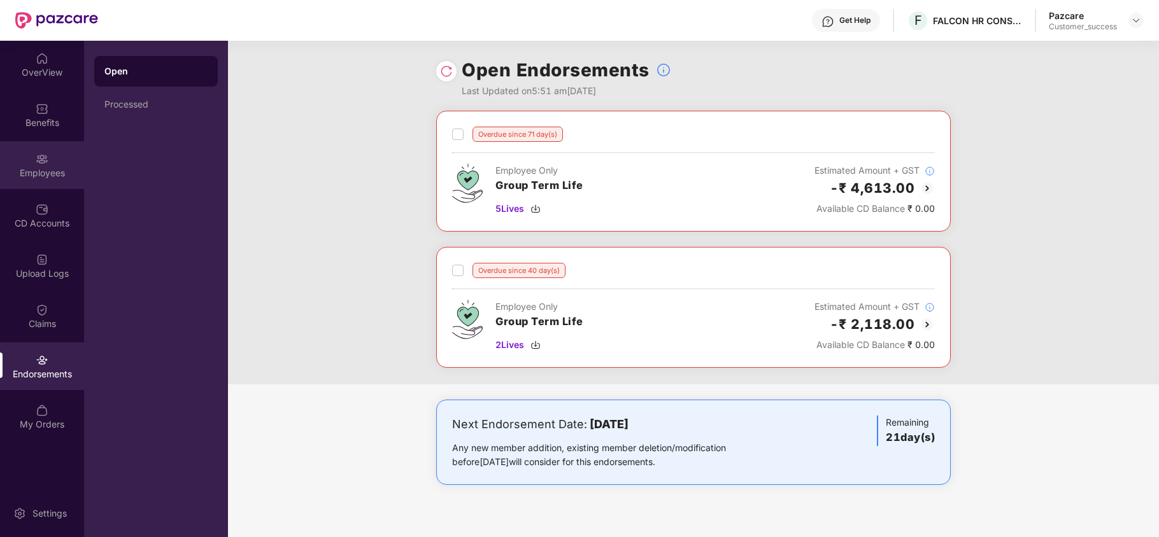
click at [36, 156] on img at bounding box center [42, 159] width 13 height 13
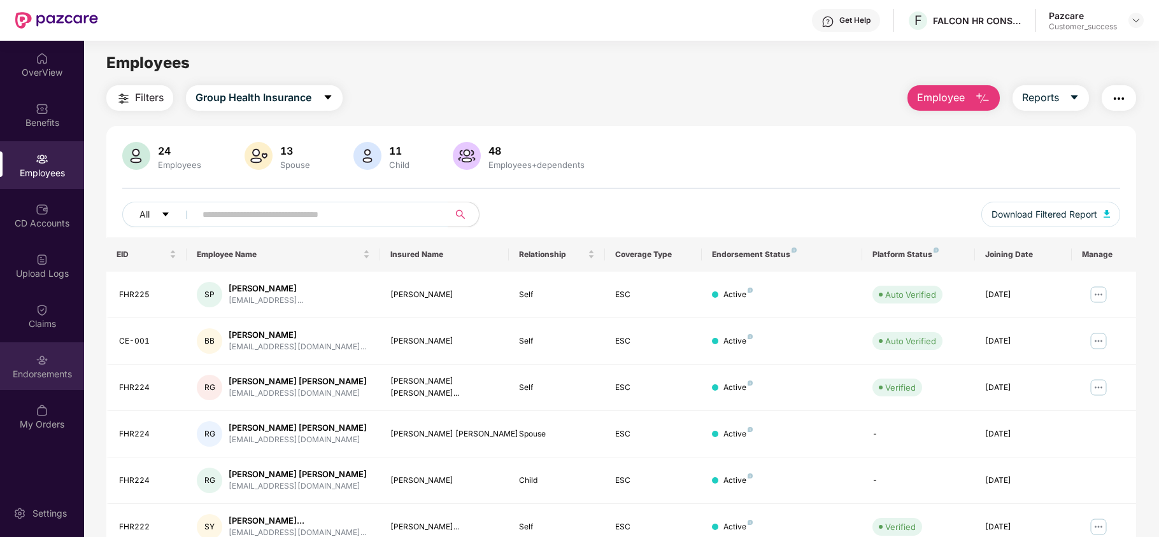
click at [39, 365] on img at bounding box center [42, 360] width 13 height 13
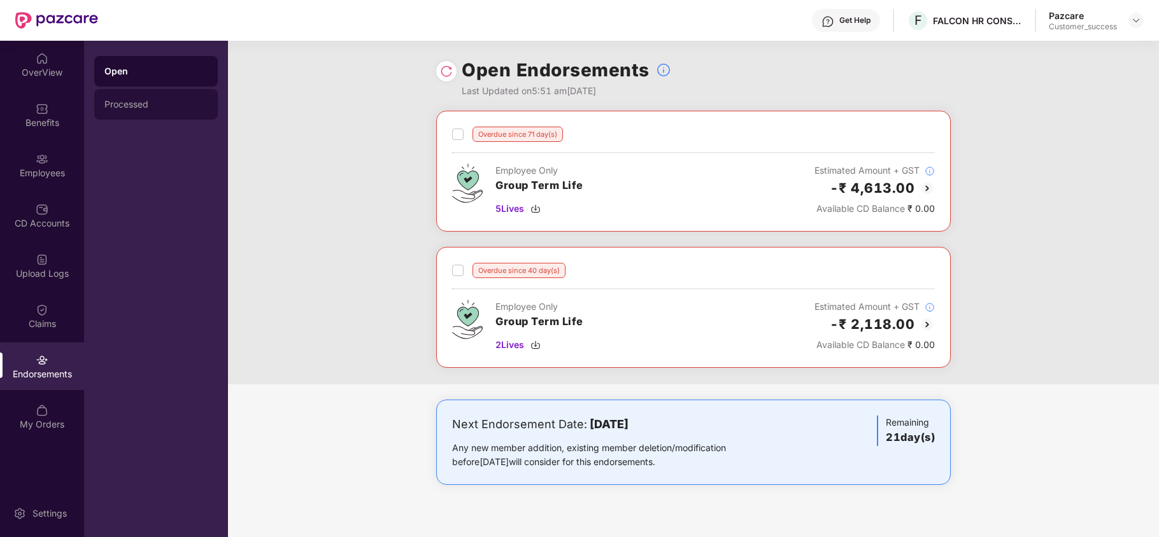
click at [151, 108] on div "Processed" at bounding box center [155, 104] width 103 height 10
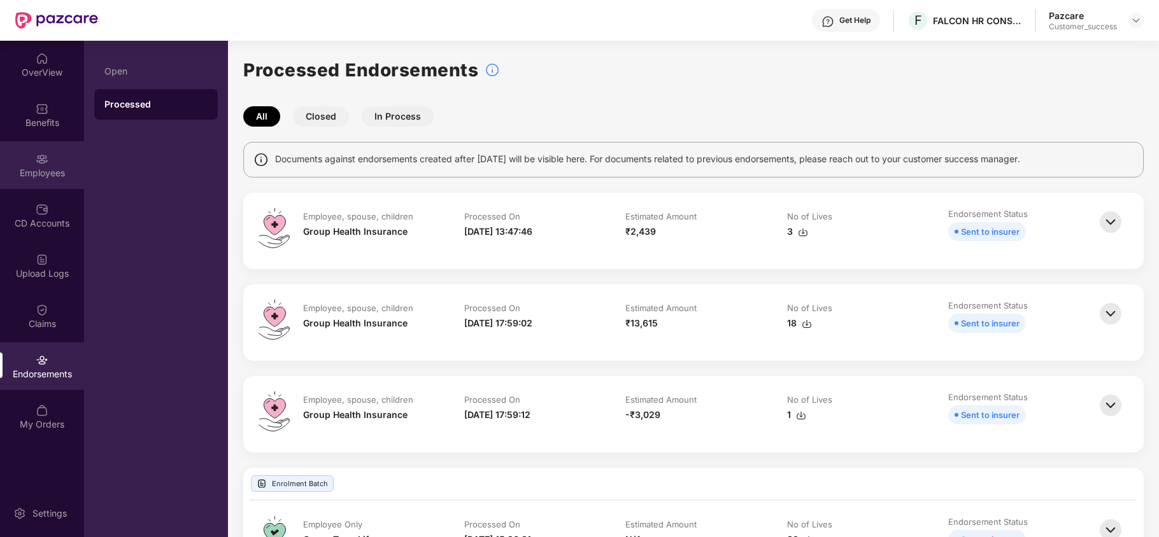
click at [52, 172] on div "Employees" at bounding box center [42, 173] width 84 height 13
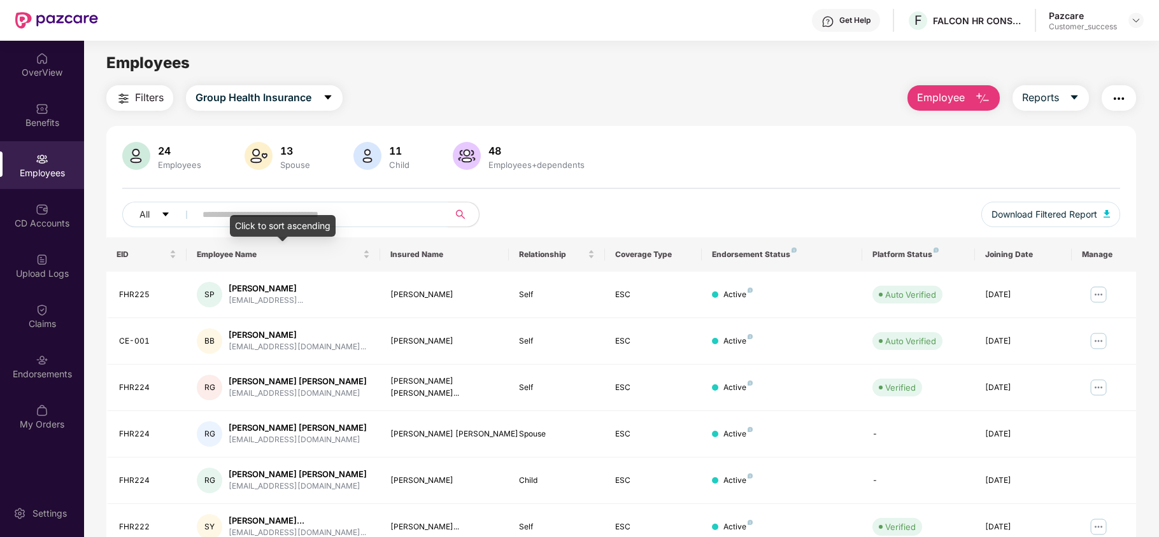
click at [316, 215] on div "Click to sort ascending" at bounding box center [283, 226] width 106 height 22
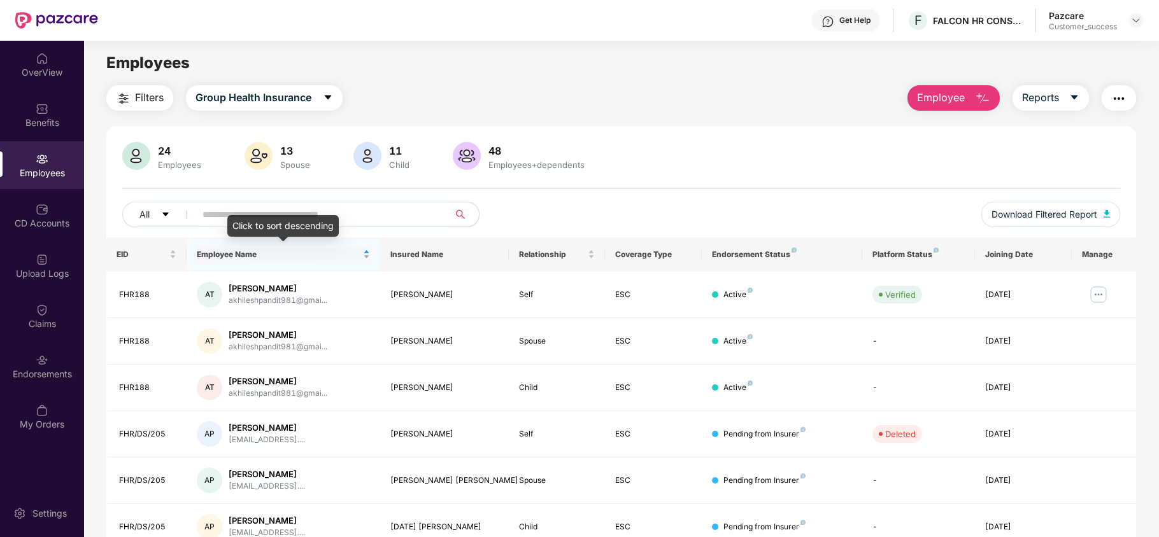
click at [369, 255] on div "Employee Name" at bounding box center [283, 254] width 173 height 12
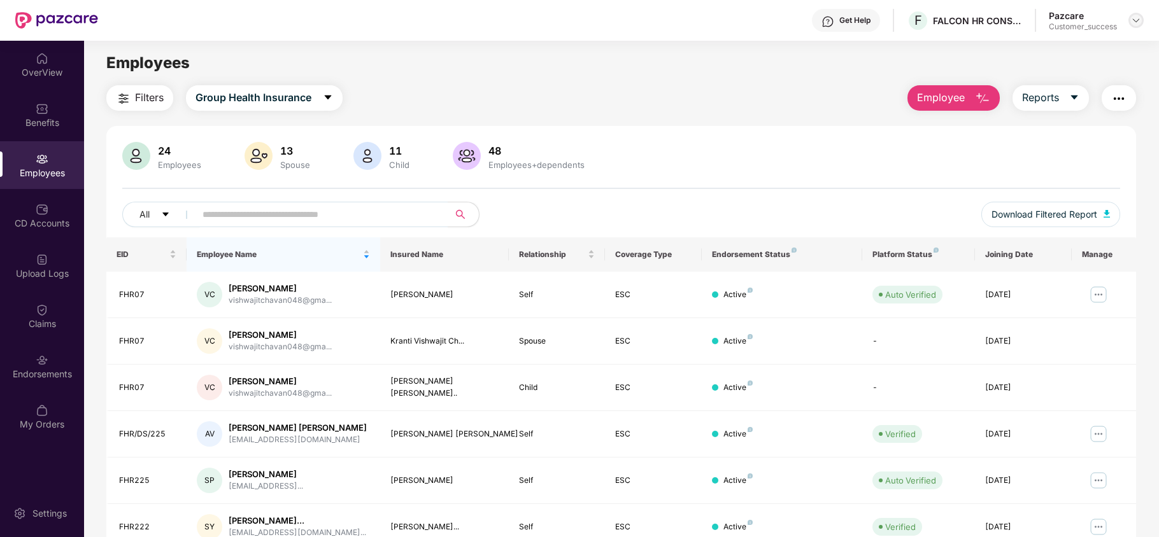
click at [1134, 25] on div at bounding box center [1135, 20] width 15 height 15
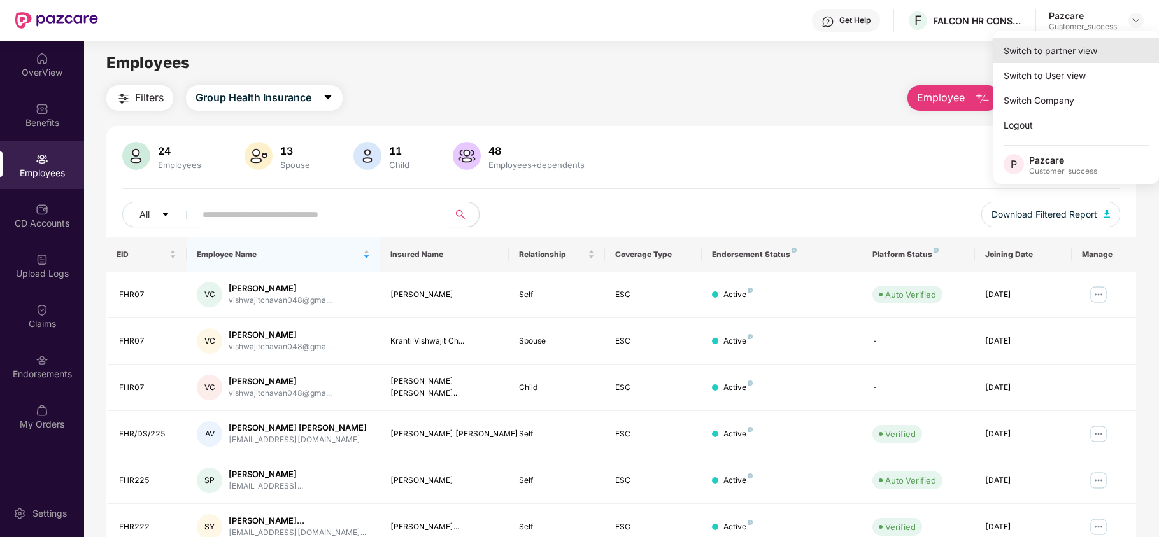
click at [1062, 45] on div "Switch to partner view" at bounding box center [1076, 50] width 166 height 25
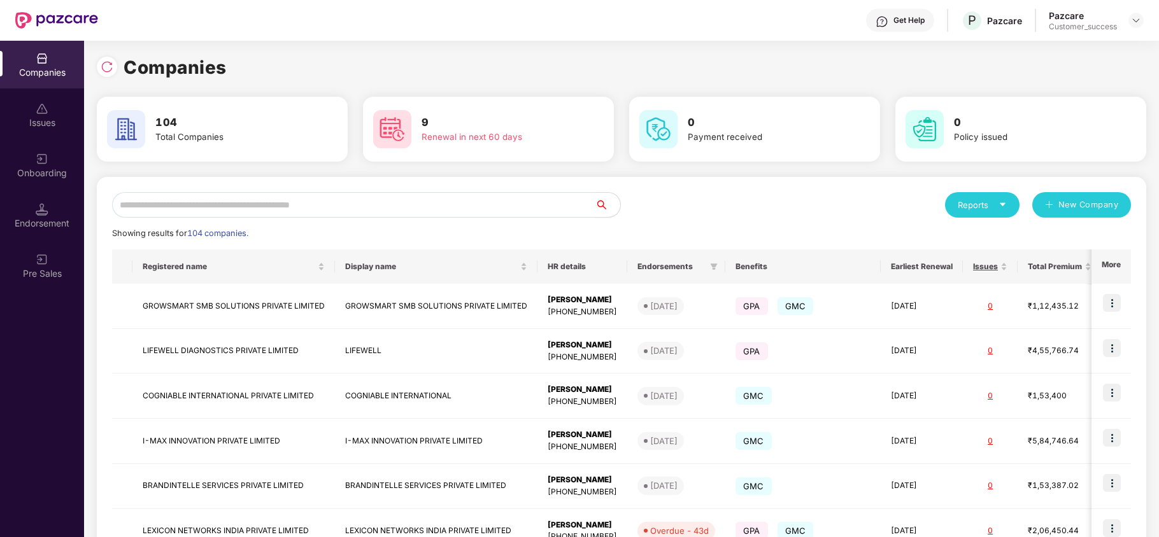
click at [423, 202] on input "text" at bounding box center [353, 204] width 483 height 25
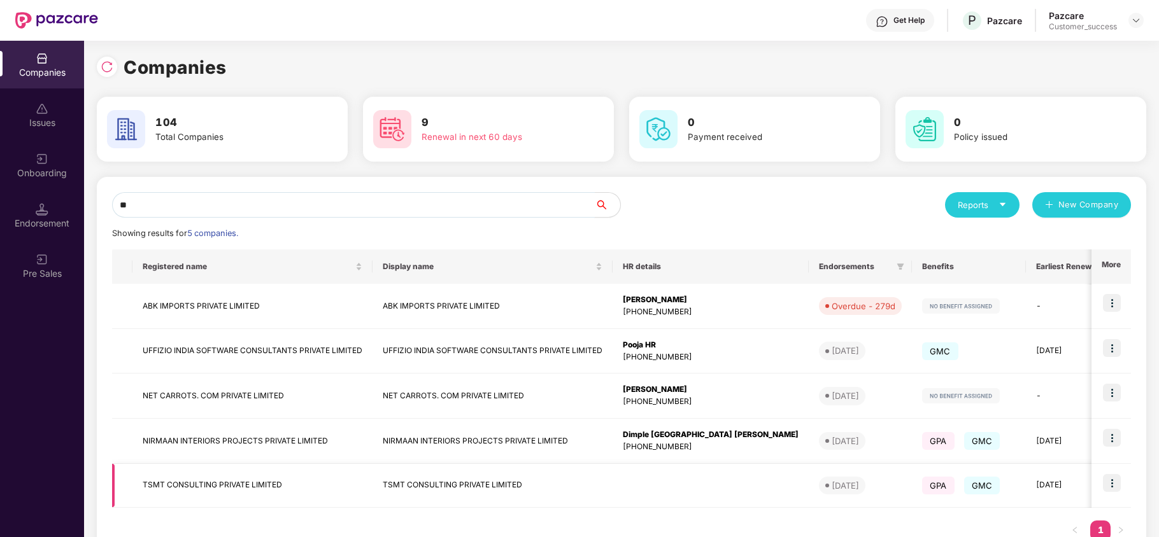
type input "**"
click at [1118, 484] on img at bounding box center [1112, 483] width 18 height 18
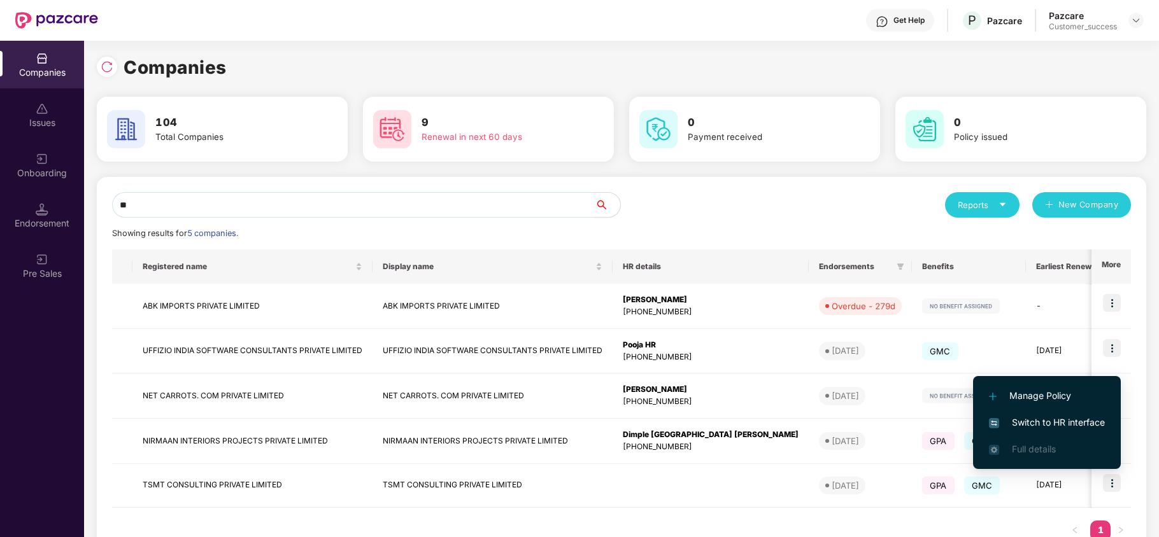
click at [1052, 421] on span "Switch to HR interface" at bounding box center [1047, 423] width 116 height 14
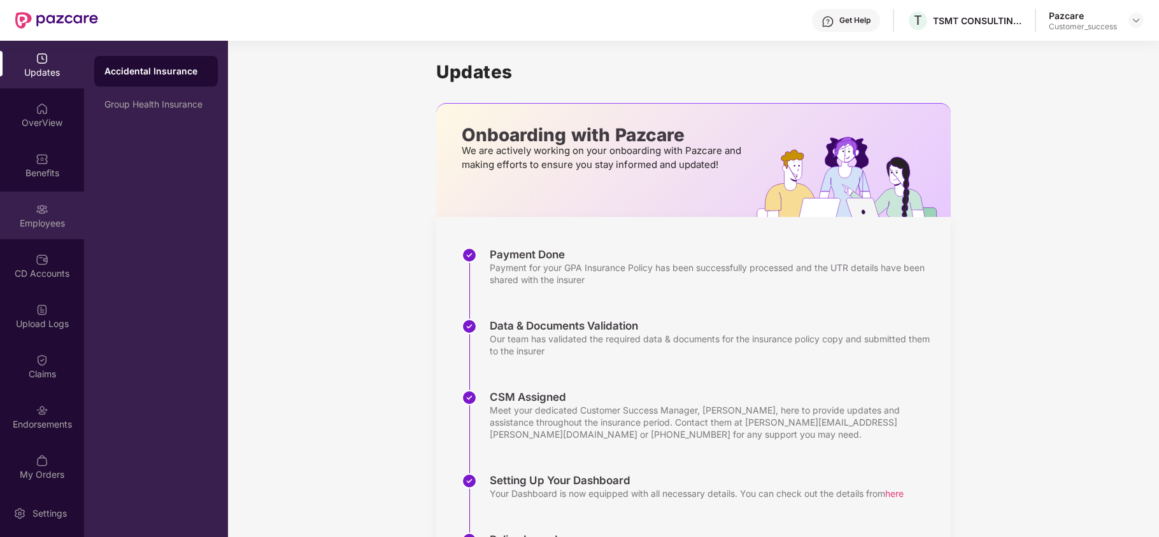
click at [24, 224] on div "Employees" at bounding box center [42, 223] width 84 height 13
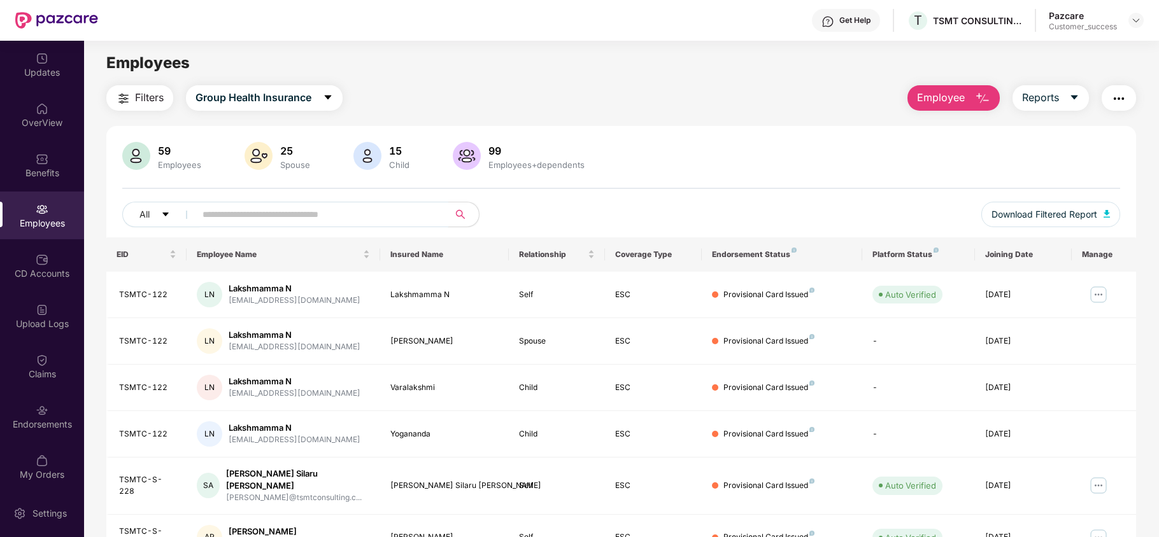
click at [348, 219] on input "text" at bounding box center [316, 214] width 229 height 19
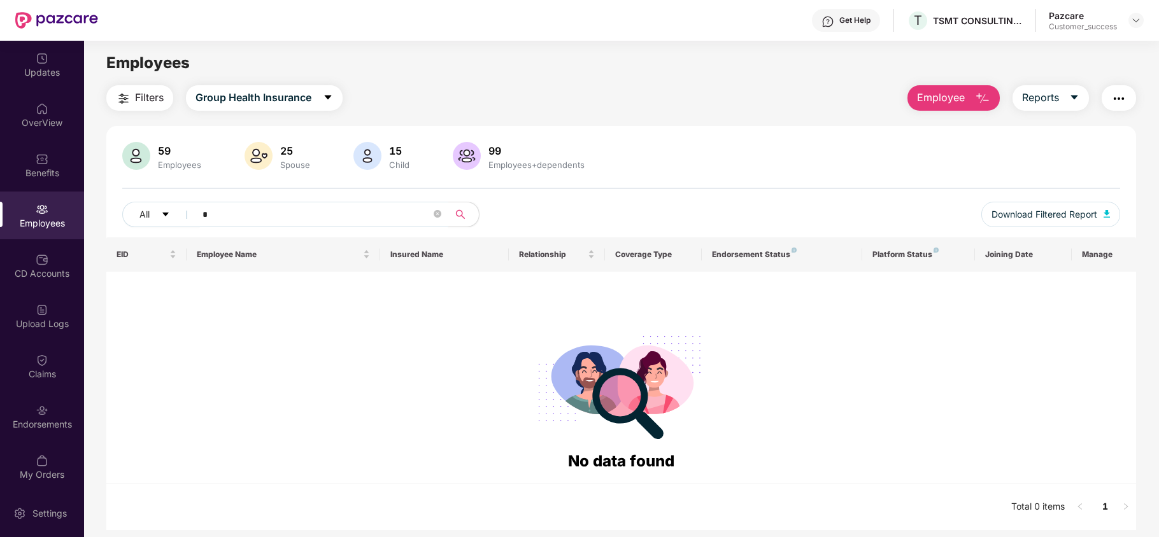
type input "*"
click at [1134, 24] on img at bounding box center [1136, 20] width 10 height 10
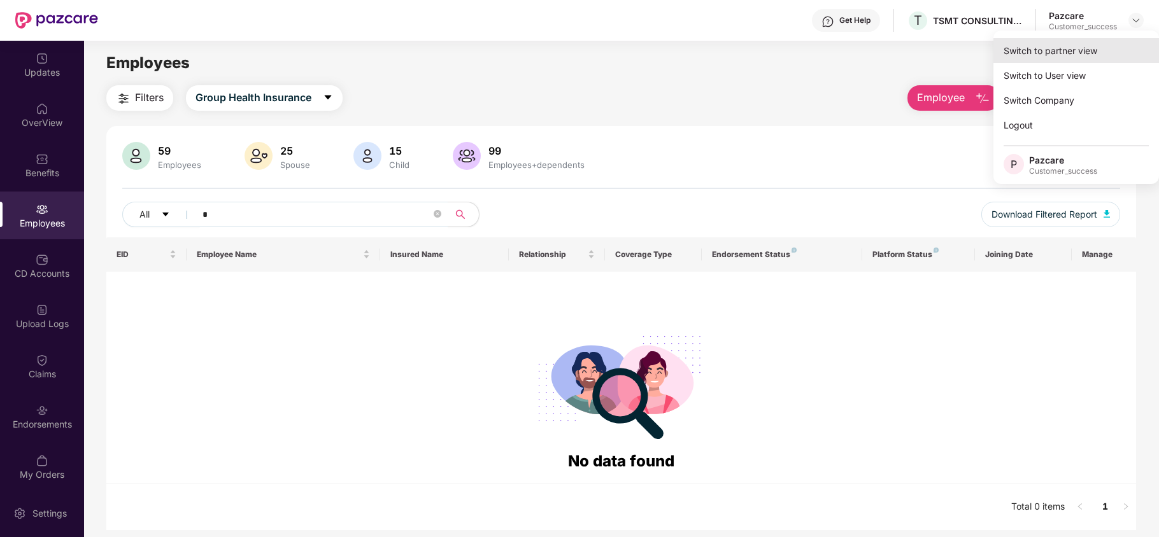
click at [1096, 42] on div "Switch to partner view" at bounding box center [1076, 50] width 166 height 25
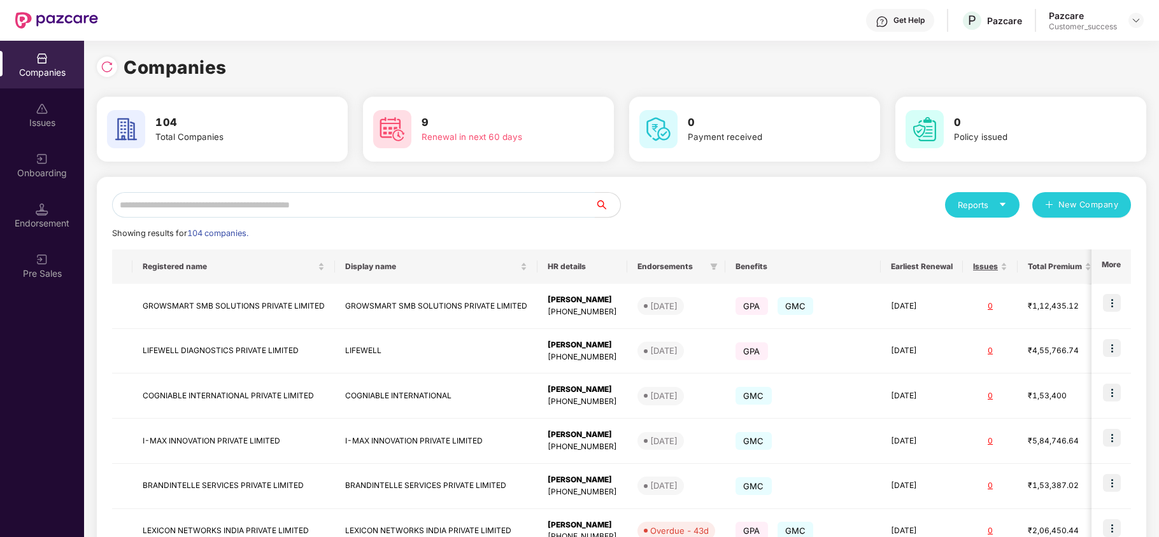
click at [375, 208] on input "text" at bounding box center [353, 204] width 483 height 25
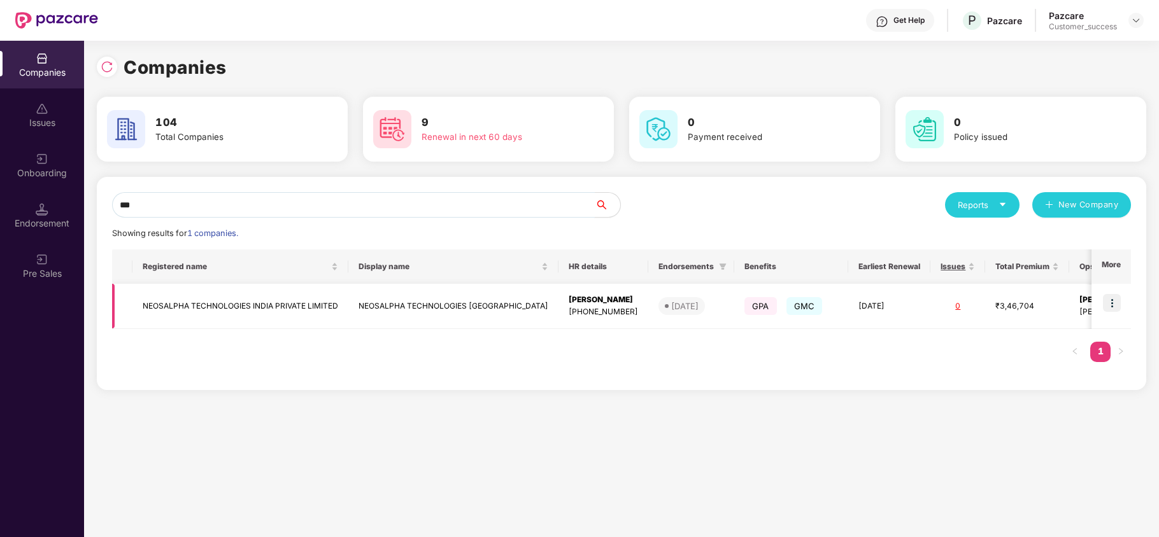
type input "***"
click at [1115, 294] on img at bounding box center [1112, 303] width 18 height 18
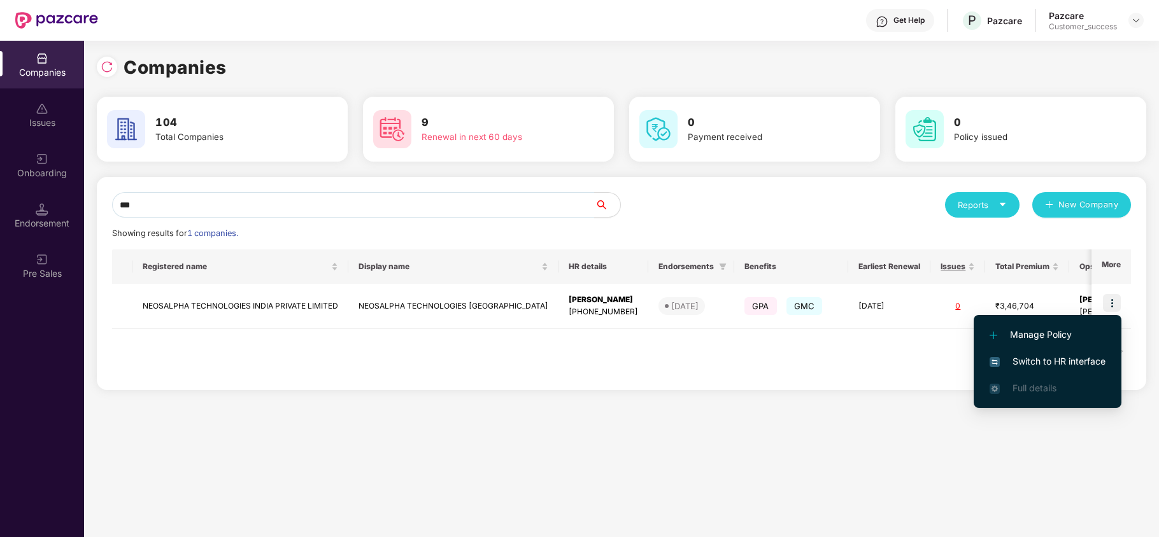
click at [1043, 355] on span "Switch to HR interface" at bounding box center [1047, 362] width 116 height 14
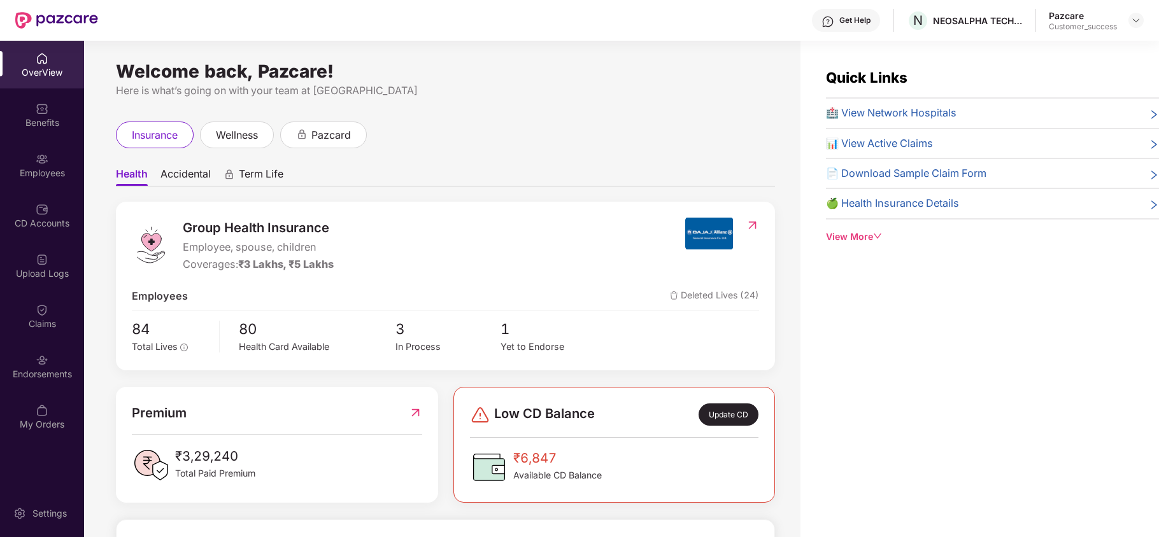
click at [55, 363] on div "Endorsements" at bounding box center [42, 367] width 84 height 48
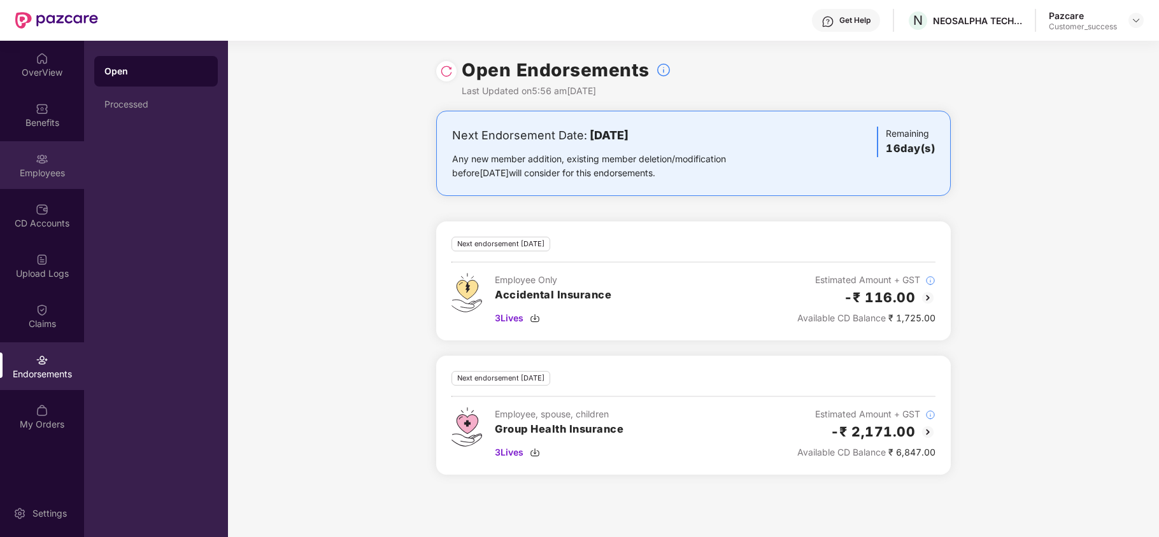
click at [31, 171] on div "Employees" at bounding box center [42, 173] width 84 height 13
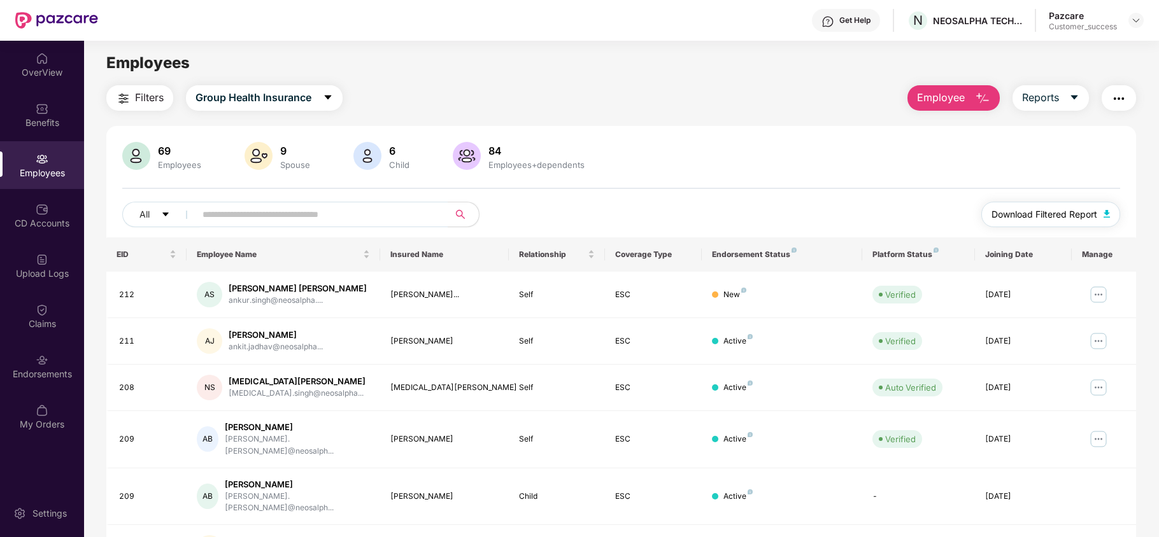
click at [1056, 218] on span "Download Filtered Report" at bounding box center [1044, 215] width 106 height 14
click at [236, 102] on span "Group Health Insurance" at bounding box center [253, 98] width 116 height 16
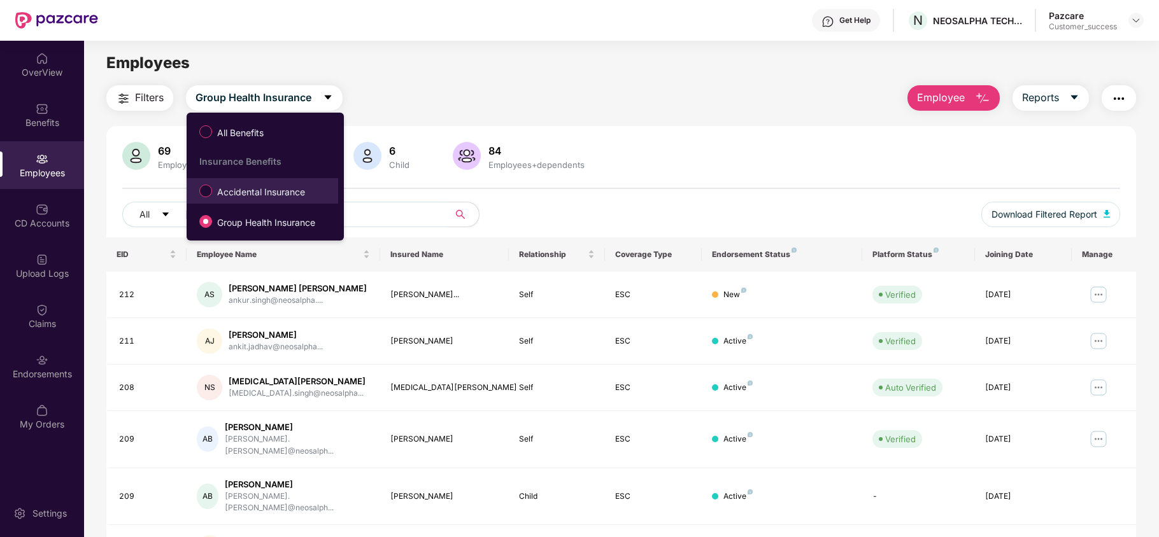
click at [251, 197] on span "Accidental Insurance" at bounding box center [261, 192] width 98 height 14
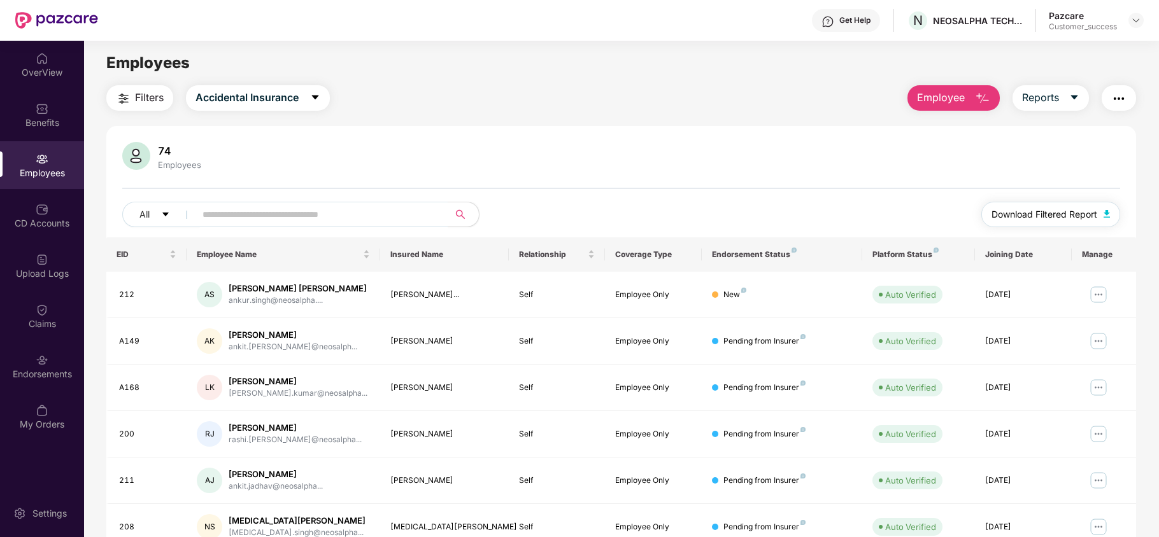
click at [1047, 216] on span "Download Filtered Report" at bounding box center [1044, 215] width 106 height 14
click at [1139, 19] on img at bounding box center [1136, 20] width 10 height 10
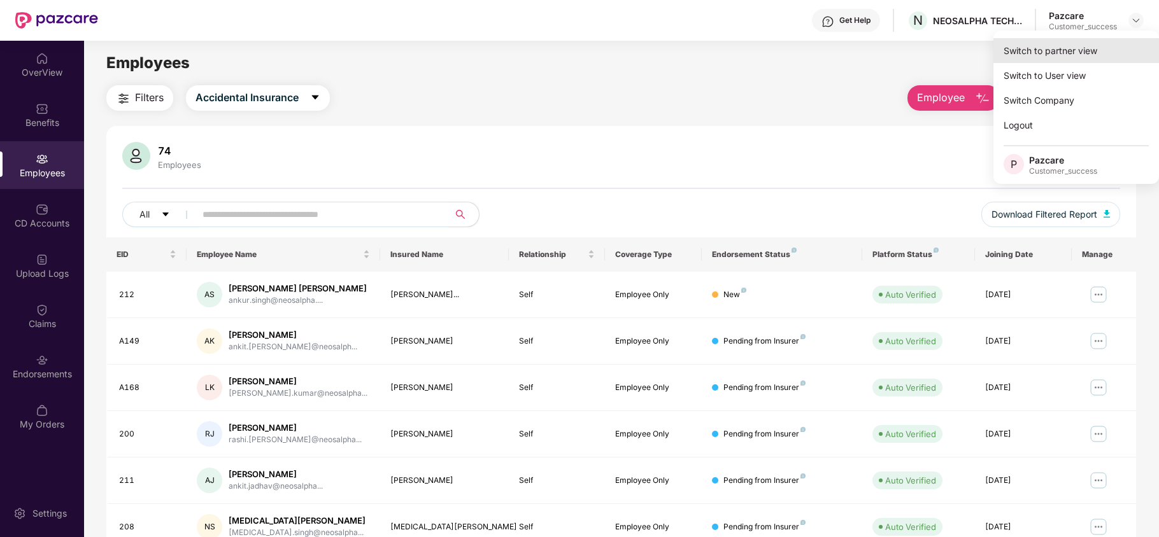
click at [1070, 61] on div "Switch to partner view" at bounding box center [1076, 50] width 166 height 25
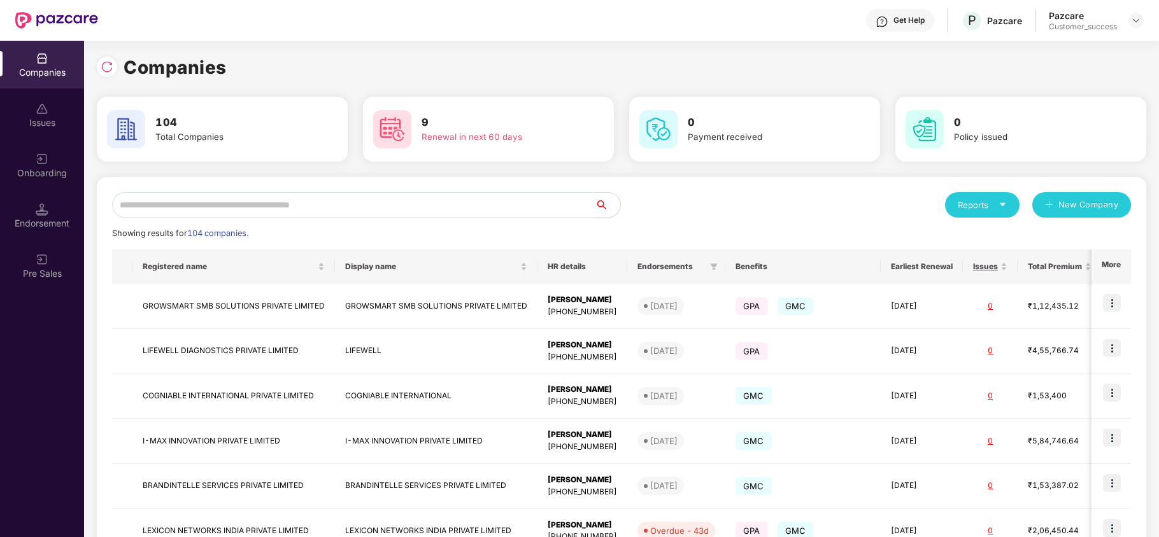
paste input "**********"
click at [392, 204] on input "text" at bounding box center [353, 204] width 483 height 25
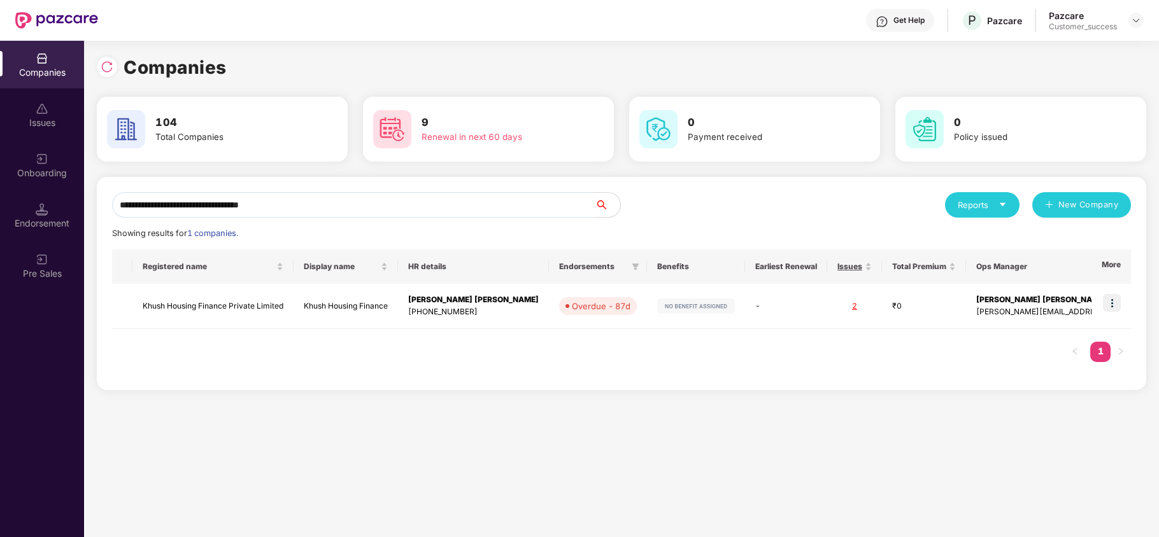
scroll to position [0, 1]
type input "**********"
